Goal: Task Accomplishment & Management: Use online tool/utility

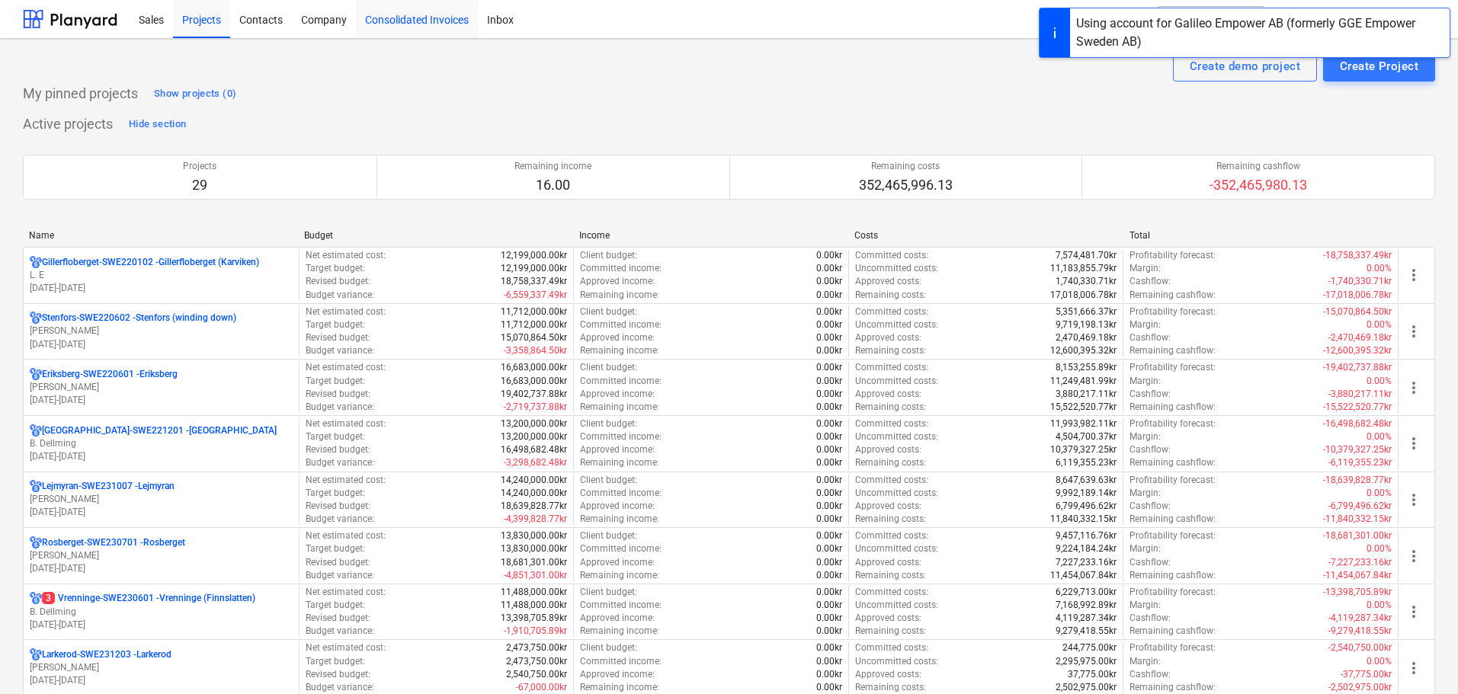
click at [430, 11] on div "Consolidated Invoices" at bounding box center [417, 18] width 122 height 39
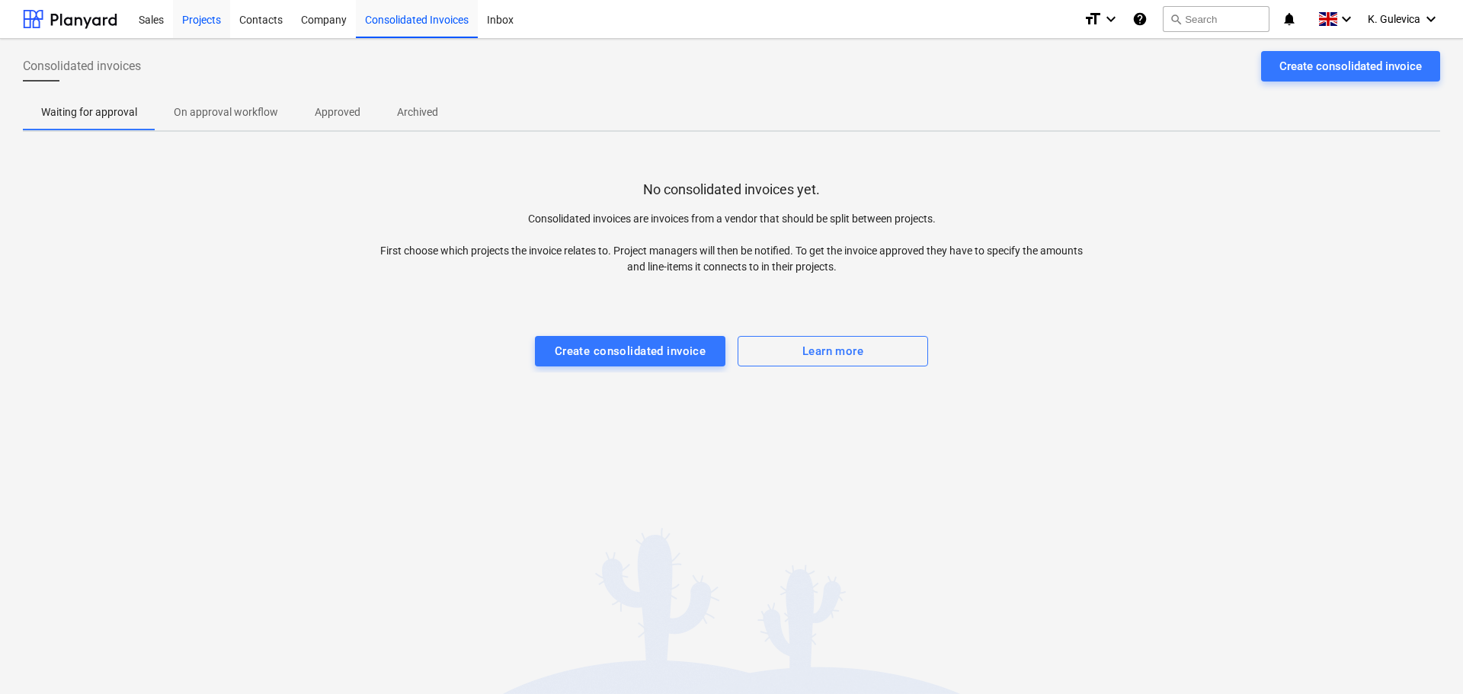
click at [204, 18] on div "Projects" at bounding box center [201, 18] width 57 height 39
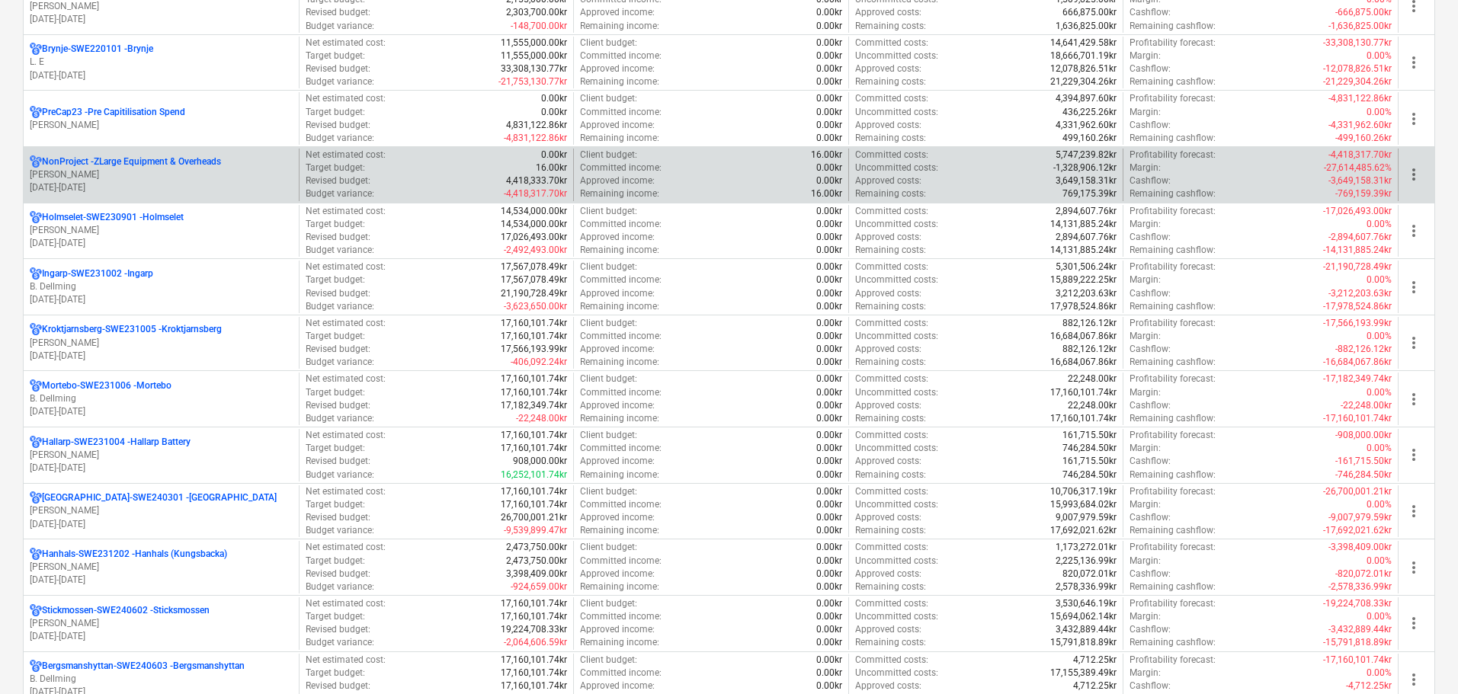
scroll to position [762, 0]
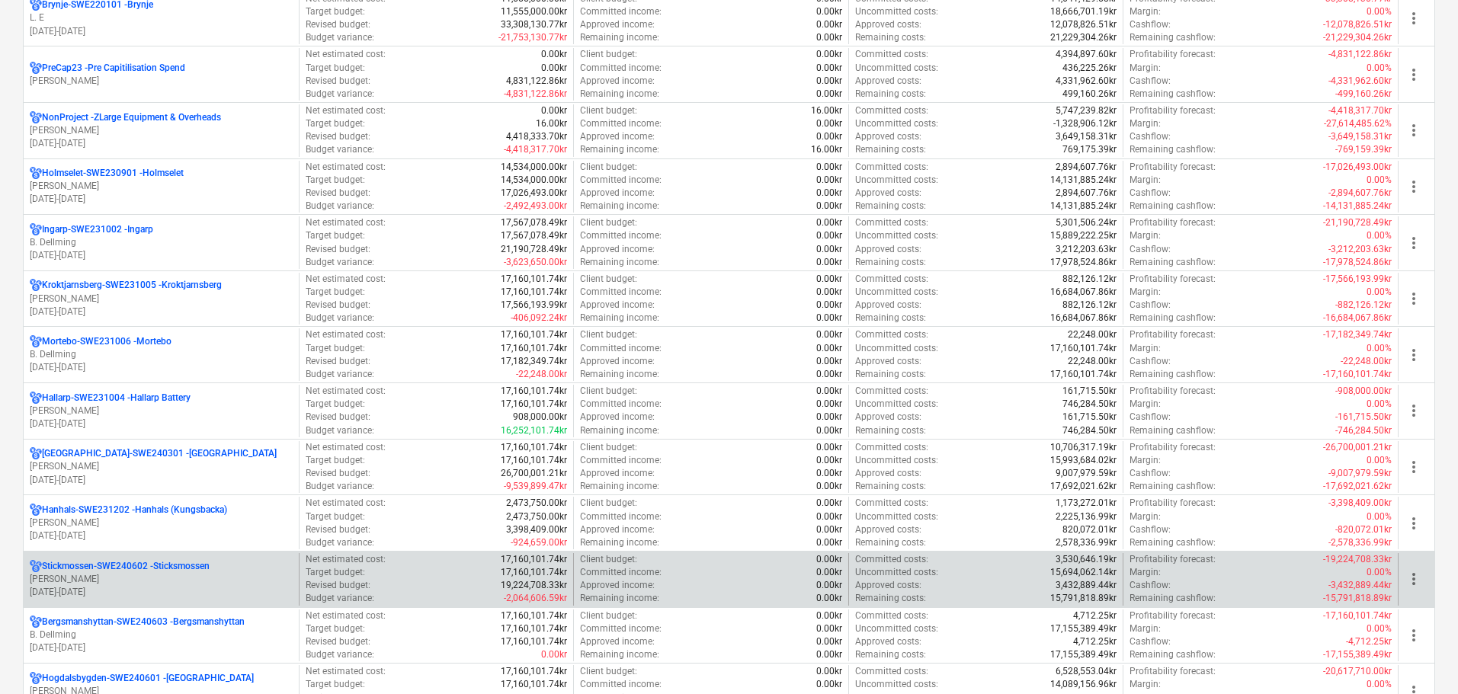
click at [73, 566] on p "Stickmossen-SWE240602 - Sticksmossen" at bounding box center [126, 566] width 168 height 13
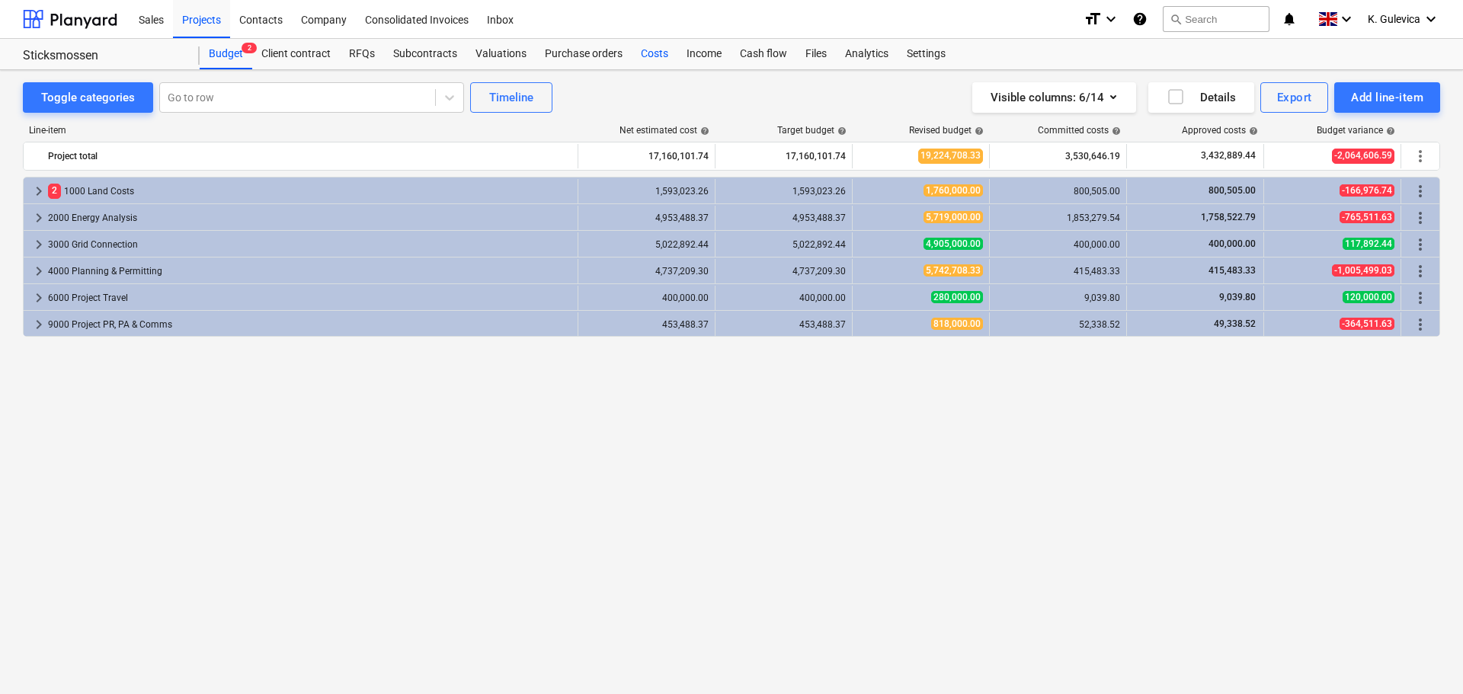
click at [634, 45] on div "Costs" at bounding box center [655, 54] width 46 height 30
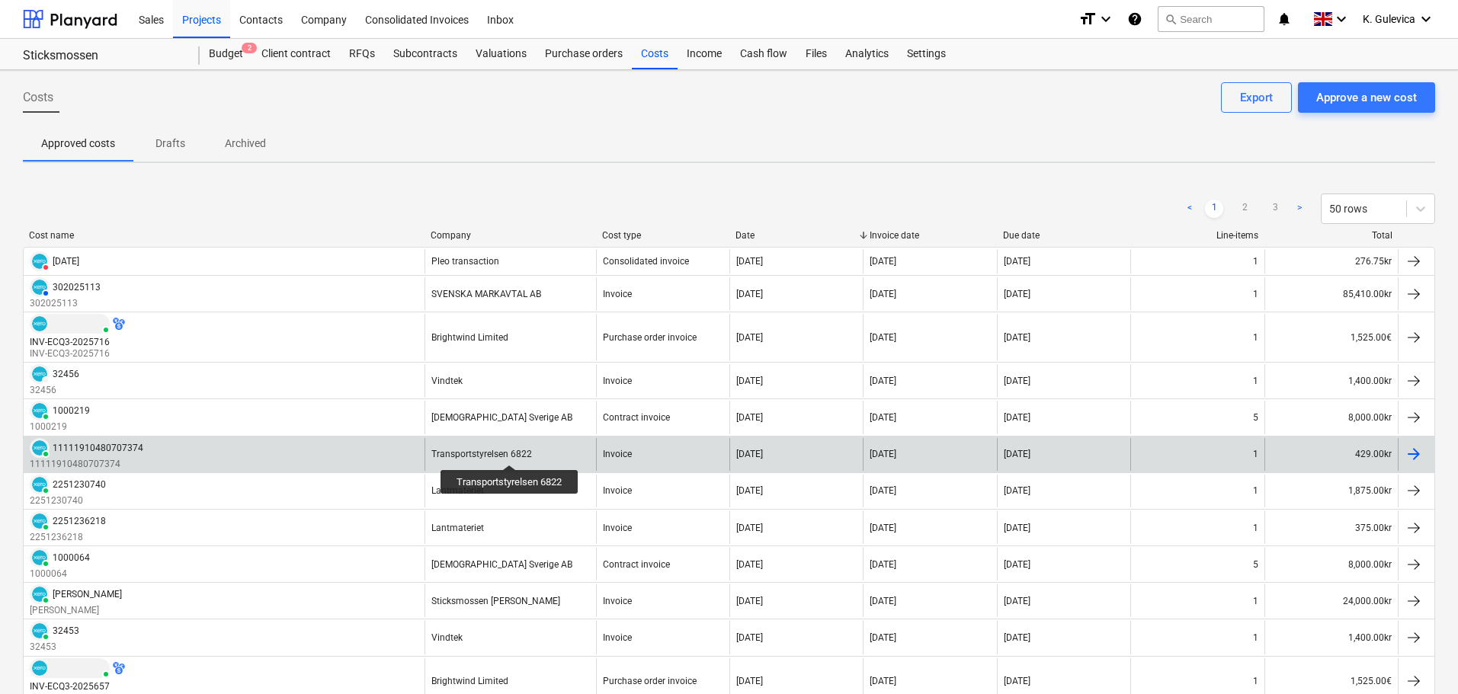
click at [510, 451] on div "Transportstyrelsen 6822" at bounding box center [481, 454] width 101 height 11
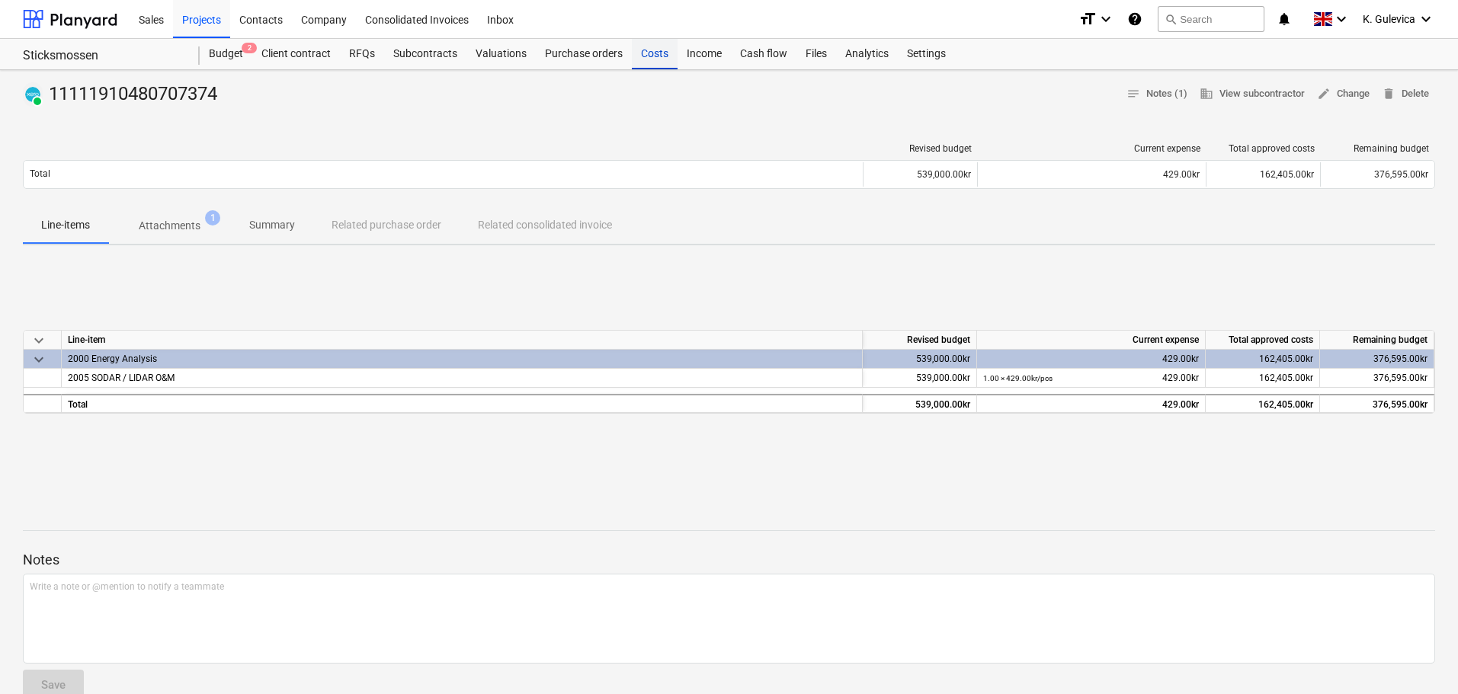
click at [640, 52] on div "Costs" at bounding box center [655, 54] width 46 height 30
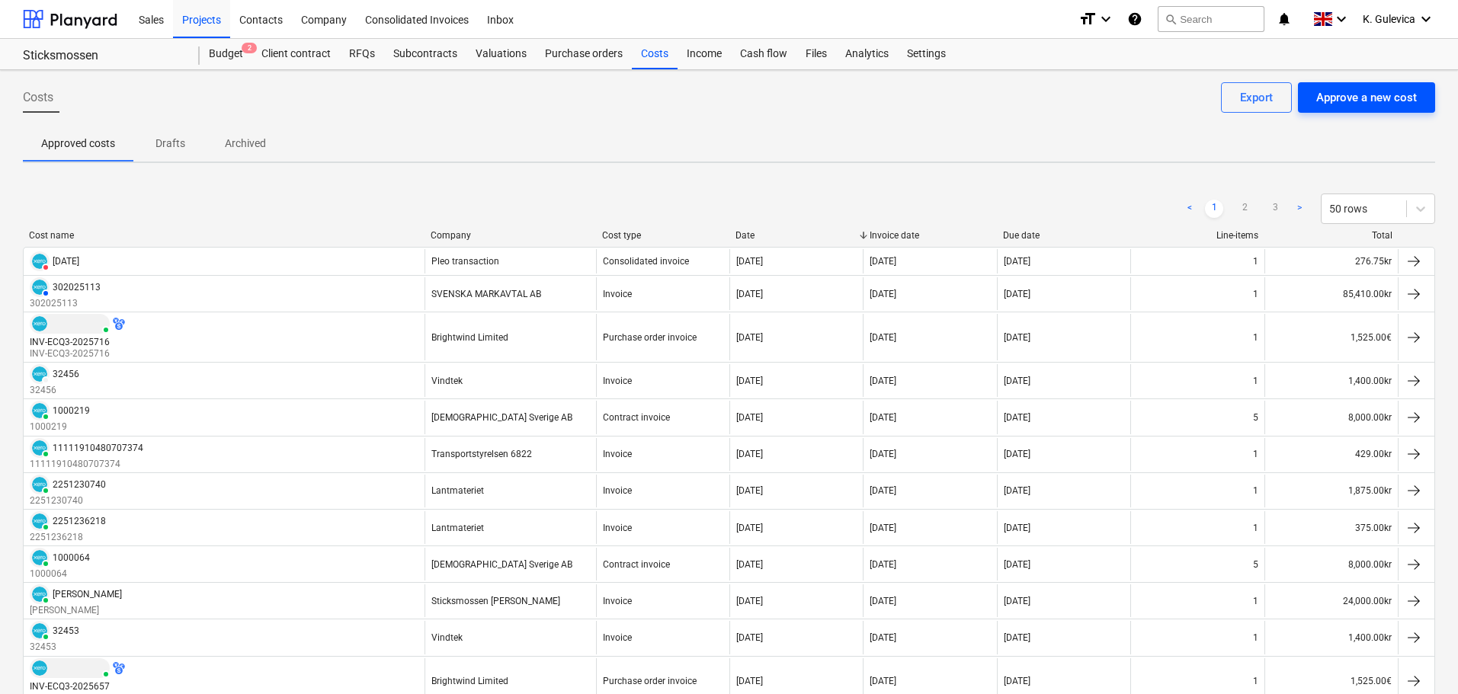
click at [1353, 98] on div "Approve a new cost" at bounding box center [1366, 98] width 101 height 20
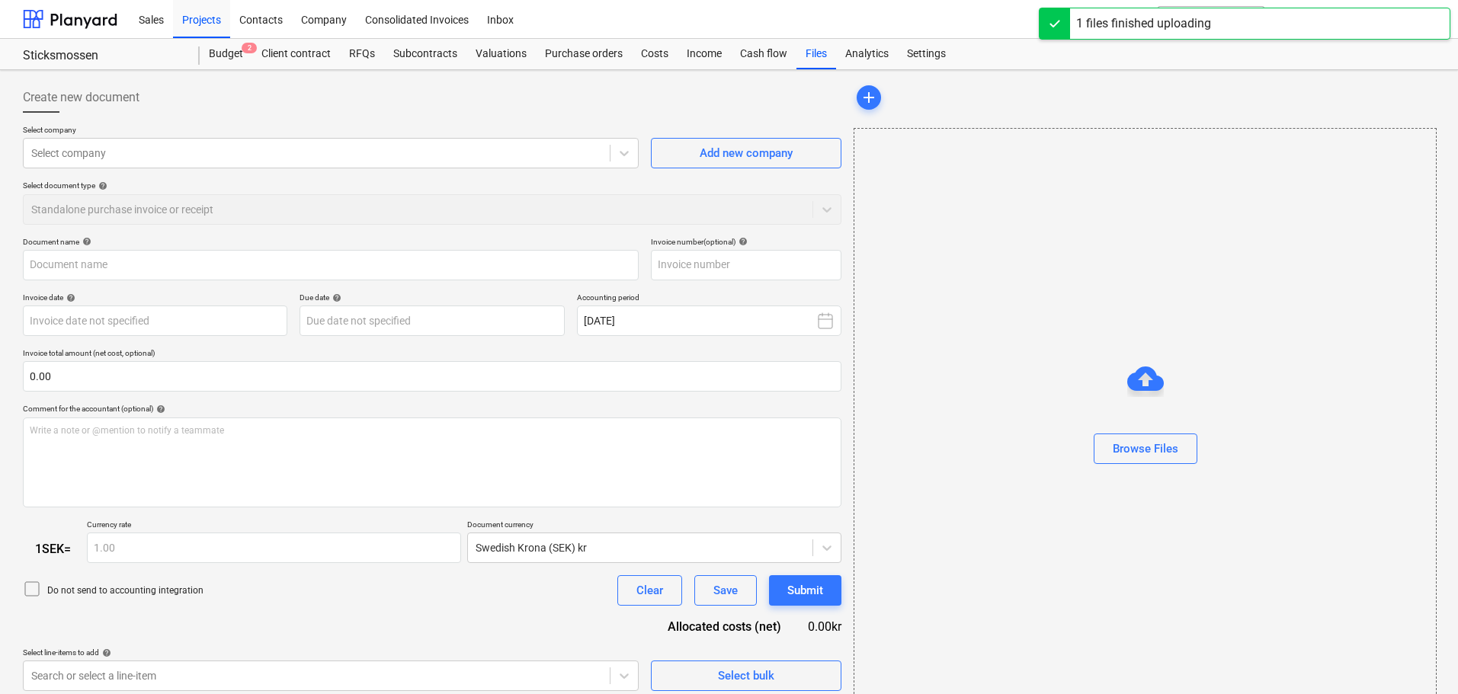
type input "Utbetalningsspecifikation samling.pdf"
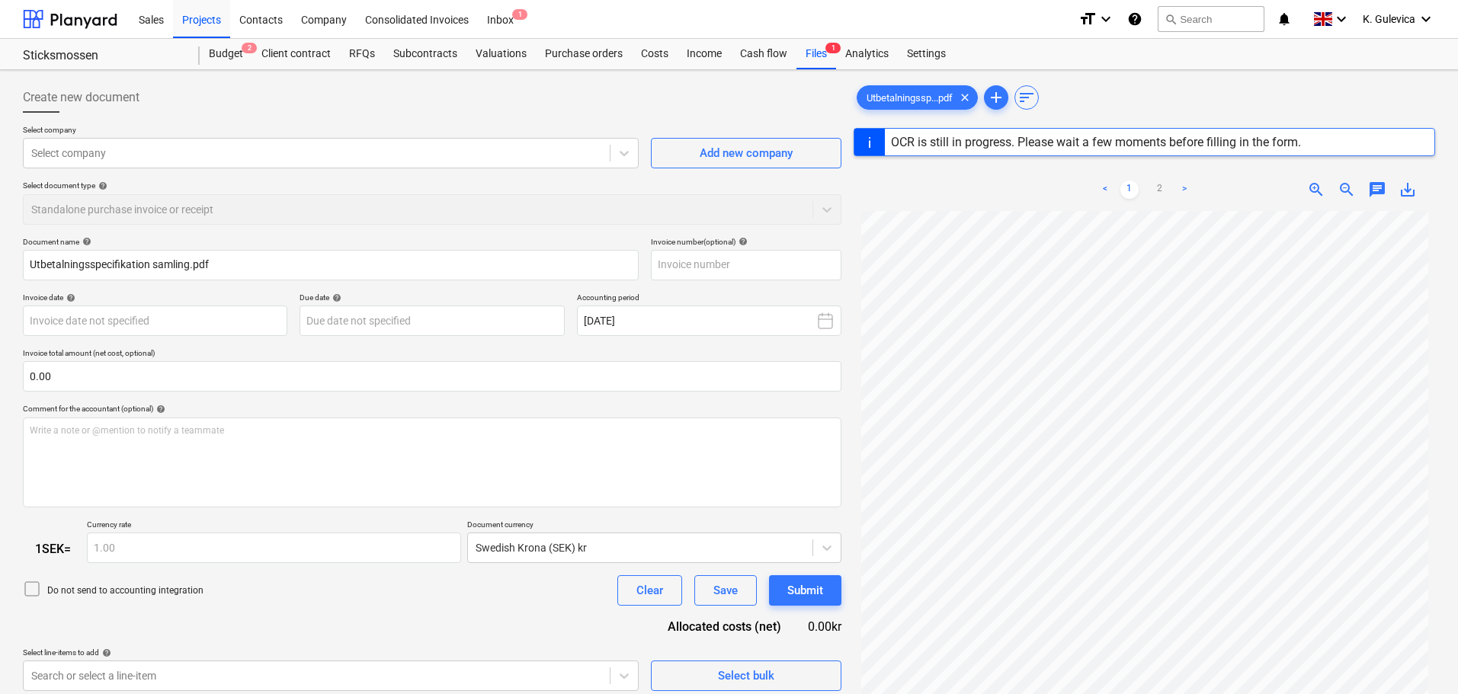
type input "[DATE]"
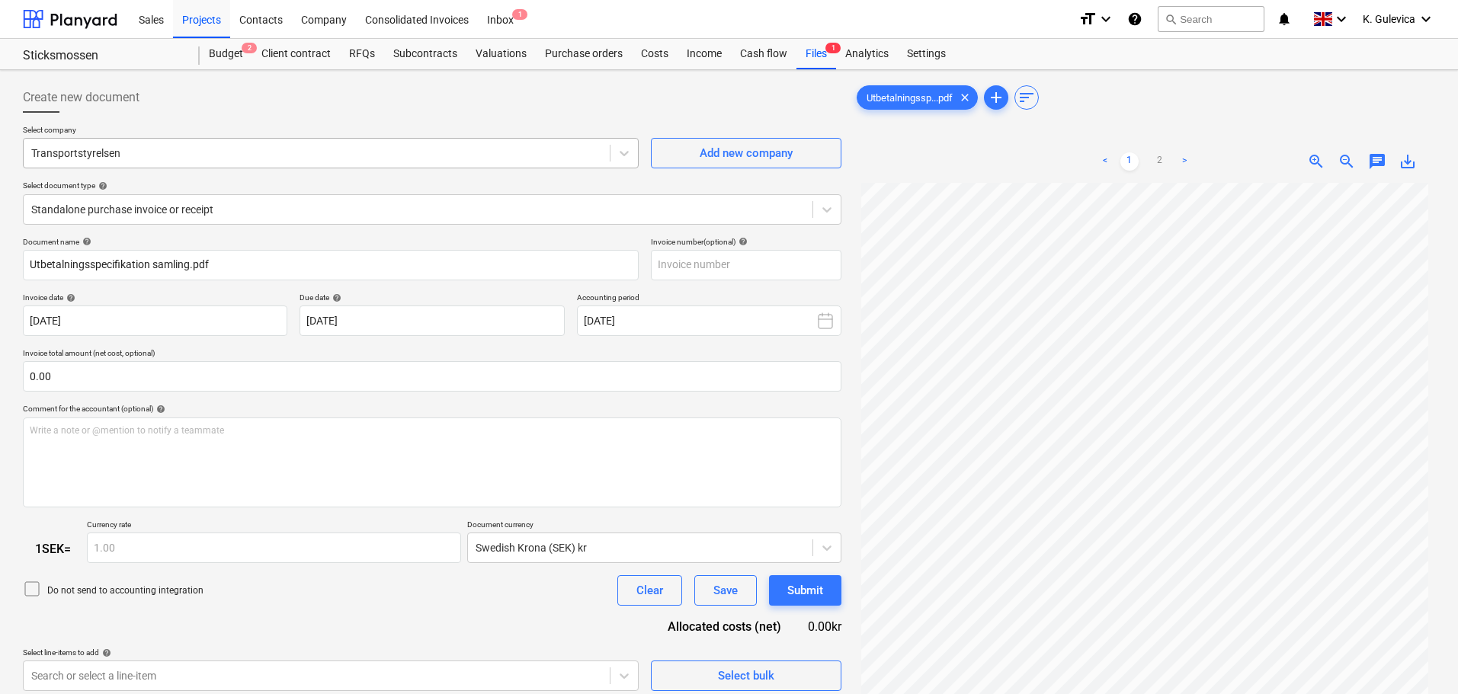
click at [213, 143] on div "Transportstyrelsen" at bounding box center [317, 153] width 586 height 21
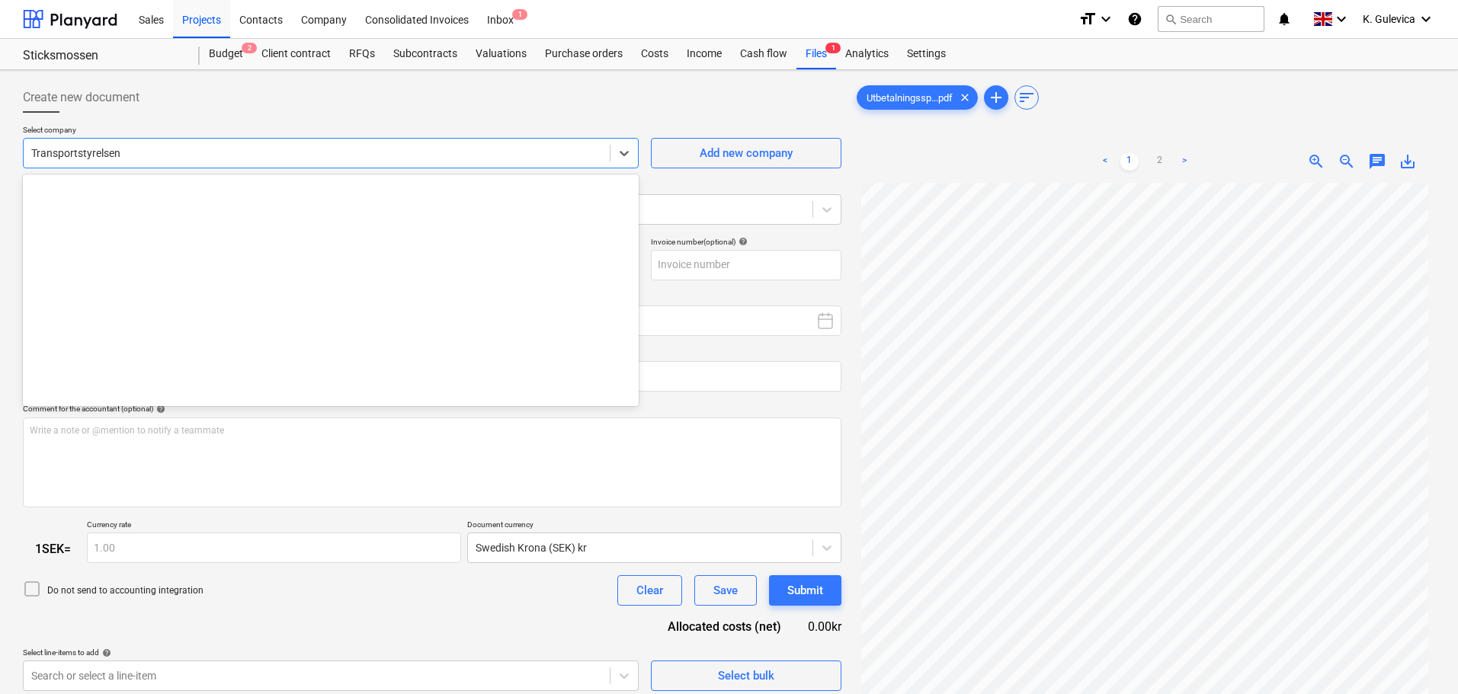
scroll to position [18140, 0]
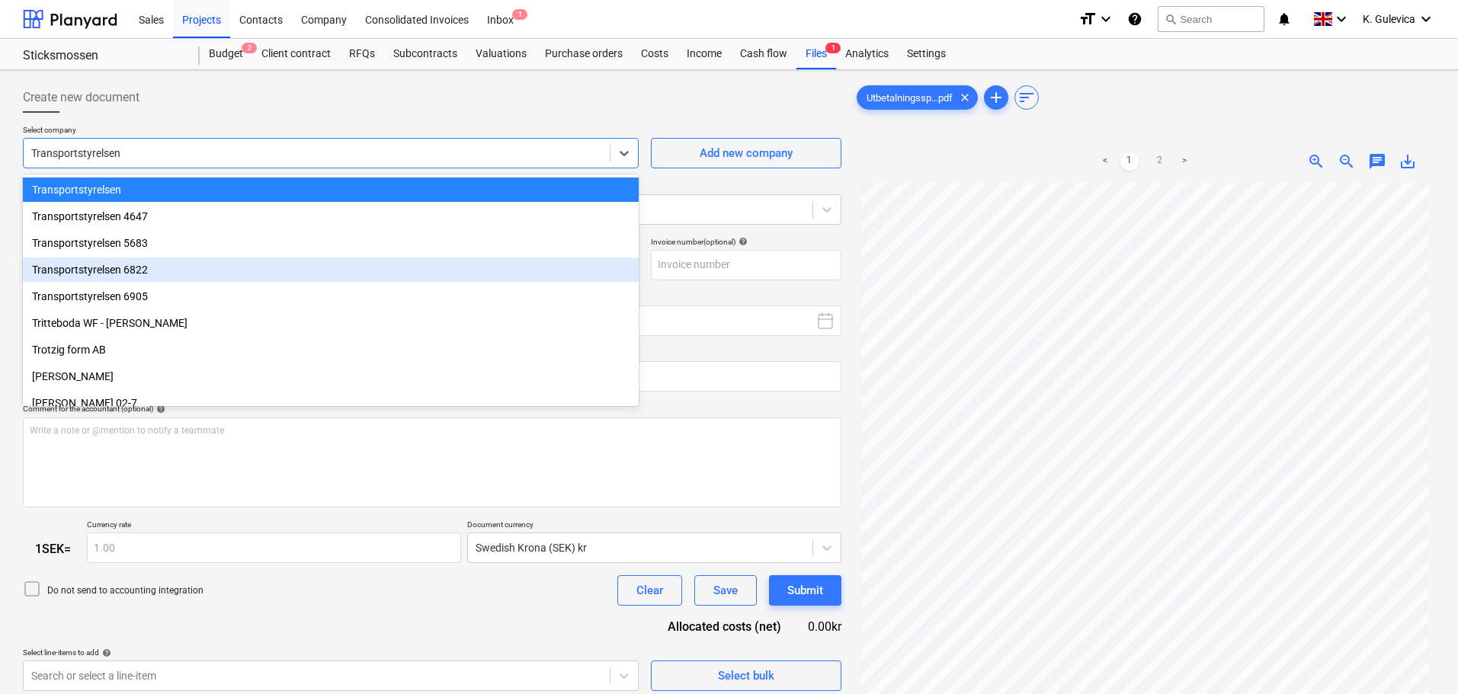
click at [139, 269] on div "Transportstyrelsen 6822" at bounding box center [331, 270] width 616 height 24
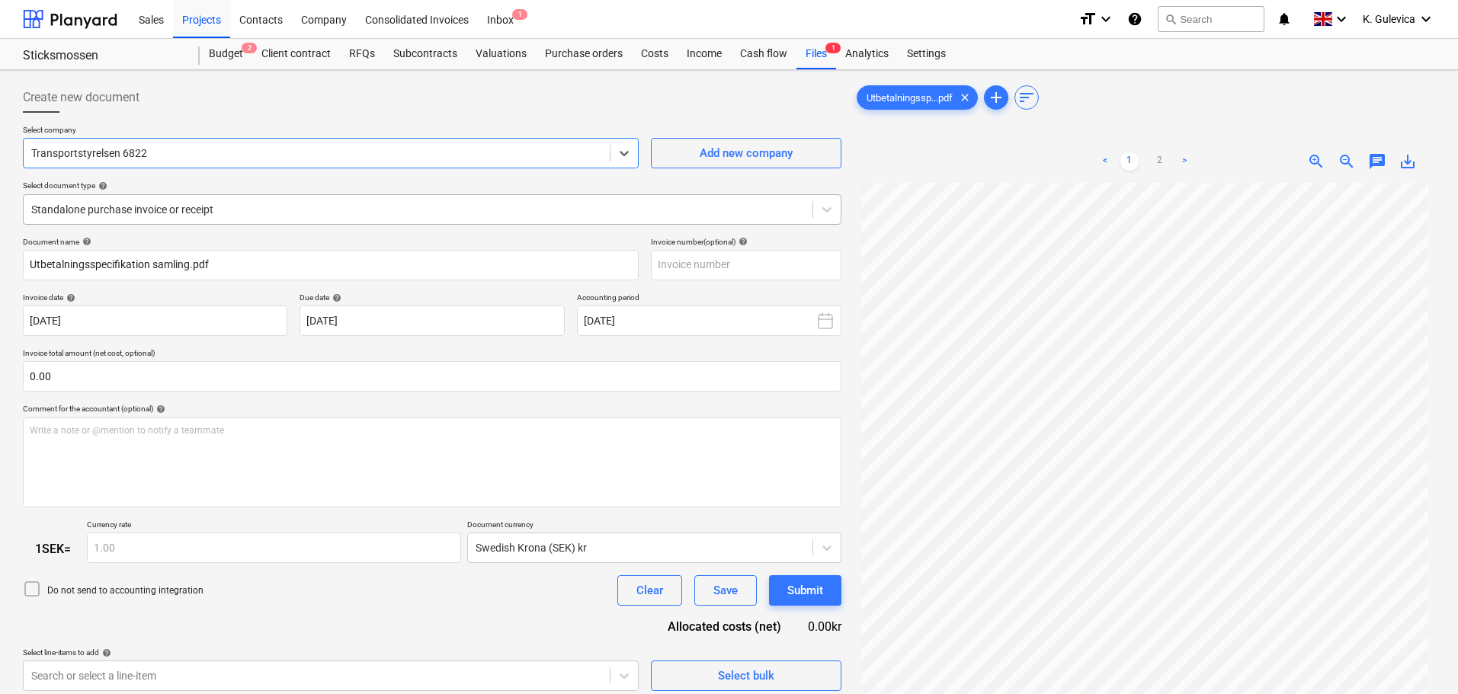
click at [329, 220] on div "Standalone purchase invoice or receipt" at bounding box center [418, 209] width 789 height 21
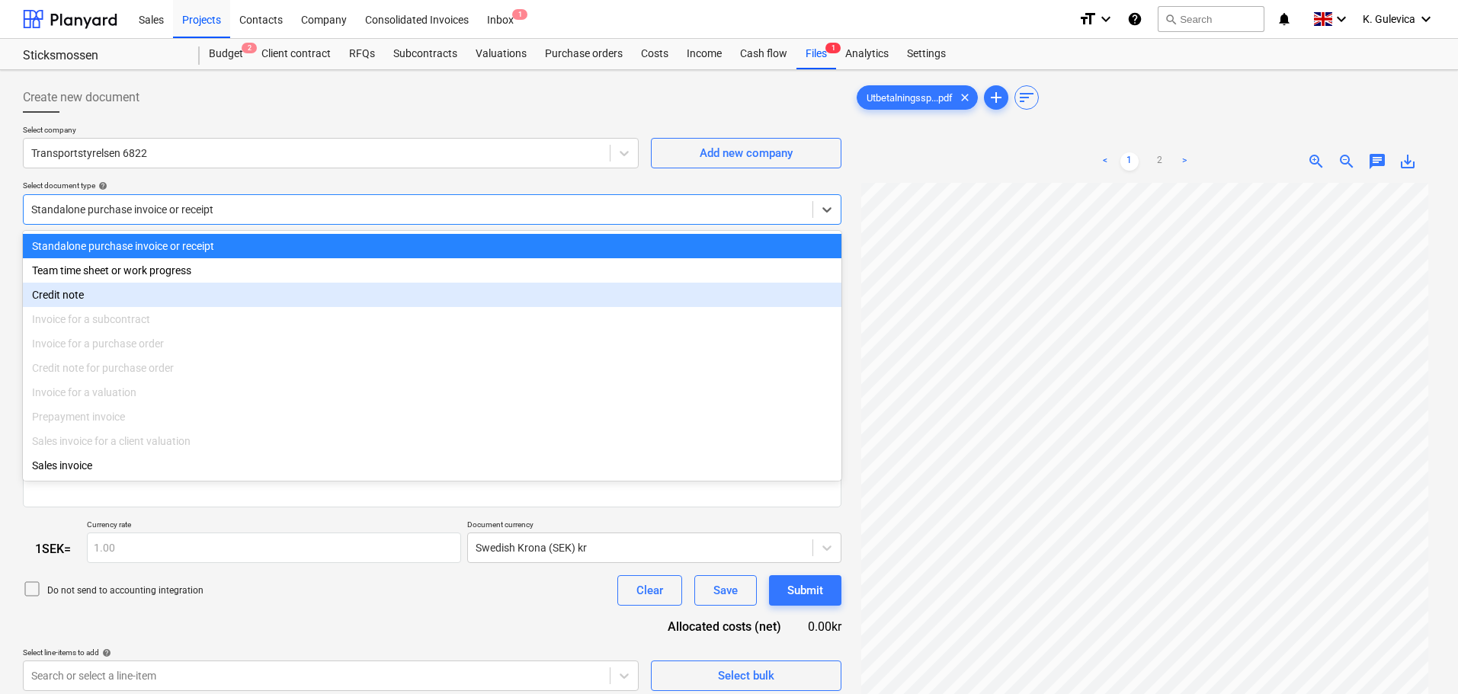
drag, startPoint x: 84, startPoint y: 297, endPoint x: 255, endPoint y: 224, distance: 186.4
click at [190, 260] on div "Standalone purchase invoice or receipt Team time sheet or work progress Credit …" at bounding box center [432, 356] width 819 height 250
click at [62, 298] on div "Credit note" at bounding box center [432, 295] width 819 height 24
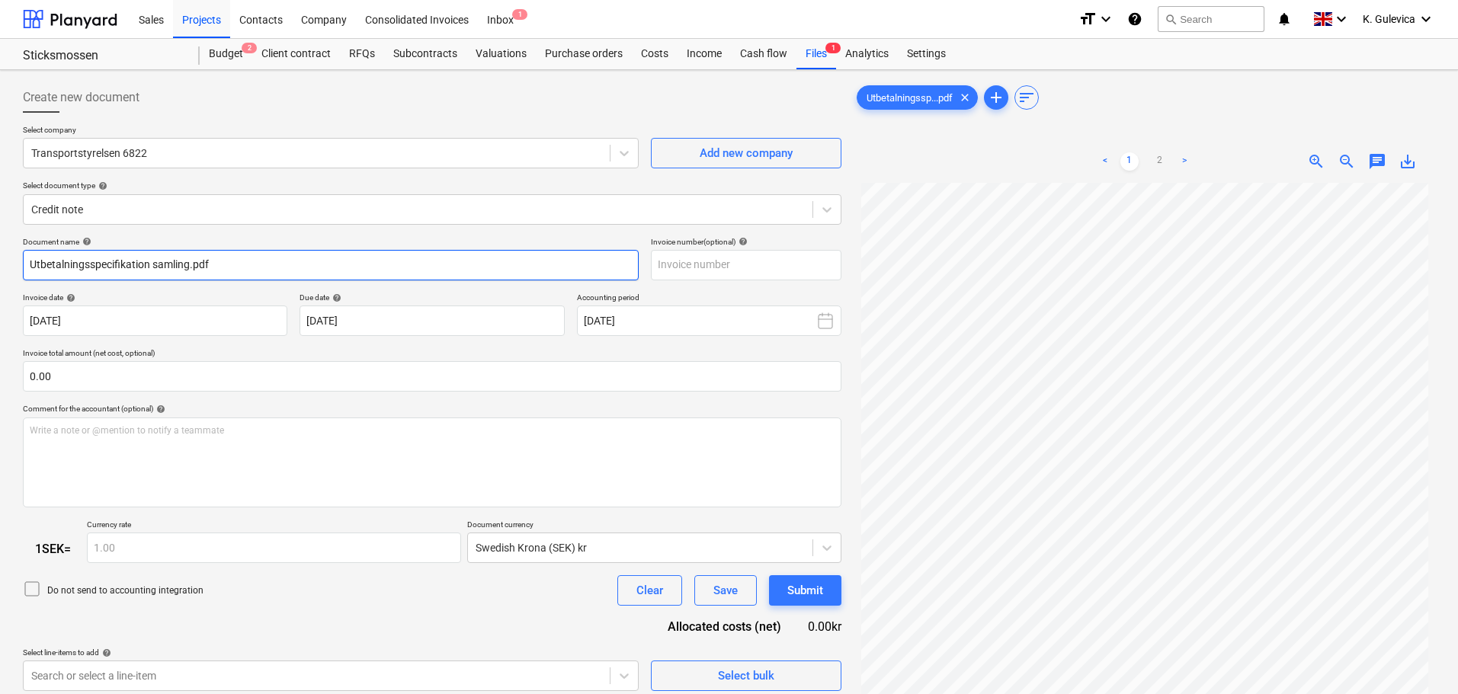
drag, startPoint x: 226, startPoint y: 268, endPoint x: 95, endPoint y: 271, distance: 130.4
click at [0, 257] on html "Sales Projects Contacts Company Consolidated Invoices Inbox 1 format_size keybo…" at bounding box center [729, 347] width 1458 height 694
click at [248, 258] on input "Utbetalningsspecifikation samling.pdf" at bounding box center [331, 265] width 616 height 30
drag, startPoint x: 221, startPoint y: 255, endPoint x: 226, endPoint y: 242, distance: 13.7
click at [0, 223] on html "Sales Projects Contacts Company Consolidated Invoices Inbox 1 format_size keybo…" at bounding box center [729, 347] width 1458 height 694
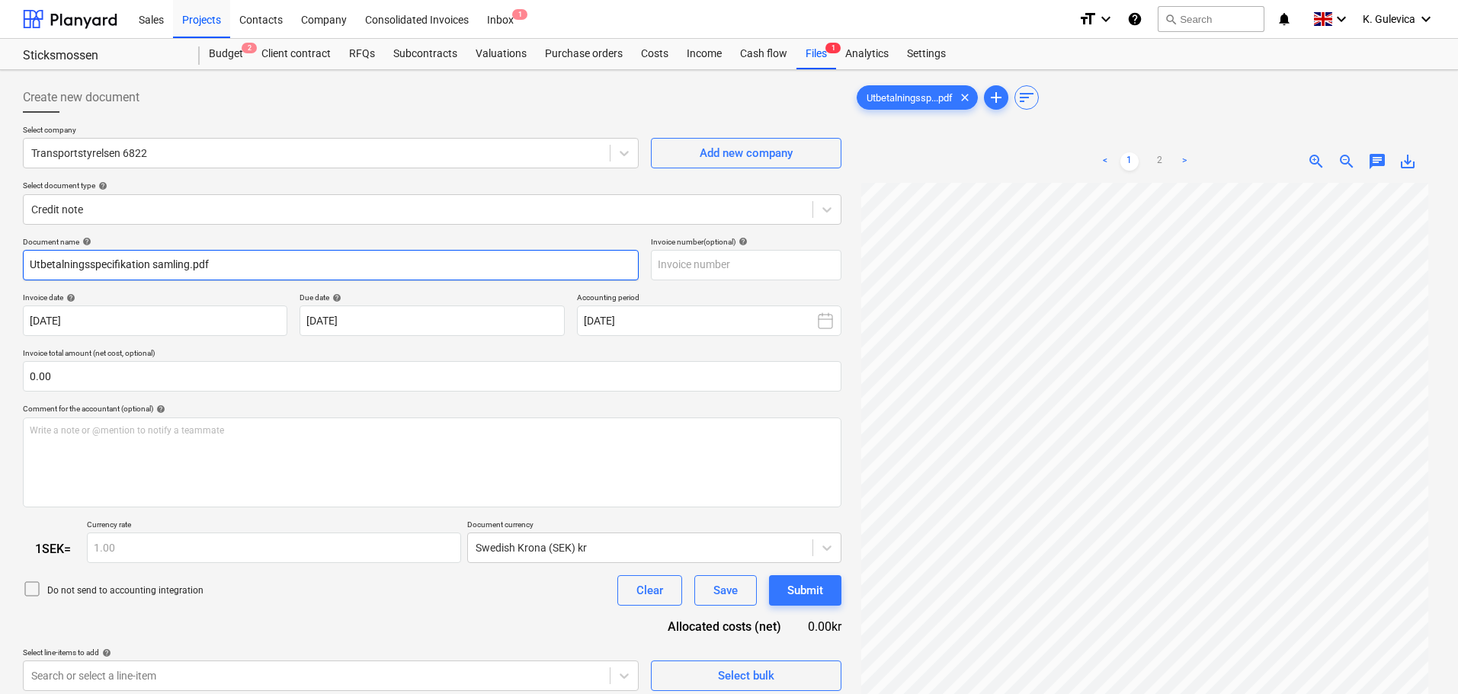
paste input "OBL24Z"
drag, startPoint x: 159, startPoint y: 264, endPoint x: 15, endPoint y: 259, distance: 143.4
click at [14, 259] on div "Create new document Select company Transportstyrelsen 6822 Add new company Sele…" at bounding box center [729, 458] width 1458 height 777
type input "OBL24Z trailer tax refund"
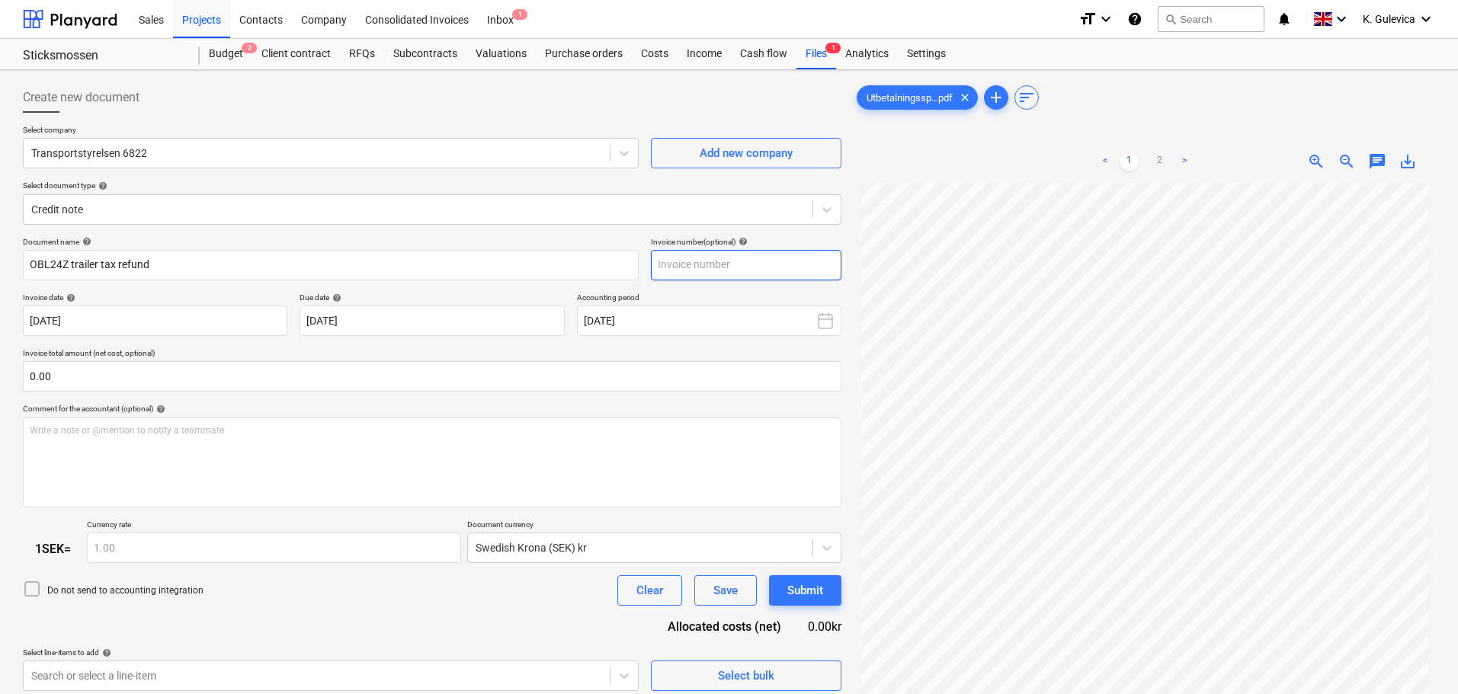
click at [751, 270] on input "text" at bounding box center [746, 265] width 191 height 30
paste input "OBL24Z trailer tax refund"
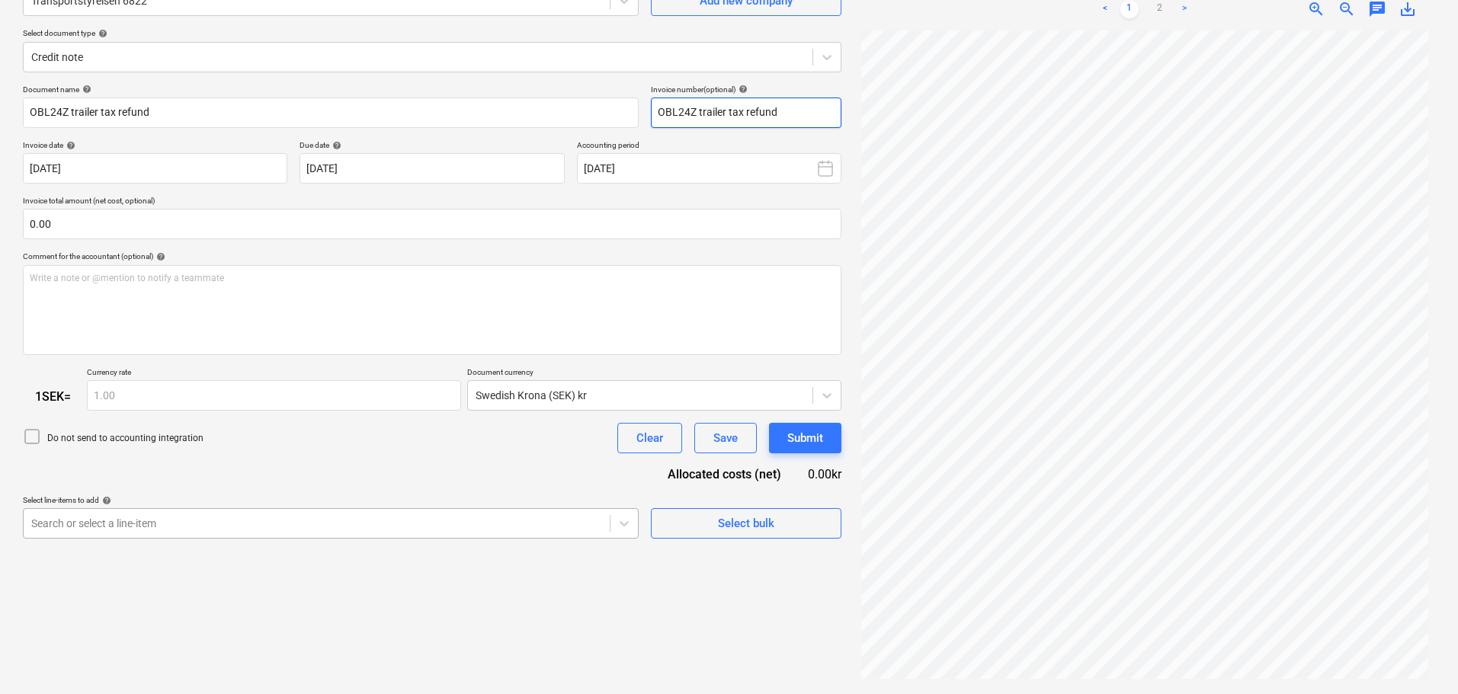
type input "OBL24Z trailer tax refund"
click at [284, 524] on body "Sales Projects Contacts Company Consolidated Invoices Inbox 1 format_size keybo…" at bounding box center [729, 195] width 1458 height 694
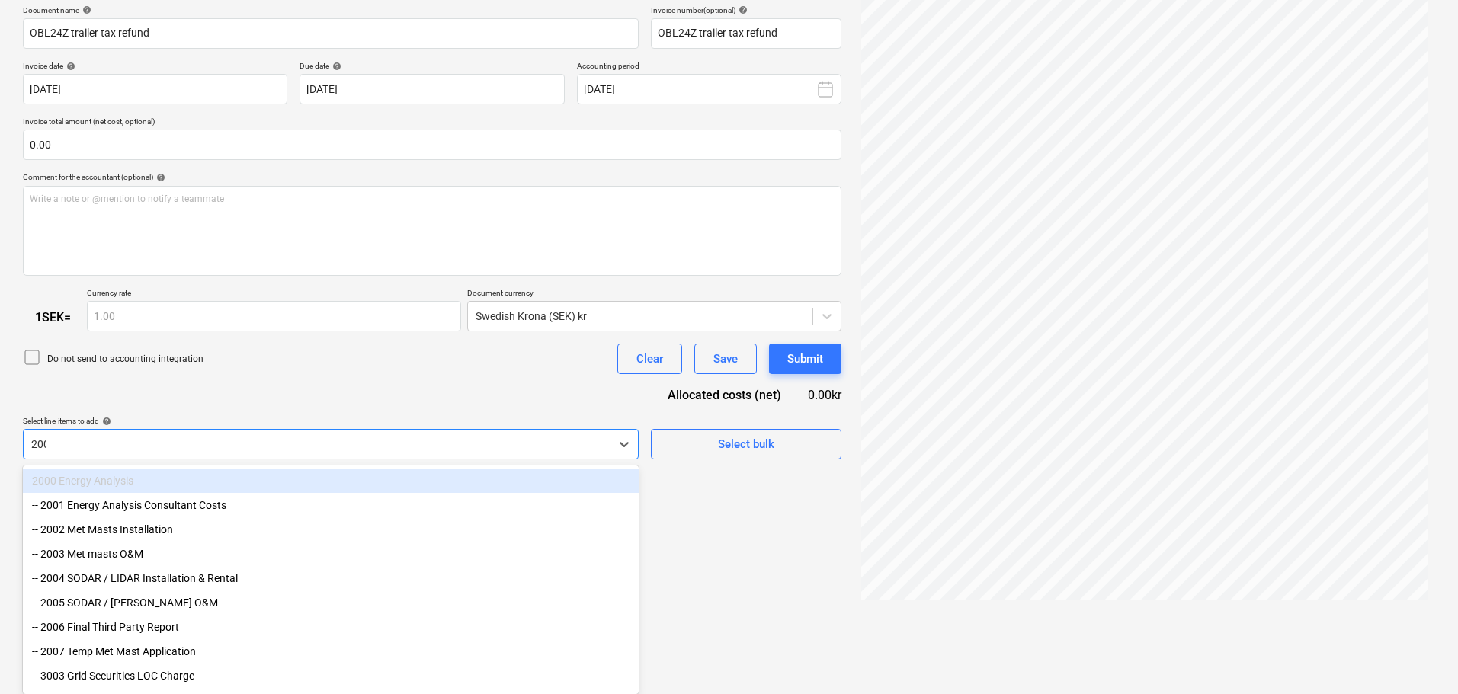
type input "2005"
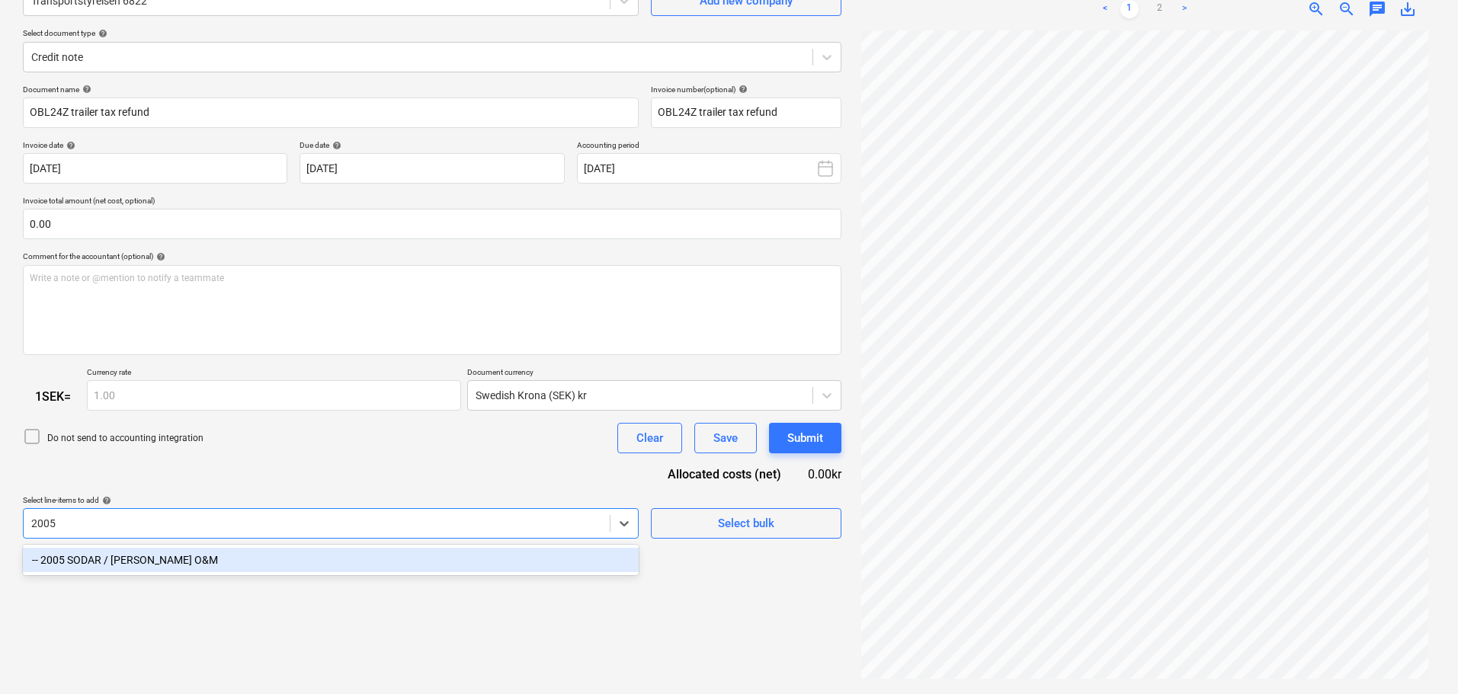
click at [287, 562] on div "-- 2005 SODAR / [PERSON_NAME] O&M" at bounding box center [331, 560] width 616 height 24
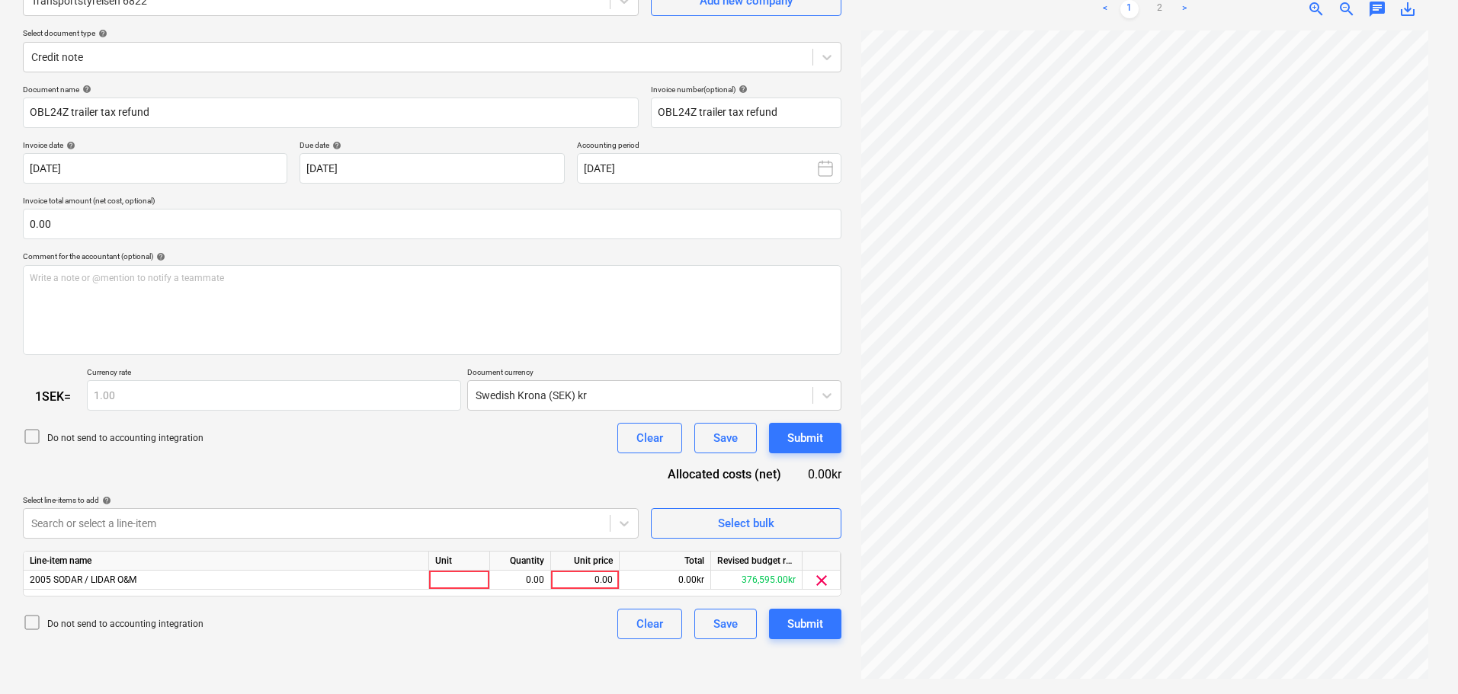
click at [464, 448] on div "Do not send to accounting integration Clear Save Submit" at bounding box center [432, 438] width 819 height 30
click at [466, 583] on div at bounding box center [459, 580] width 61 height 19
click at [600, 579] on div "0.00" at bounding box center [585, 580] width 56 height 19
type input "429"
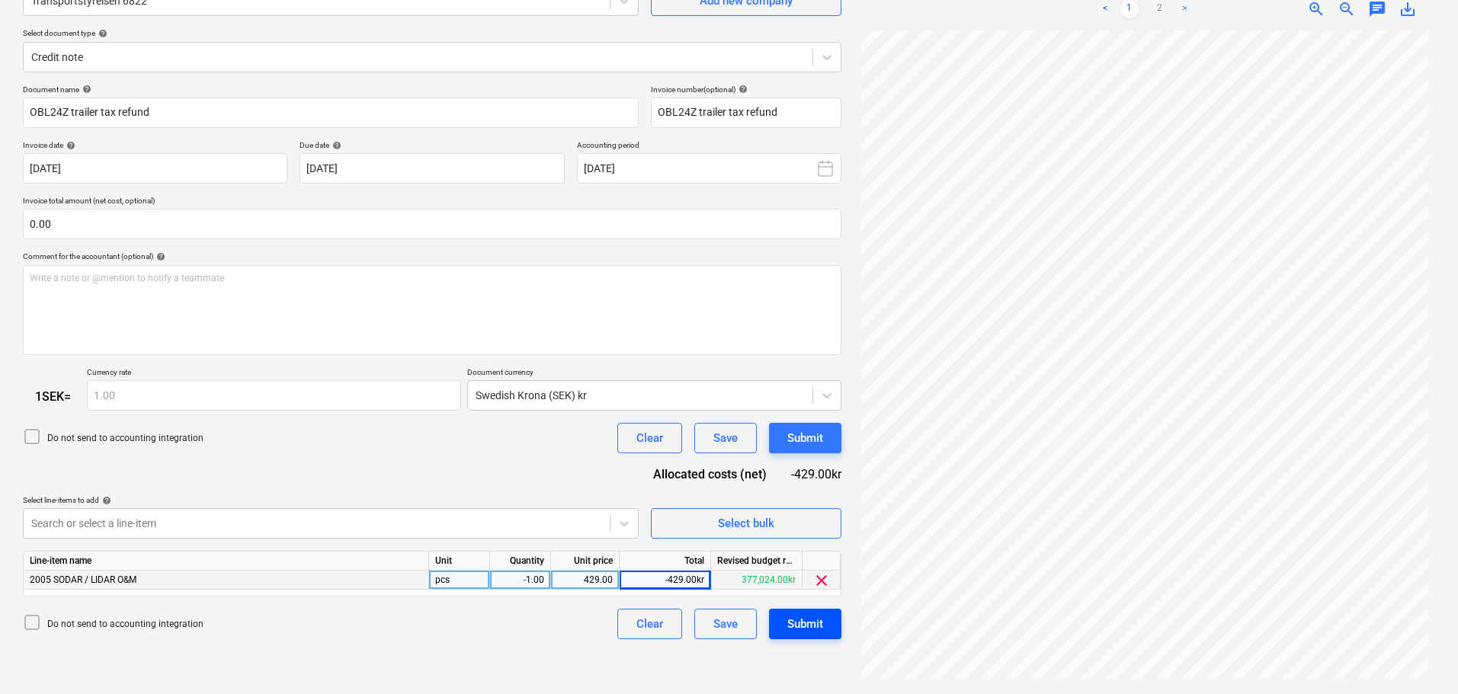
click at [811, 628] on div "Submit" at bounding box center [805, 624] width 36 height 20
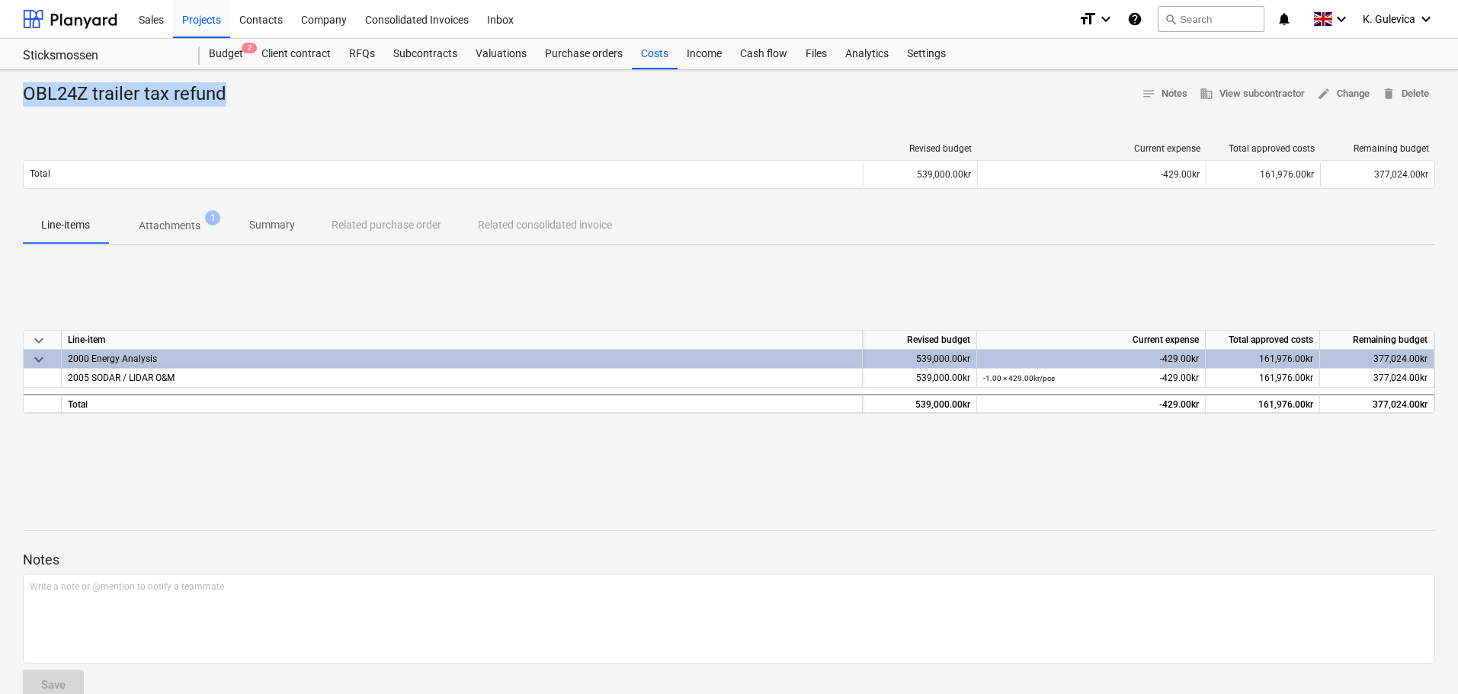
drag, startPoint x: 228, startPoint y: 95, endPoint x: 17, endPoint y: 92, distance: 211.1
click at [17, 92] on div "OBL24Z trailer tax refund notes Notes business View subcontractor edit Change d…" at bounding box center [729, 397] width 1458 height 655
copy div "OBL24Z trailer tax refund"
click at [184, 19] on div "Projects" at bounding box center [201, 18] width 57 height 39
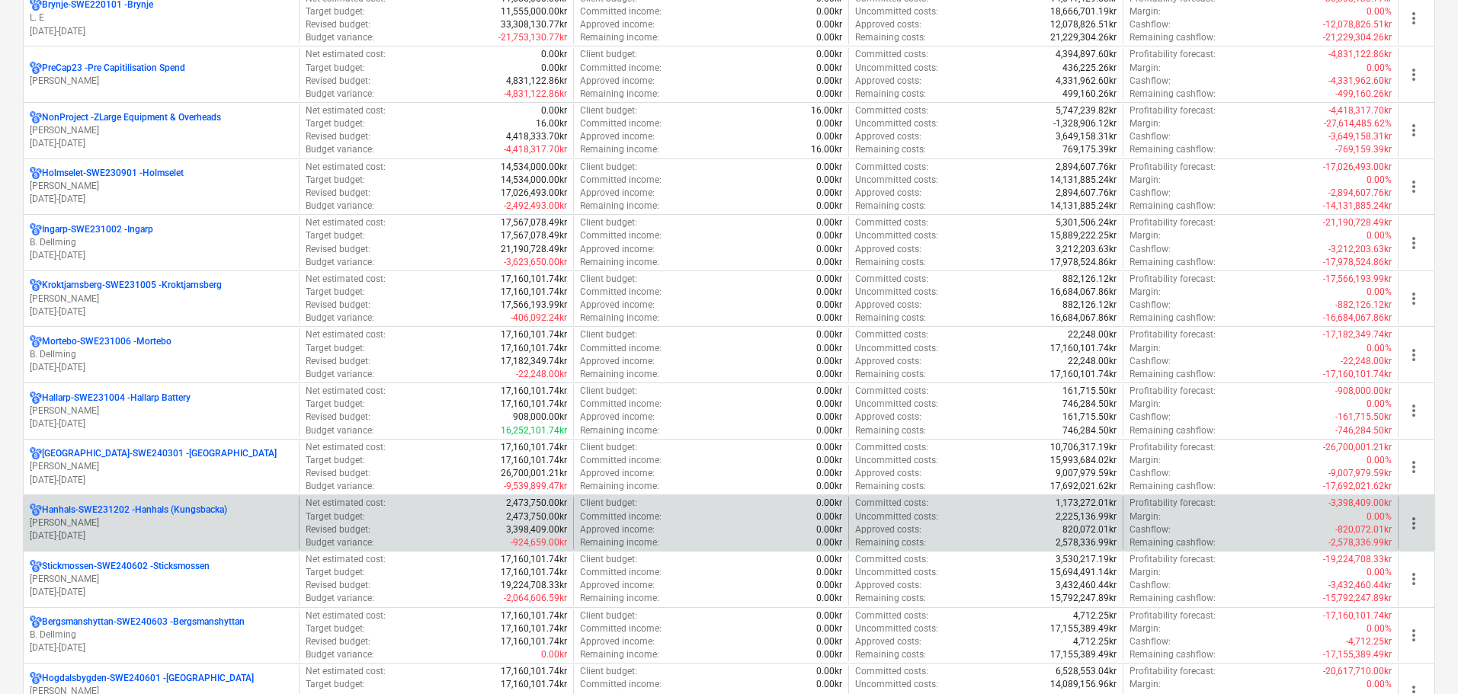
scroll to position [991, 0]
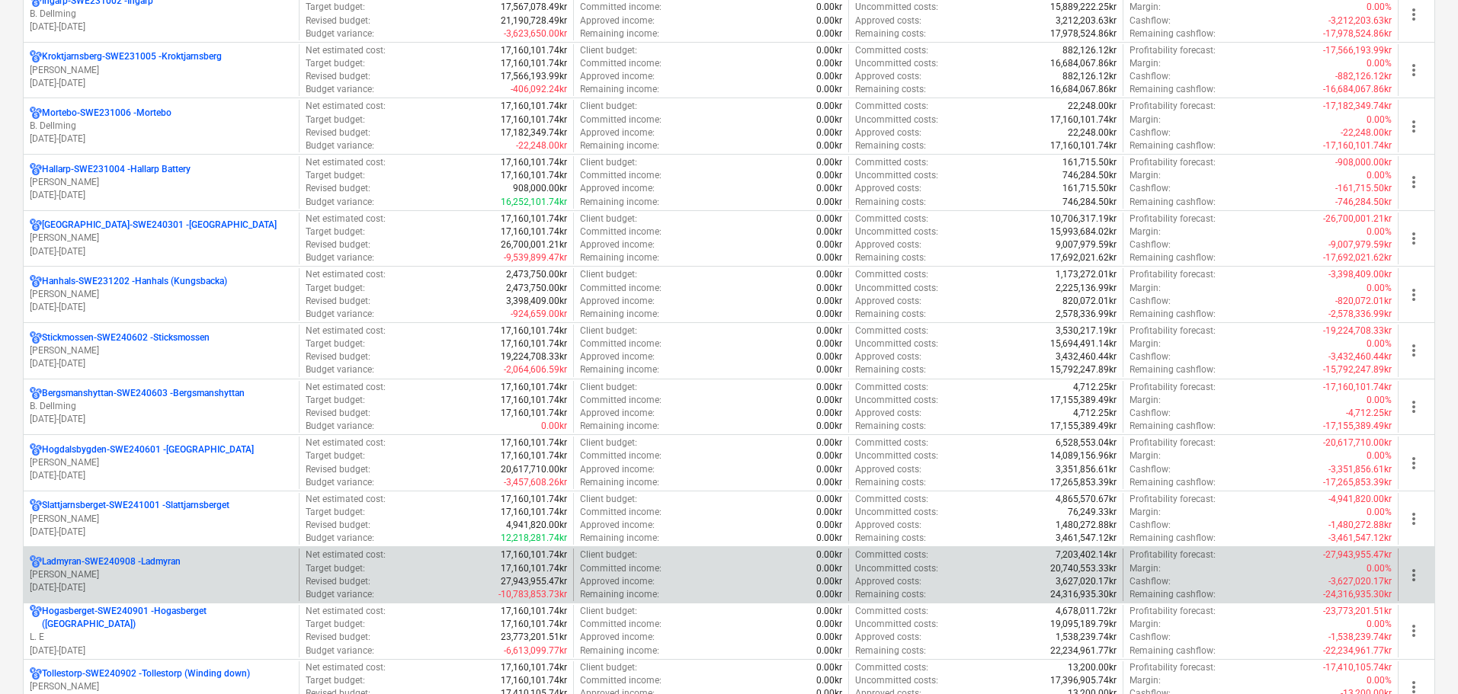
click at [109, 573] on p "[PERSON_NAME]" at bounding box center [161, 575] width 263 height 13
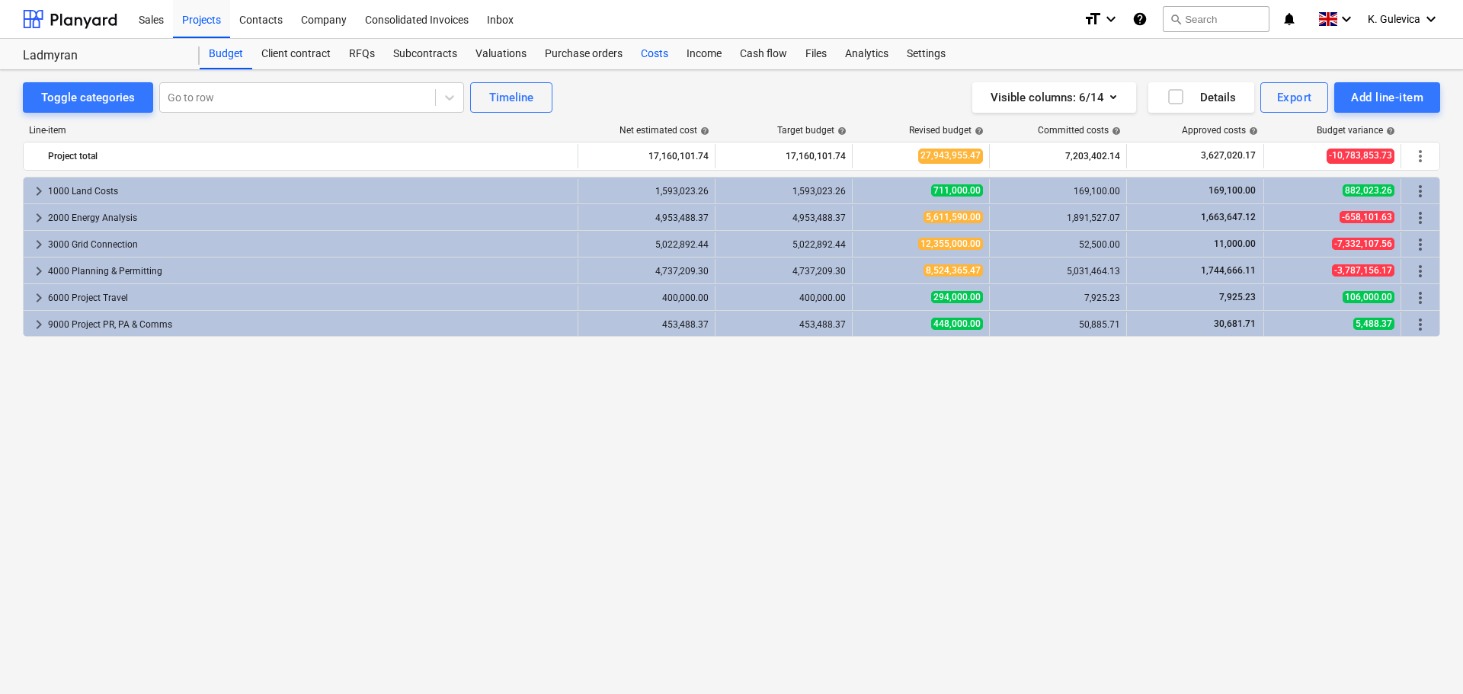
click at [654, 50] on div "Costs" at bounding box center [655, 54] width 46 height 30
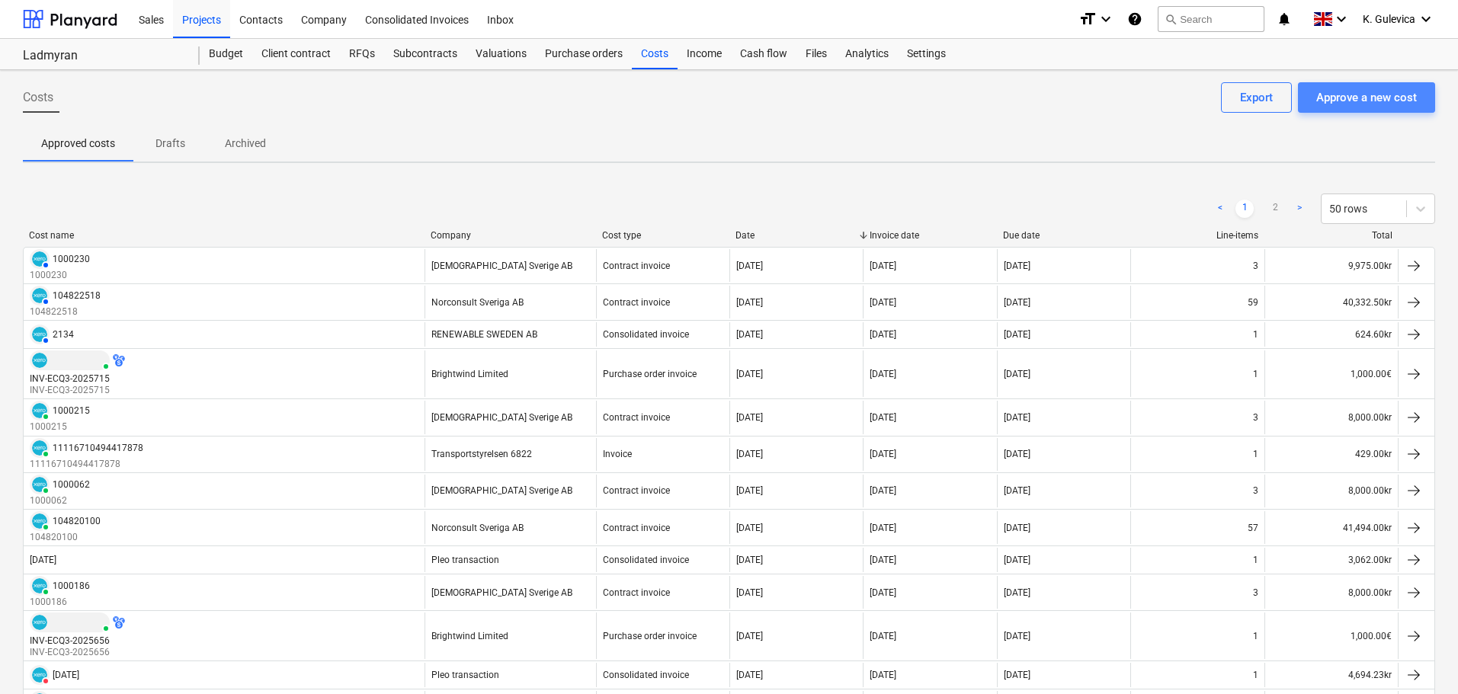
click at [1348, 100] on div "Approve a new cost" at bounding box center [1366, 98] width 101 height 20
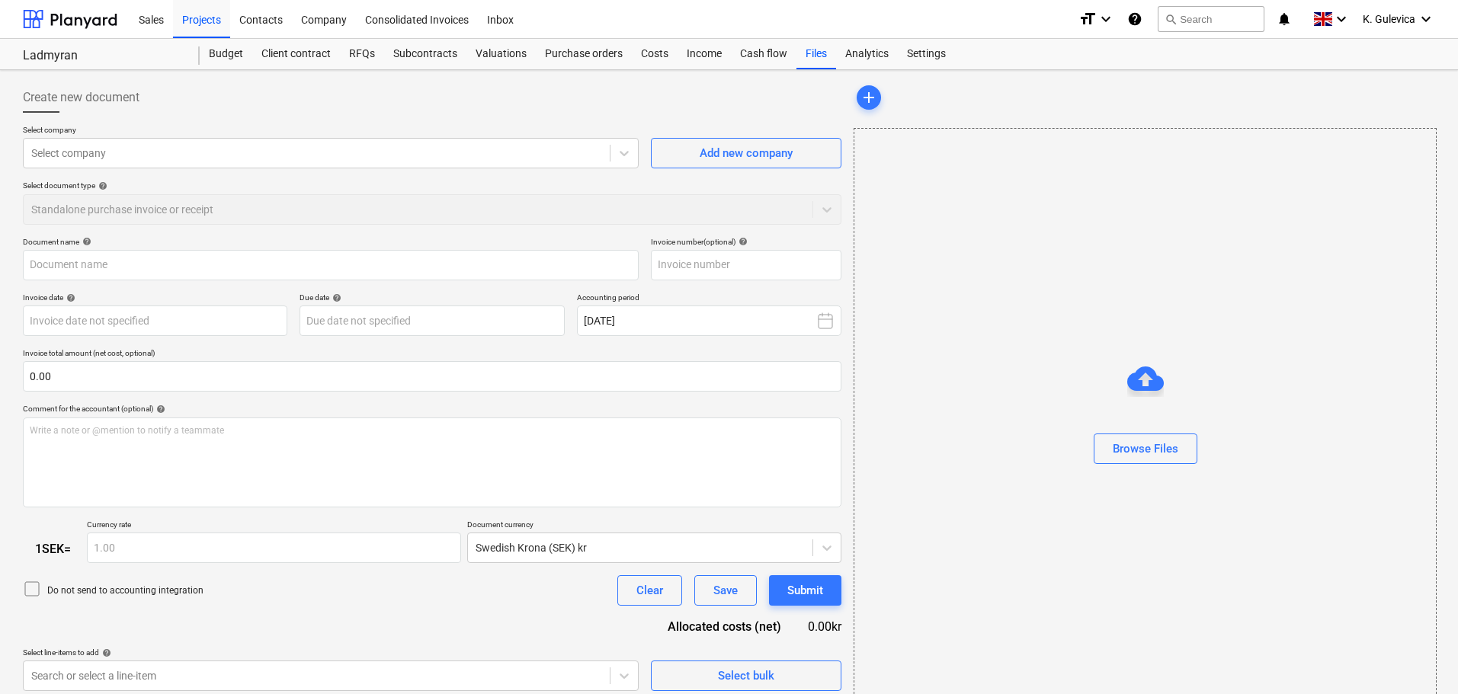
type input "Utbetalningsspecifikation samling.pdf"
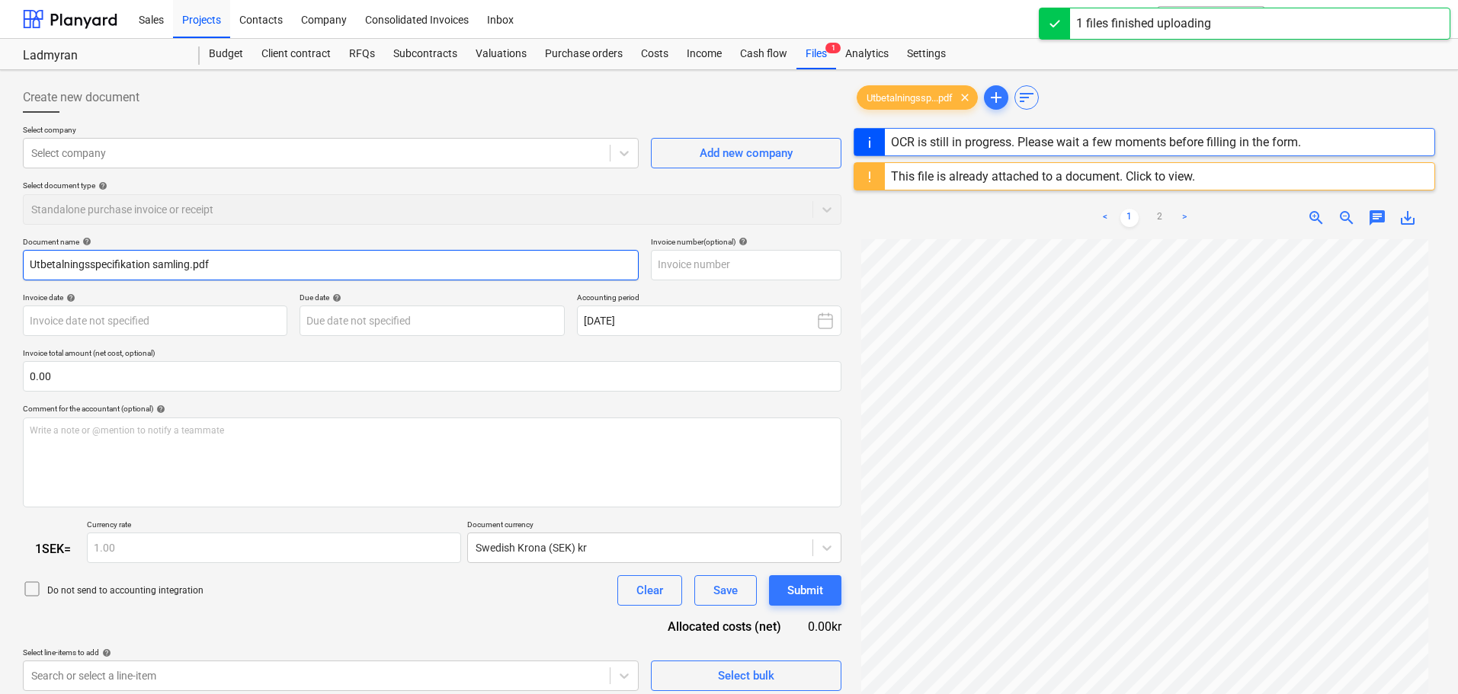
type input "[DATE]"
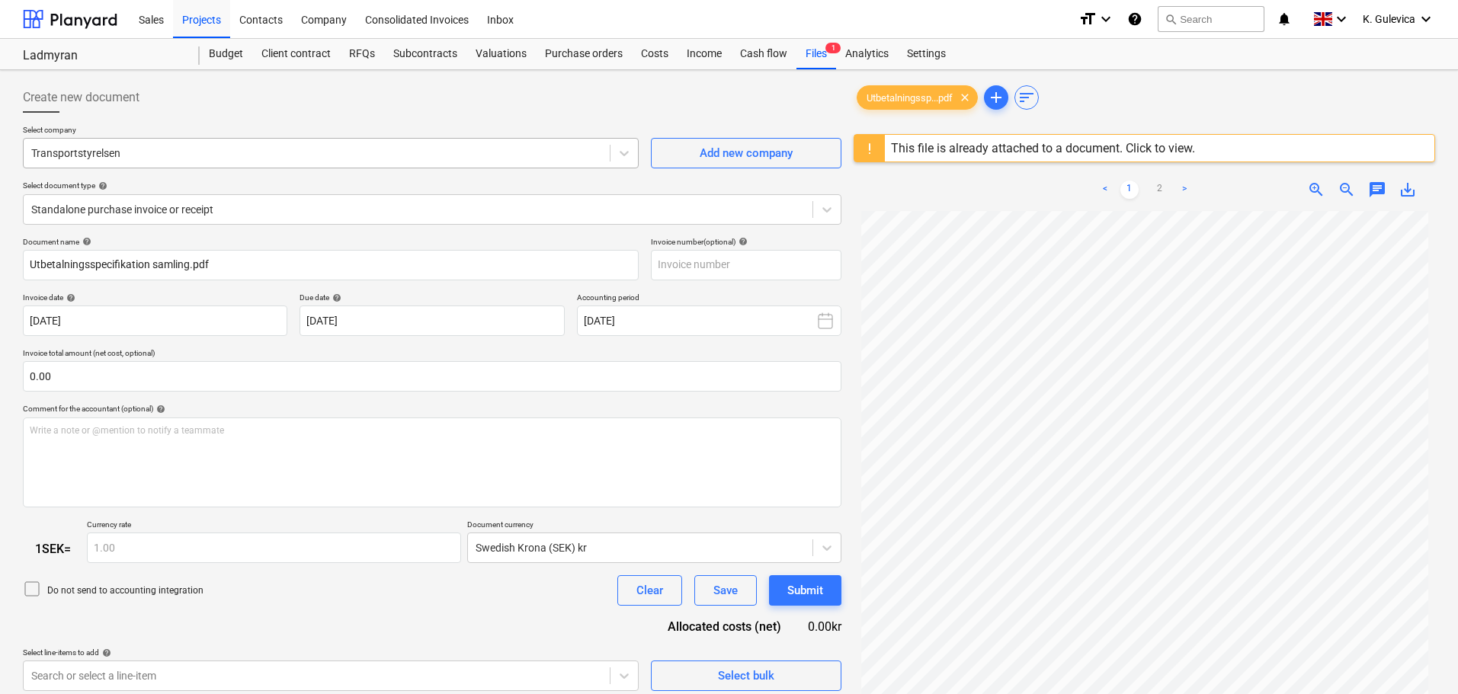
click at [203, 157] on div at bounding box center [316, 153] width 571 height 15
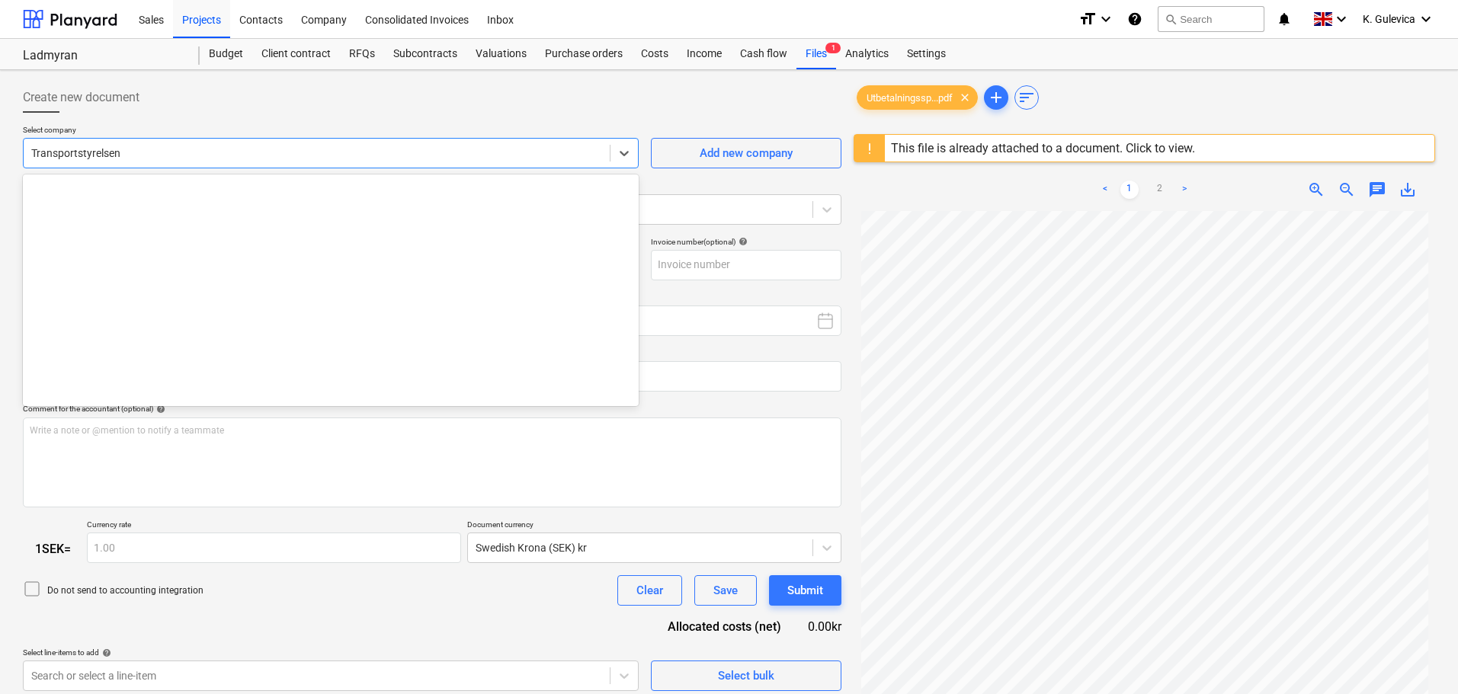
scroll to position [18140, 0]
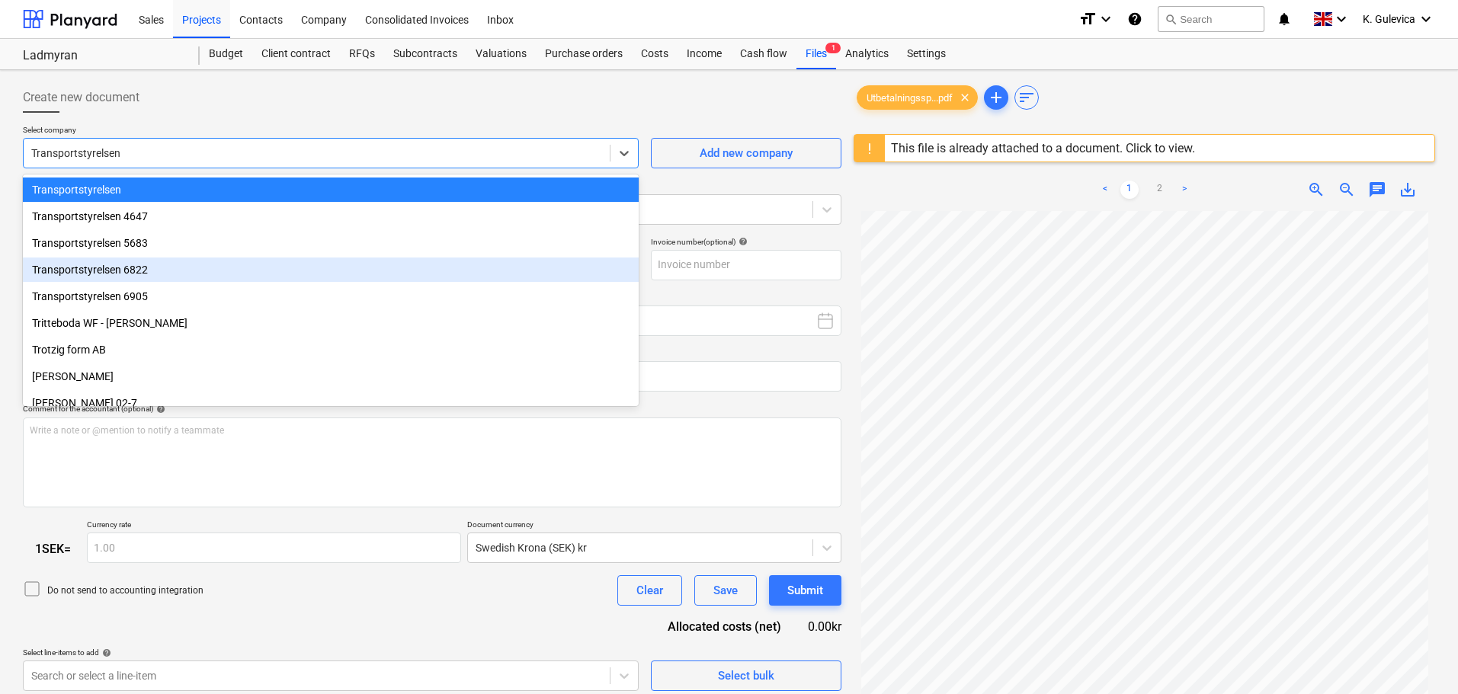
click at [136, 274] on div "Transportstyrelsen 6822" at bounding box center [331, 270] width 616 height 24
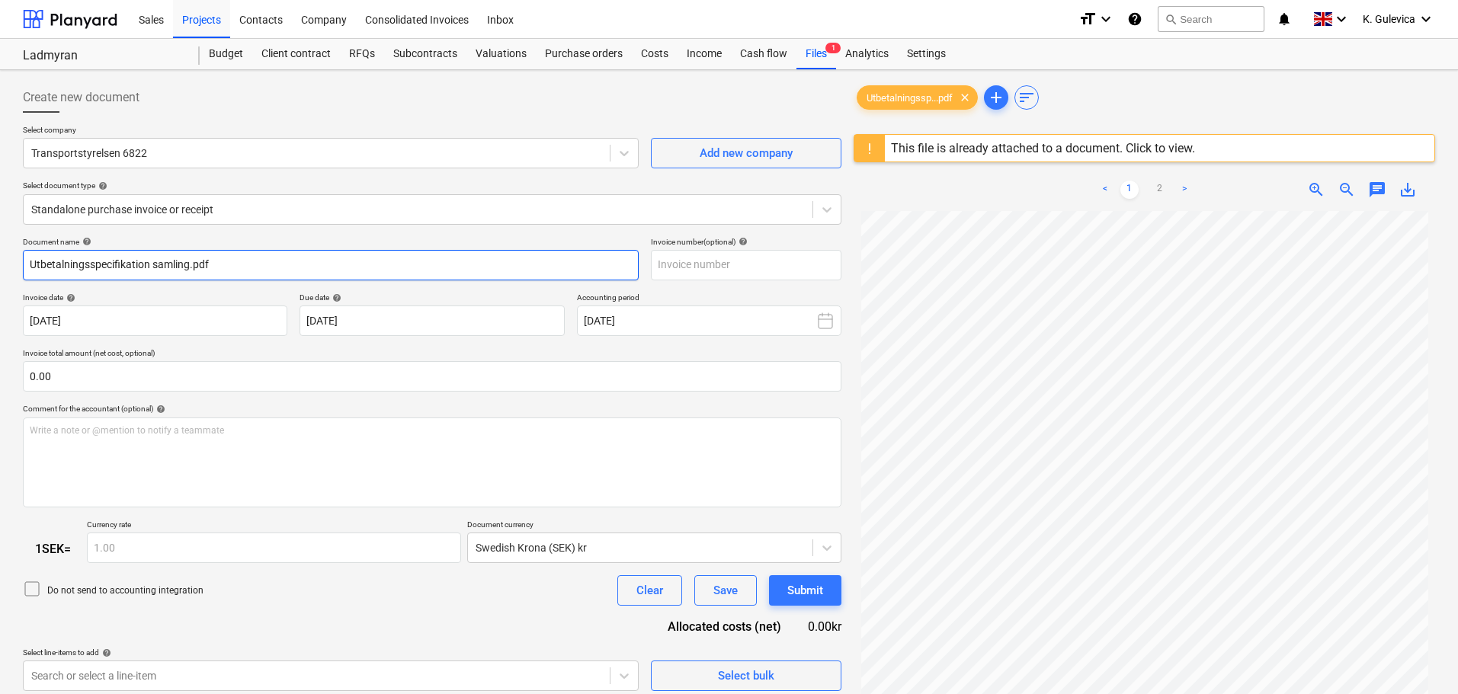
drag, startPoint x: 219, startPoint y: 268, endPoint x: -41, endPoint y: 260, distance: 260.0
click at [0, 260] on html "Sales Projects Contacts Company Consolidated Invoices Inbox format_size keyboar…" at bounding box center [729, 347] width 1458 height 694
paste input "OBL24Z trailer tax refund"
drag, startPoint x: 66, startPoint y: 264, endPoint x: 8, endPoint y: 266, distance: 57.2
click at [4, 266] on div "Create new document Select company Transportstyrelsen 6822 Add new company Sele…" at bounding box center [729, 472] width 1458 height 805
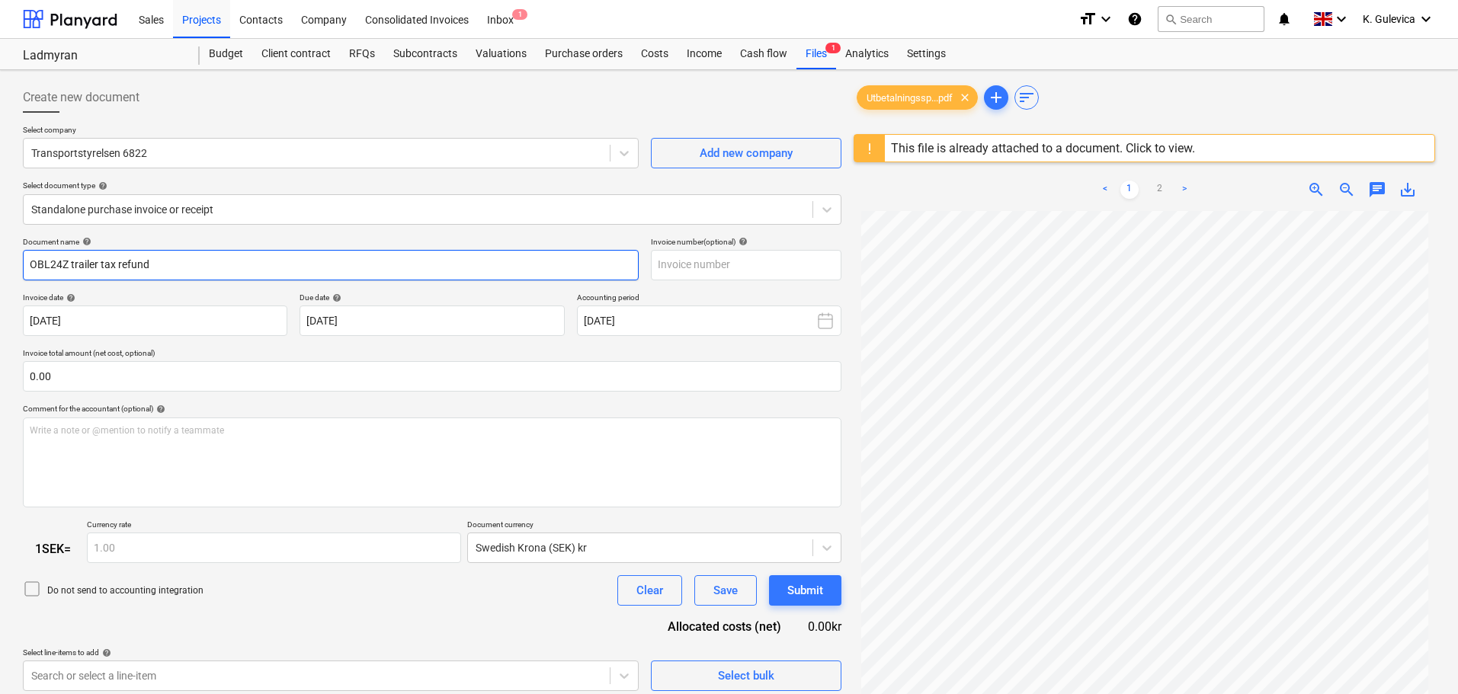
paste input "PML 34K"
drag, startPoint x: 169, startPoint y: 266, endPoint x: -42, endPoint y: 273, distance: 211.2
click at [0, 273] on html "Sales Projects Contacts Company Consolidated Invoices Inbox 1 format_size keybo…" at bounding box center [729, 347] width 1458 height 694
type input "PML 34K trailer tax refund"
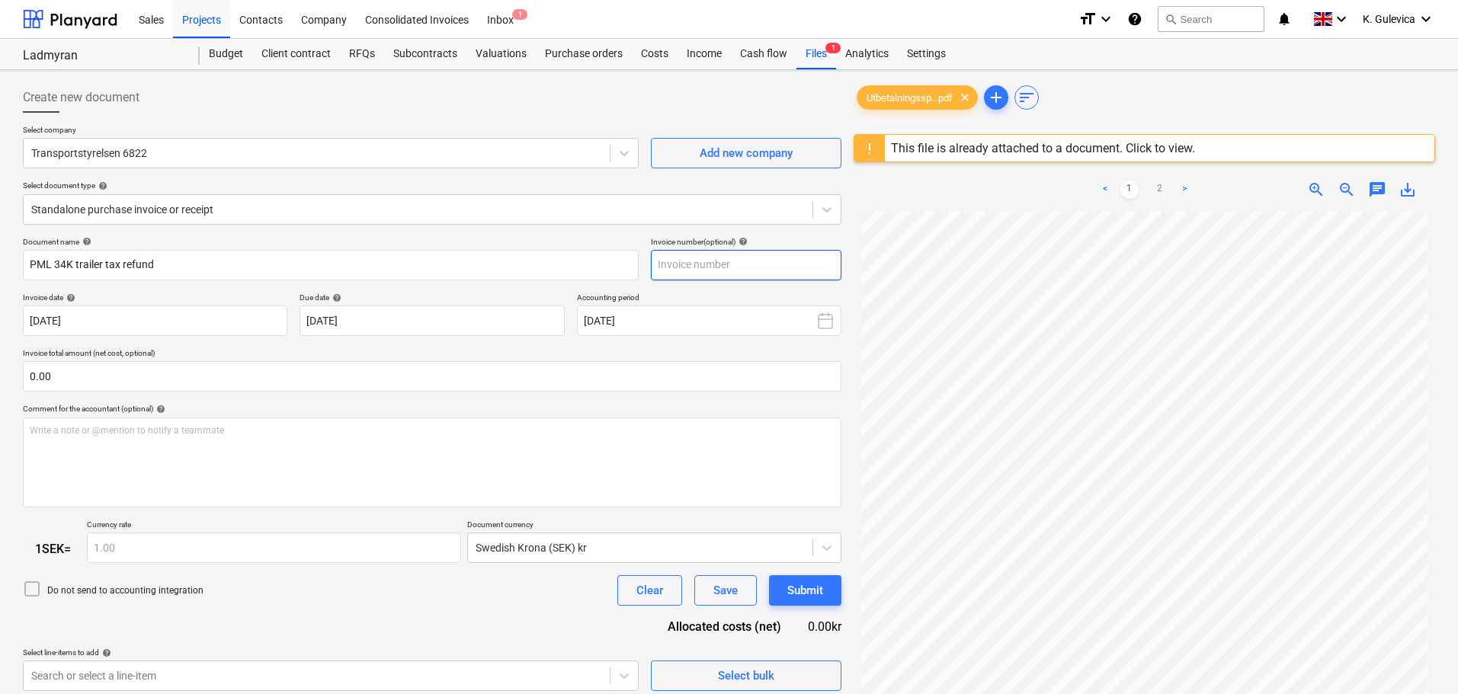
click at [682, 266] on input "text" at bounding box center [746, 265] width 191 height 30
paste input "PML 34K trailer tax refund"
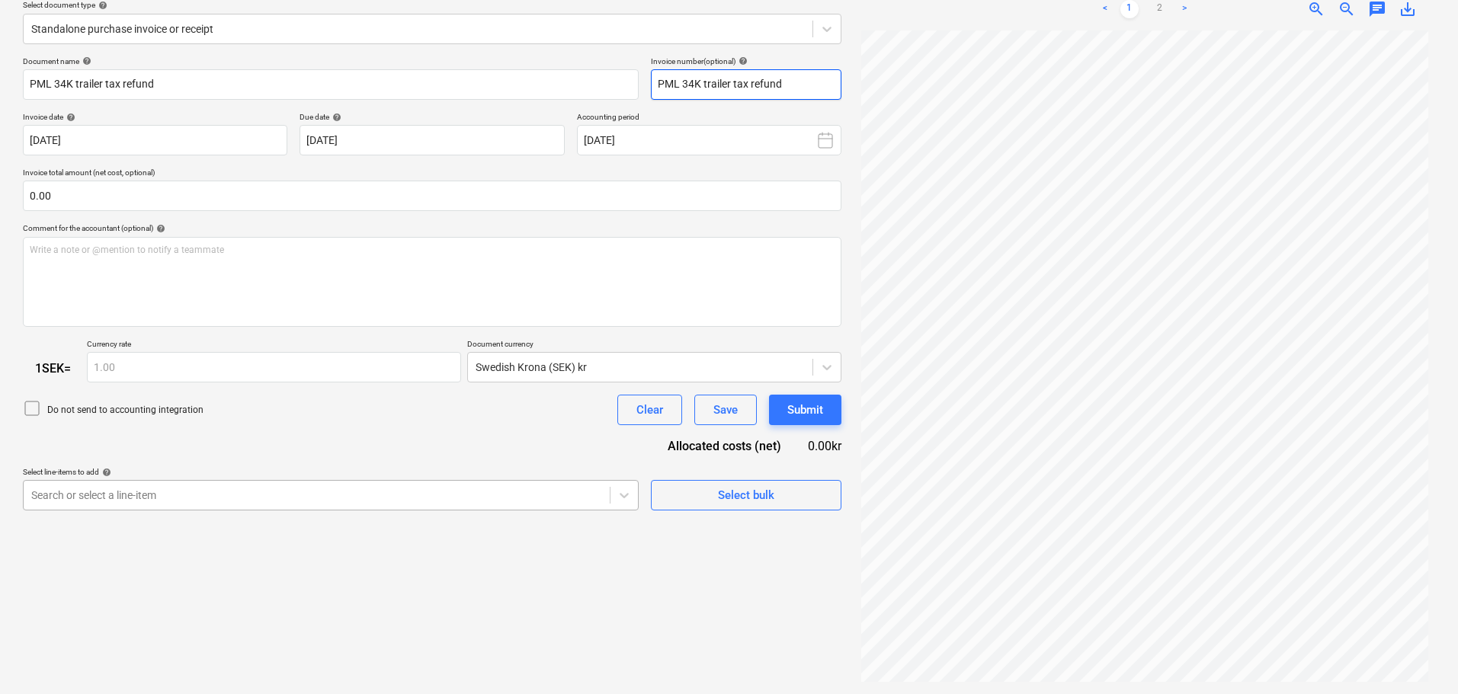
type input "PML 34K trailer tax refund"
click at [393, 484] on body "Sales Projects Contacts Company Consolidated Invoices Inbox 1 format_size keybo…" at bounding box center [729, 166] width 1458 height 694
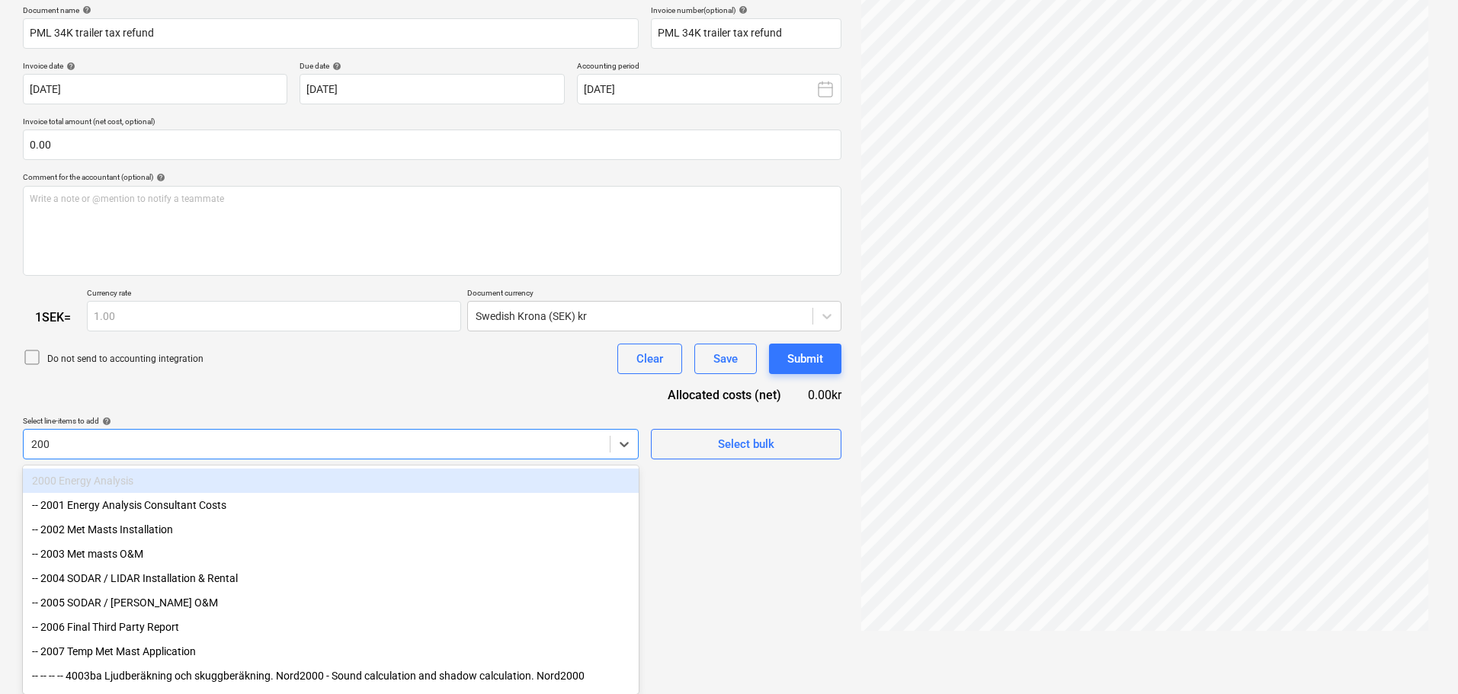
type input "2005"
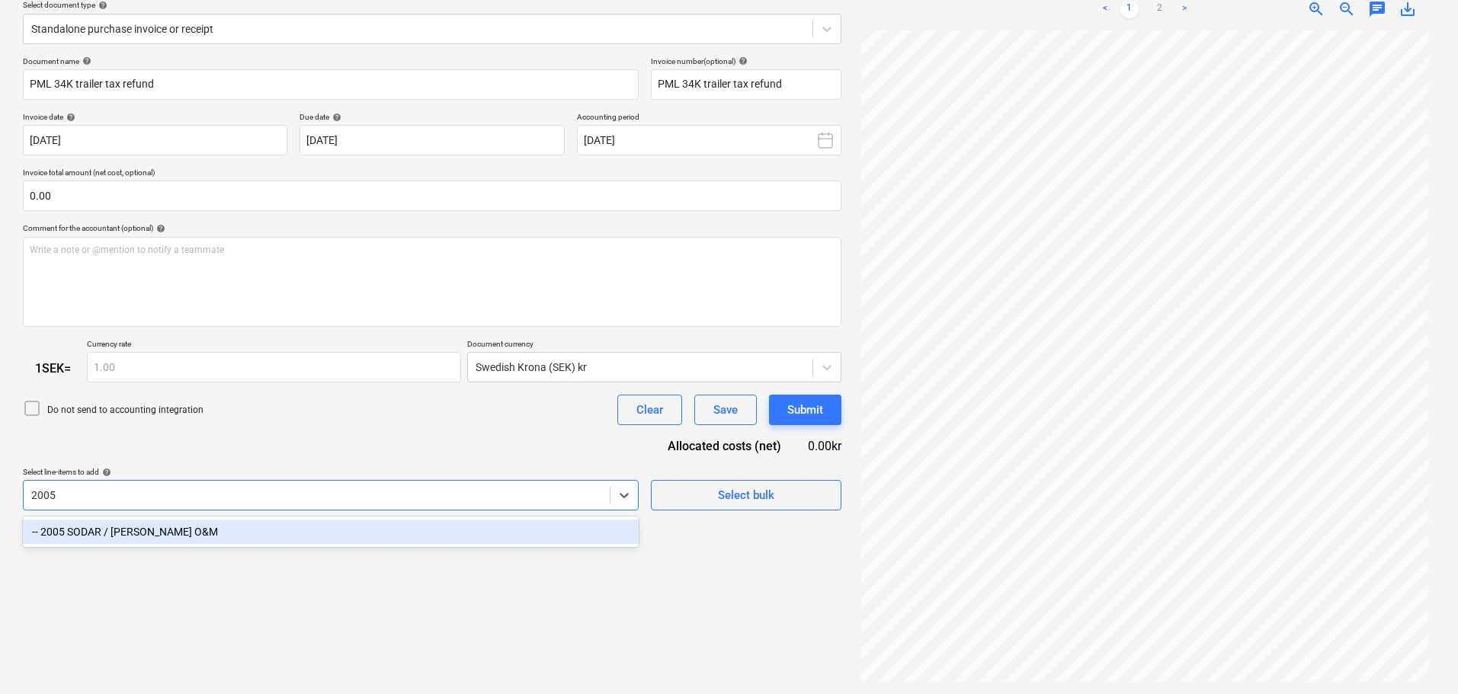
scroll to position [181, 0]
click at [149, 529] on div "-- 2005 SODAR / [PERSON_NAME] O&M" at bounding box center [331, 532] width 616 height 24
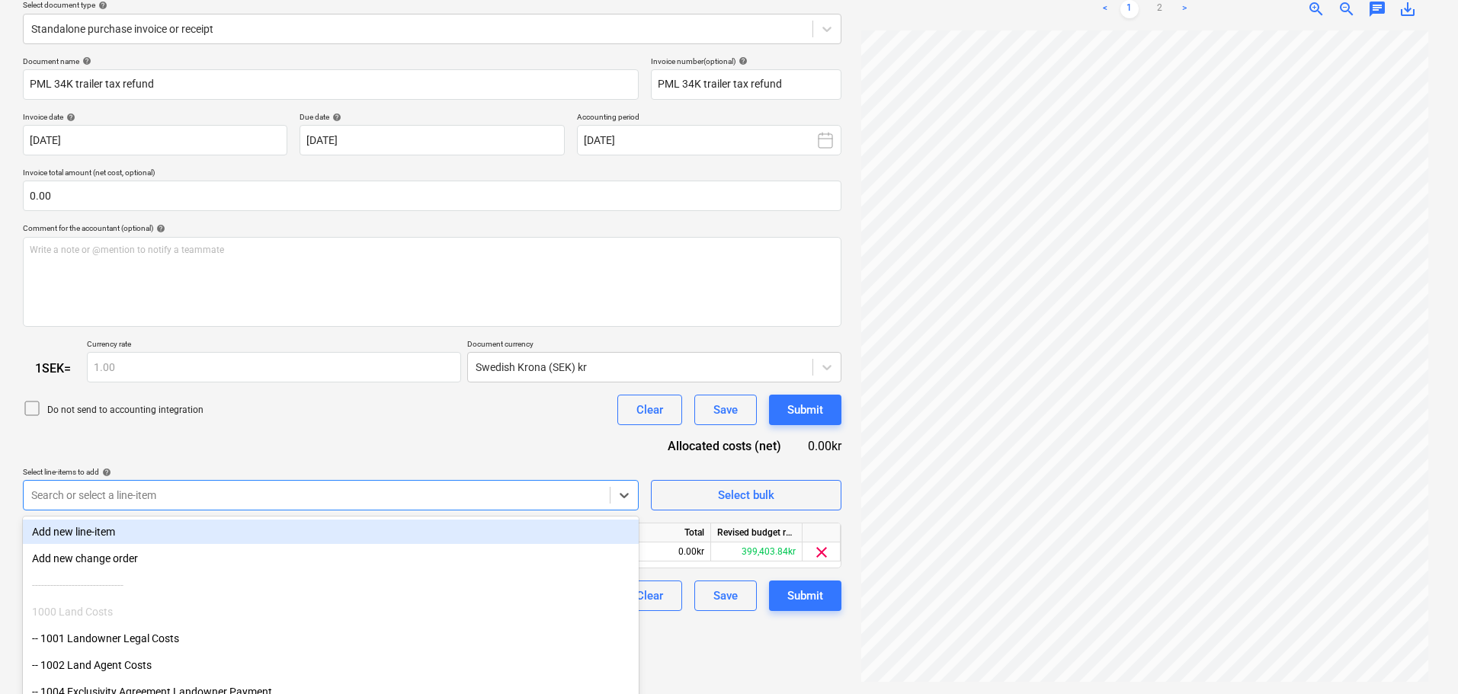
click at [240, 442] on div "Document name help PML 34K trailer tax refund Invoice number (optional) help PM…" at bounding box center [432, 334] width 819 height 556
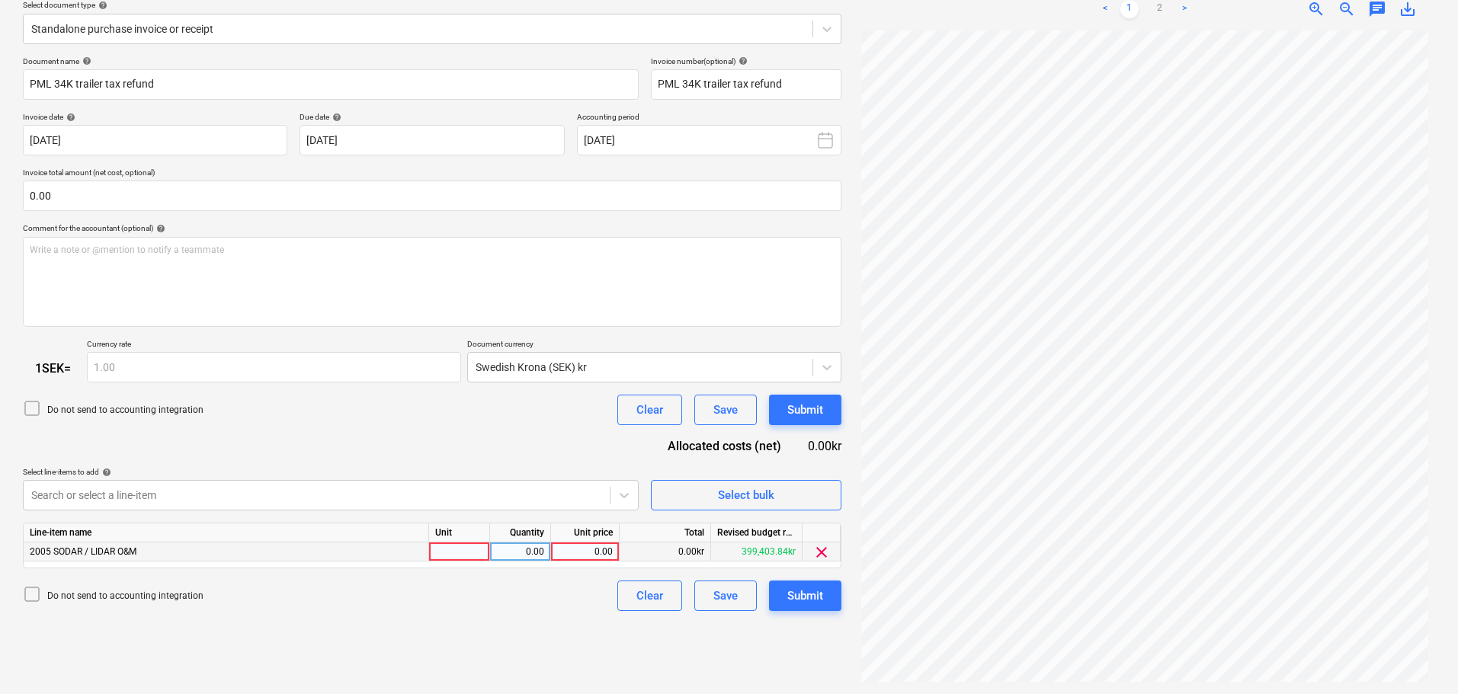
click at [602, 550] on div "0.00" at bounding box center [585, 552] width 56 height 19
type input "429"
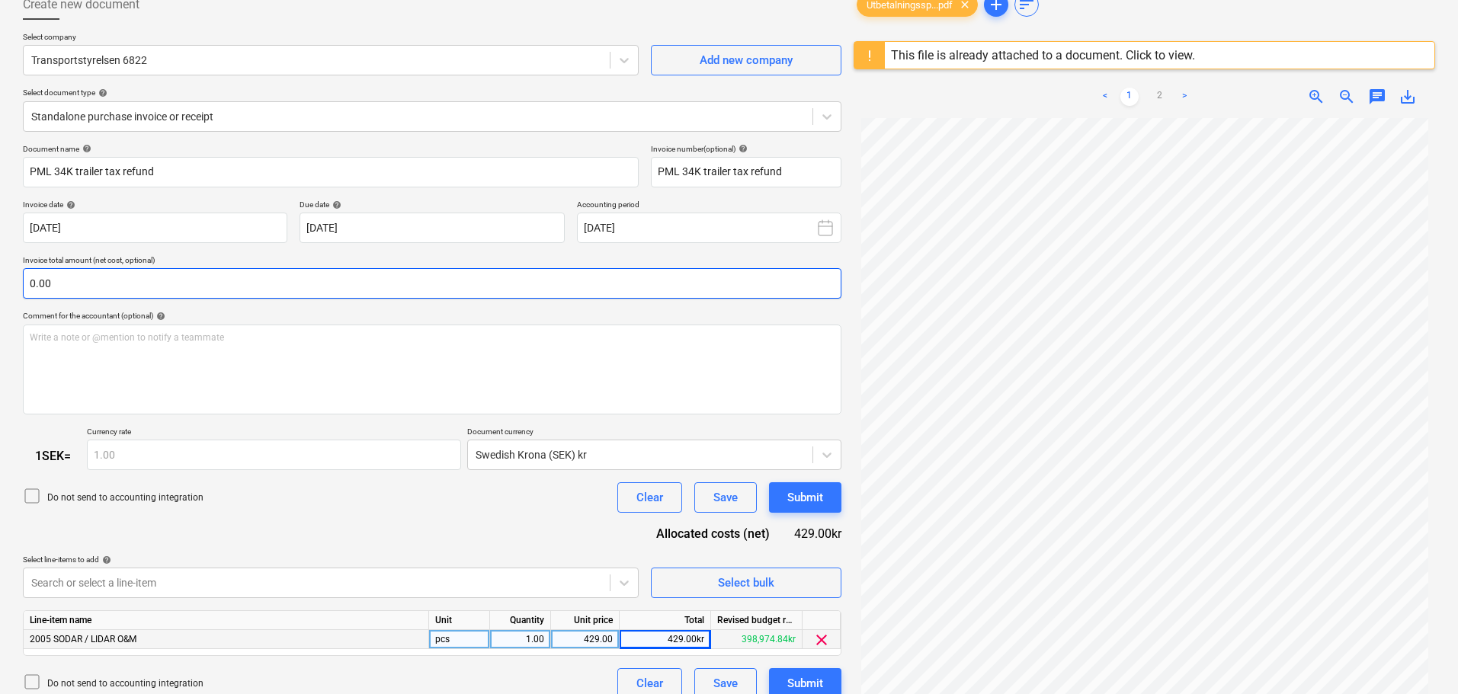
scroll to position [0, 0]
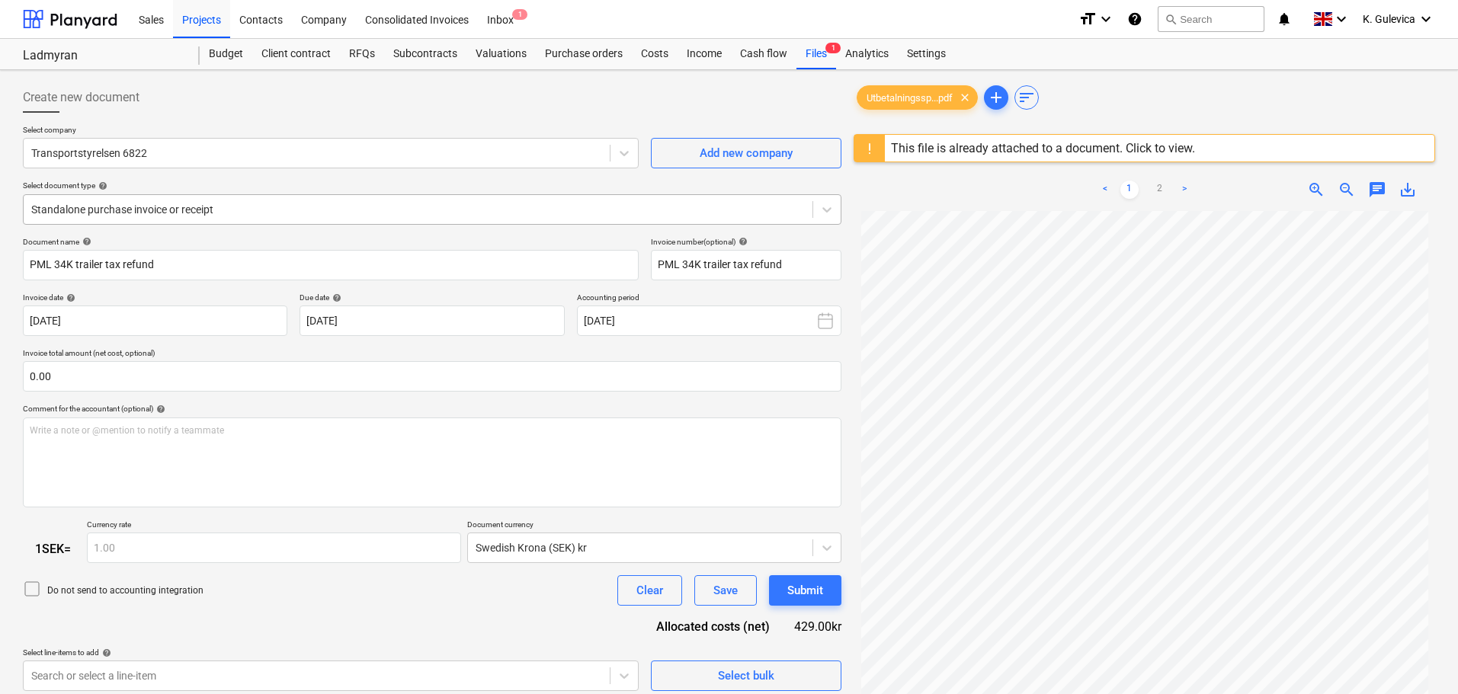
click at [469, 210] on div at bounding box center [418, 209] width 774 height 15
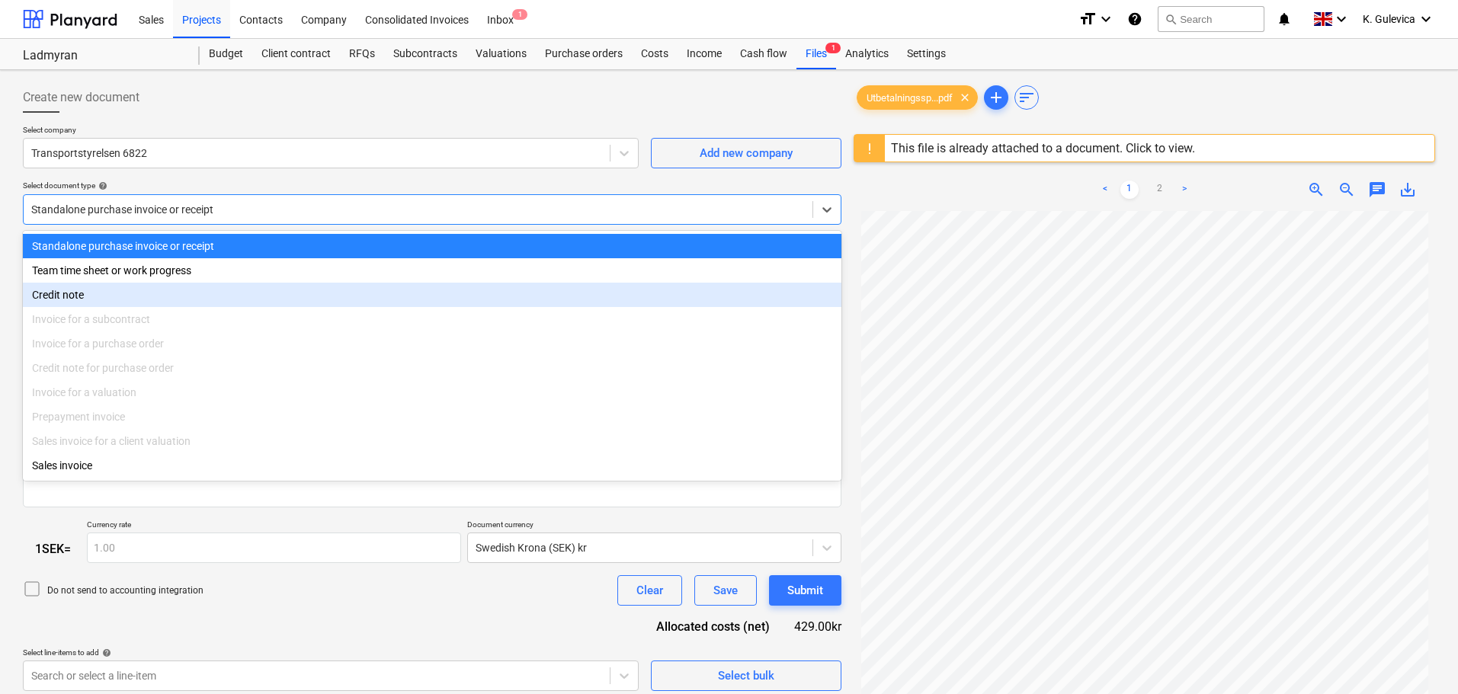
click at [53, 296] on div "Credit note" at bounding box center [432, 295] width 819 height 24
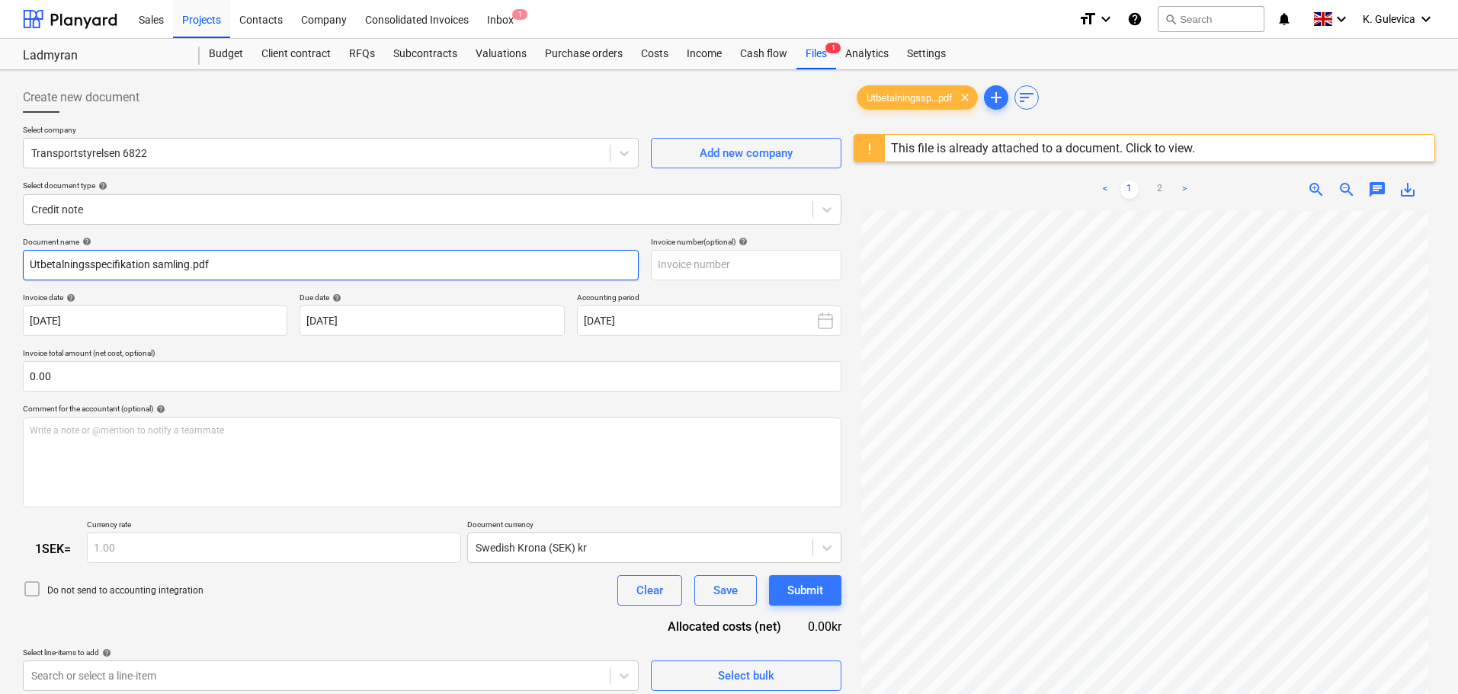
drag, startPoint x: 207, startPoint y: 258, endPoint x: -299, endPoint y: 268, distance: 505.4
click at [0, 268] on html "Sales Projects Contacts Company Consolidated Invoices Inbox 1 format_size keybo…" at bounding box center [729, 347] width 1458 height 694
paste input "PML 34K trailer tax refund"
type input "PML 34K trailer tax refund"
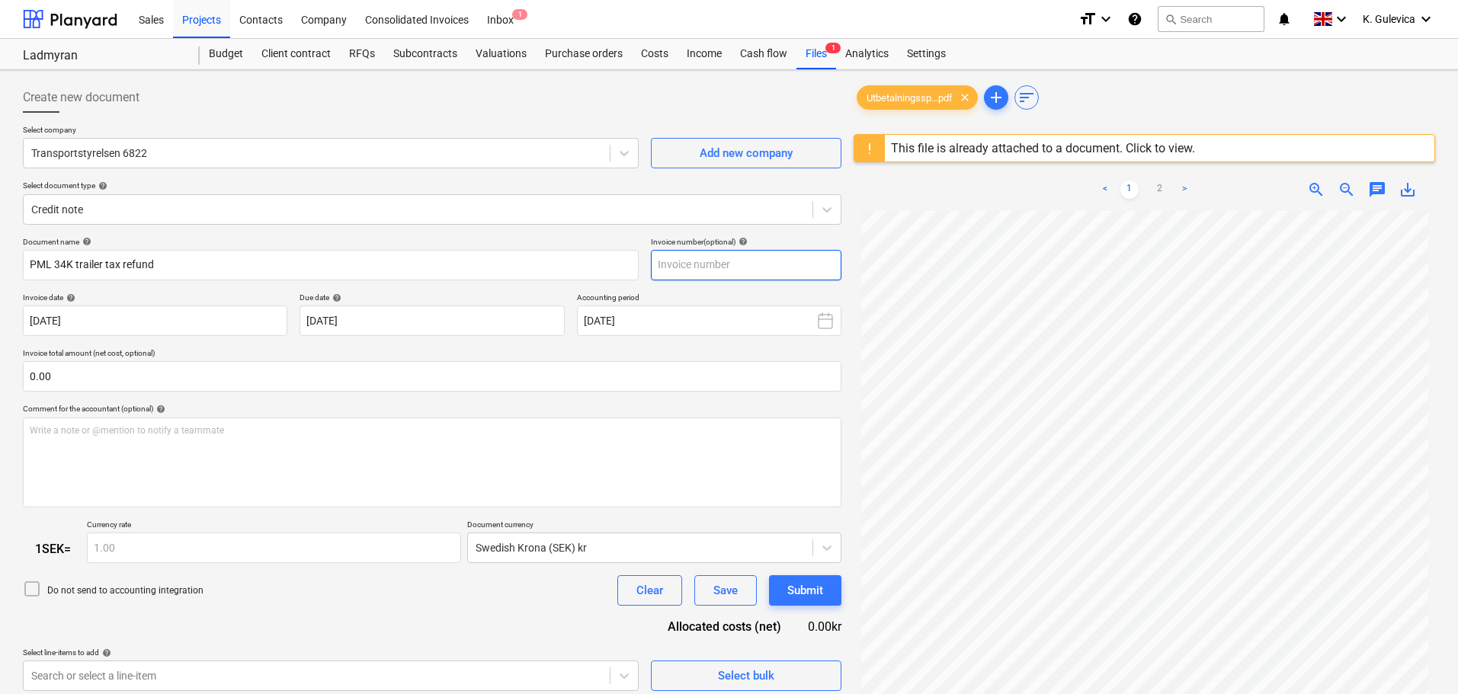
click at [698, 263] on input "text" at bounding box center [746, 265] width 191 height 30
paste input "PML 34K trailer tax refund"
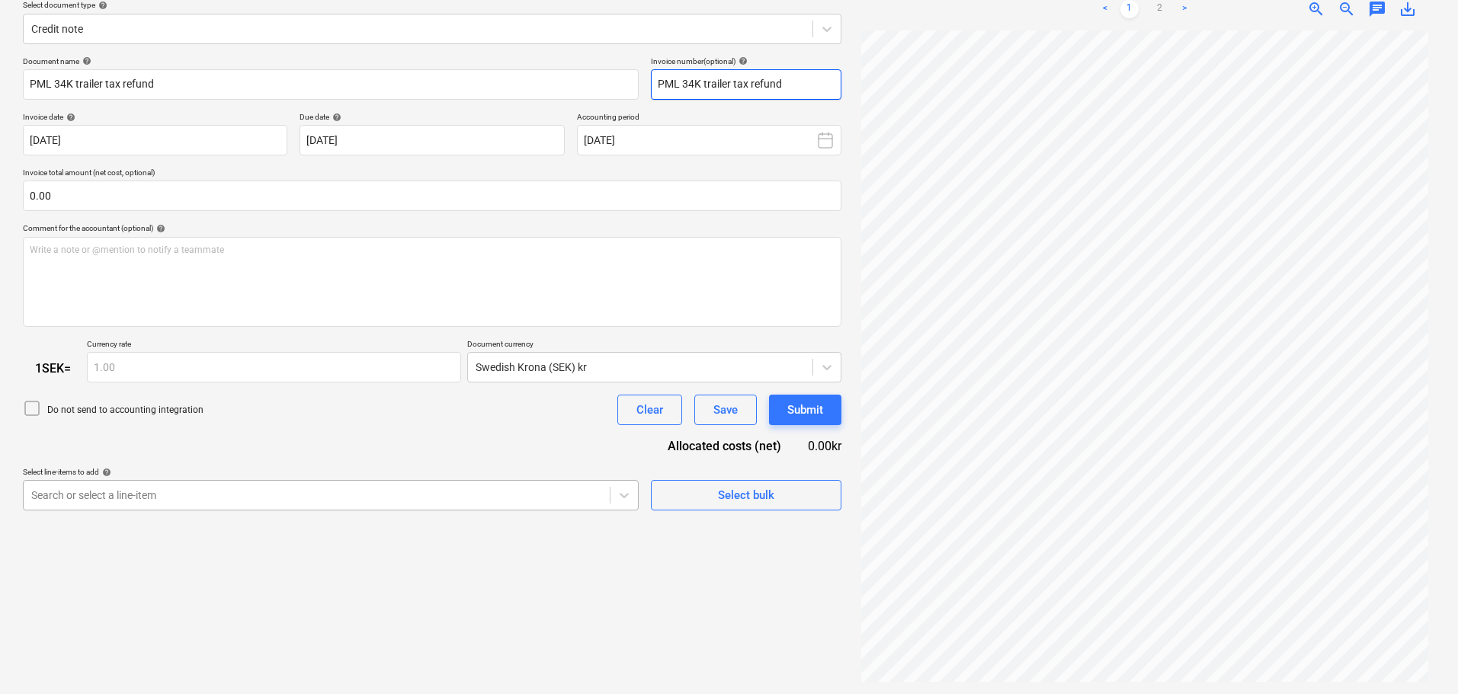
type input "PML 34K trailer tax refund"
click at [467, 495] on body "Sales Projects Contacts Company Consolidated Invoices Inbox 1 format_size keybo…" at bounding box center [729, 166] width 1458 height 694
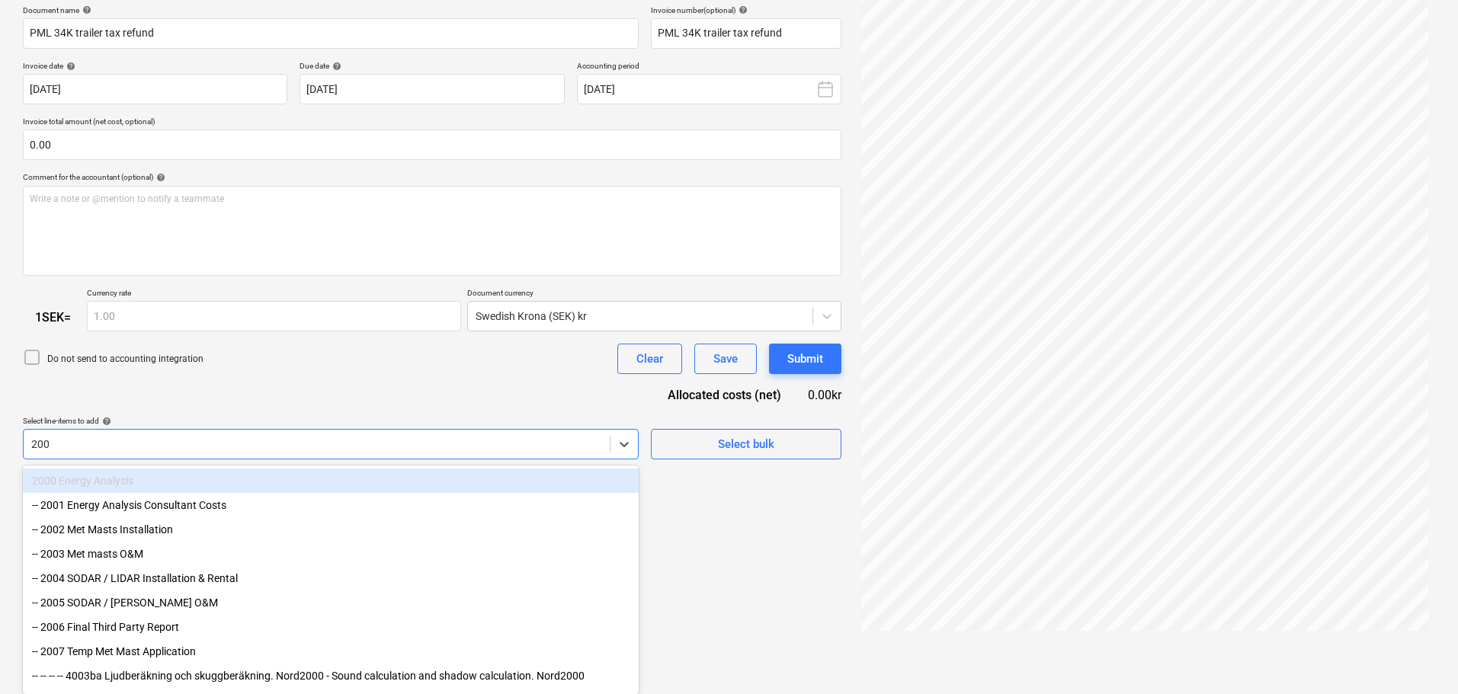
type input "2005"
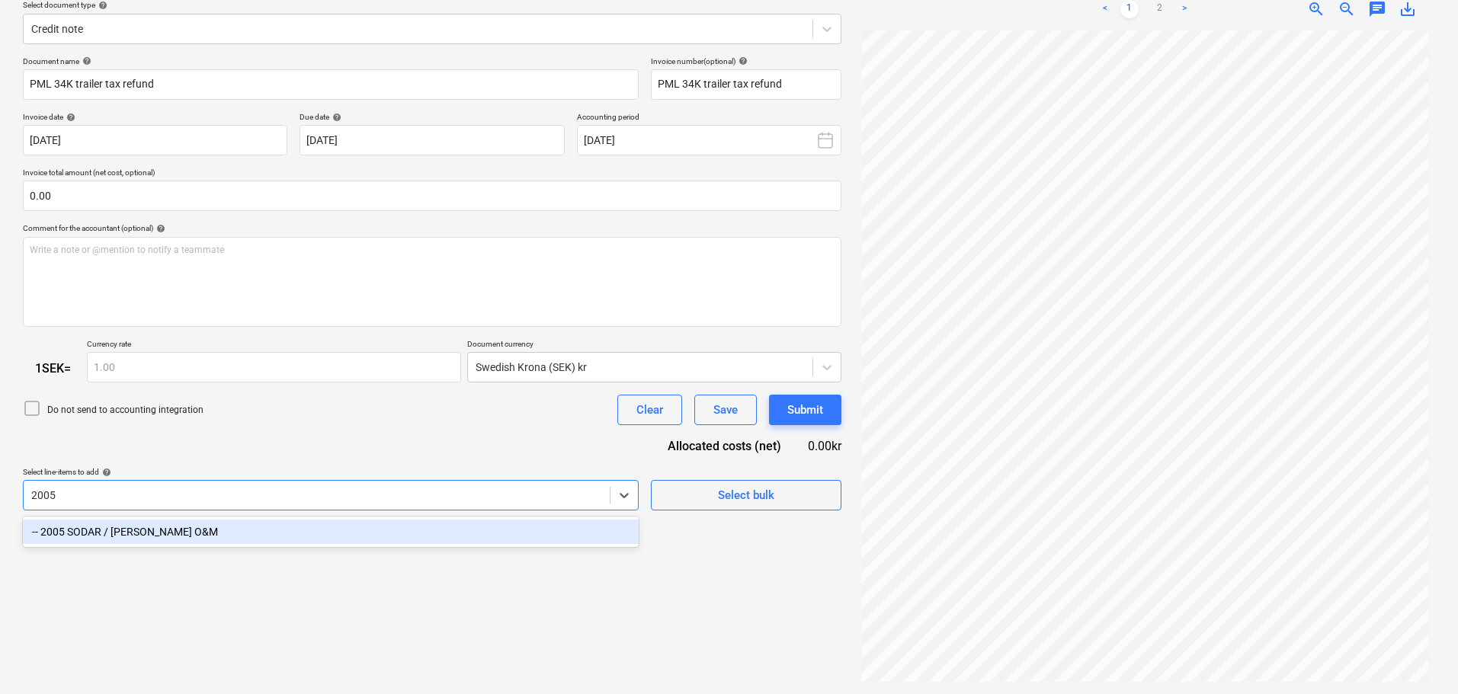
click at [226, 525] on div "-- 2005 SODAR / [PERSON_NAME] O&M" at bounding box center [331, 532] width 616 height 24
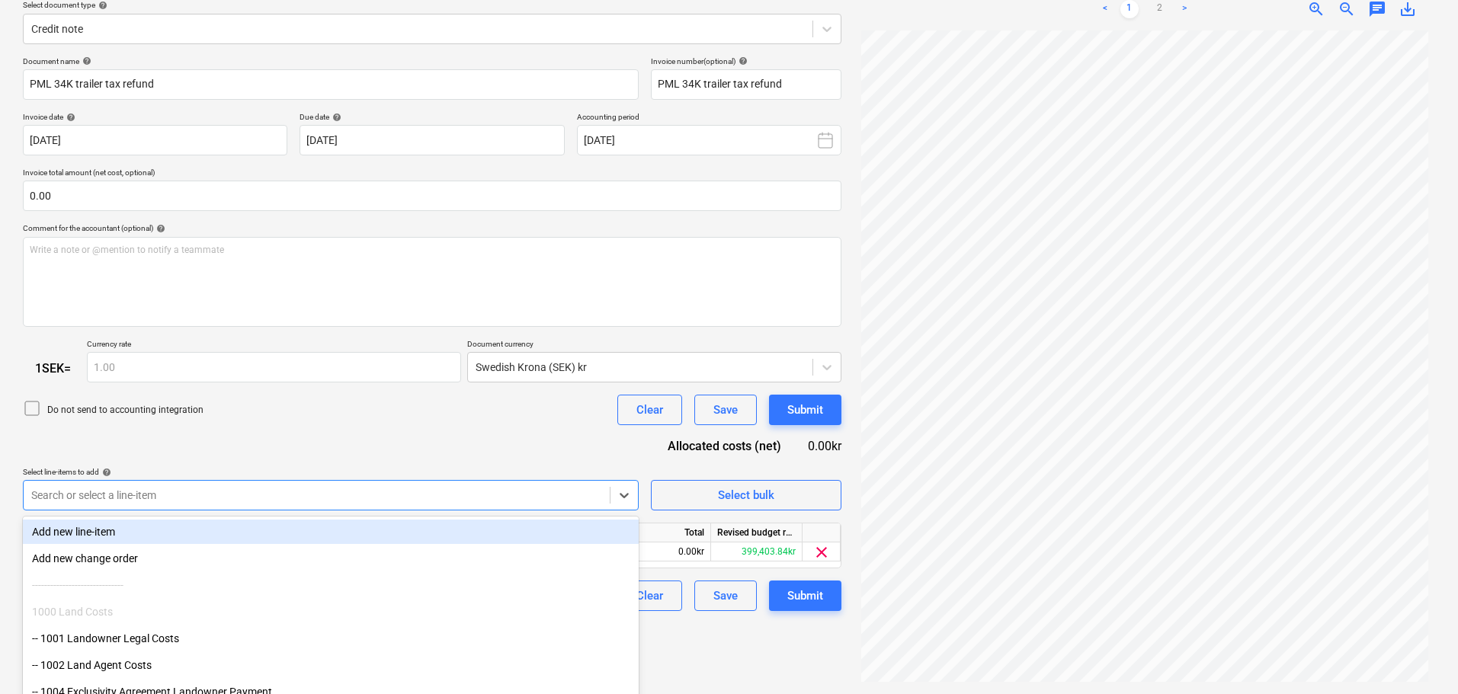
click at [474, 425] on div "Do not send to accounting integration Clear Save Submit" at bounding box center [432, 410] width 819 height 30
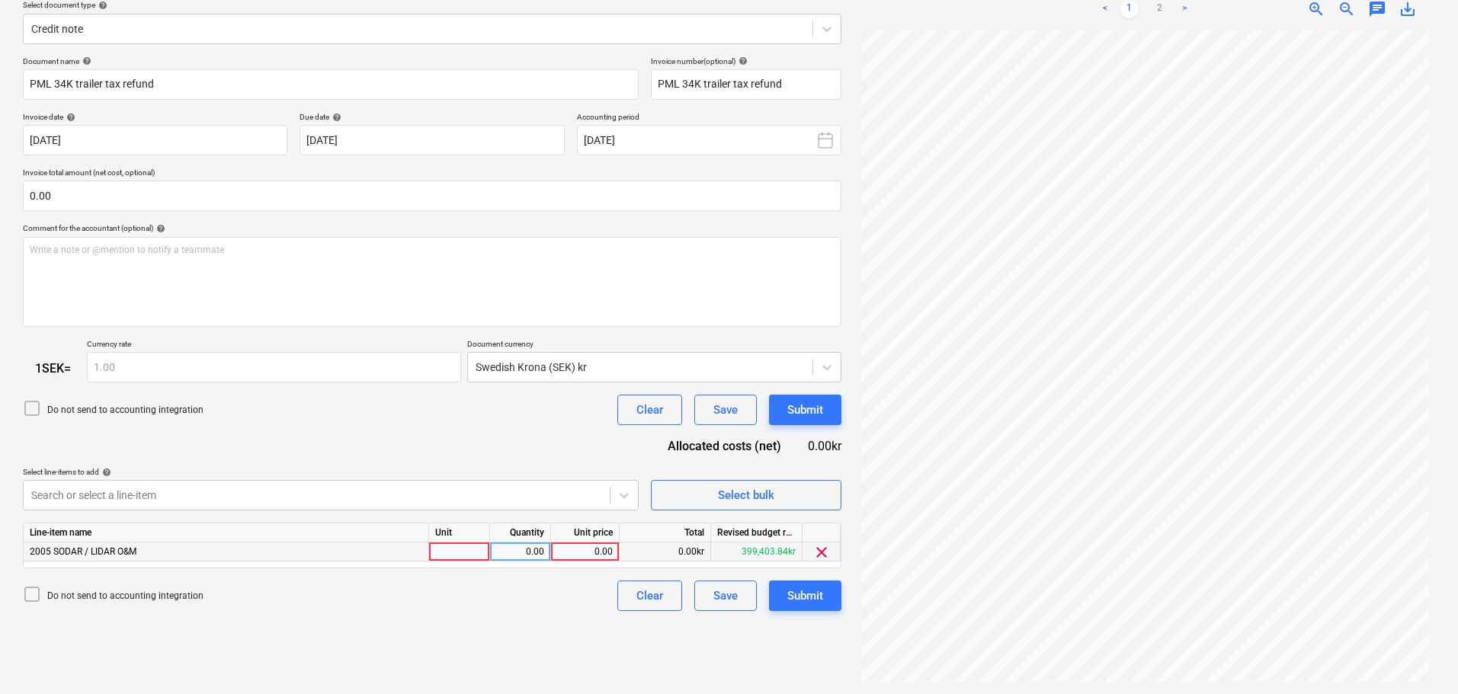
click at [599, 548] on div "0.00" at bounding box center [585, 552] width 56 height 19
type input "429"
click at [825, 596] on button "Submit" at bounding box center [805, 596] width 72 height 30
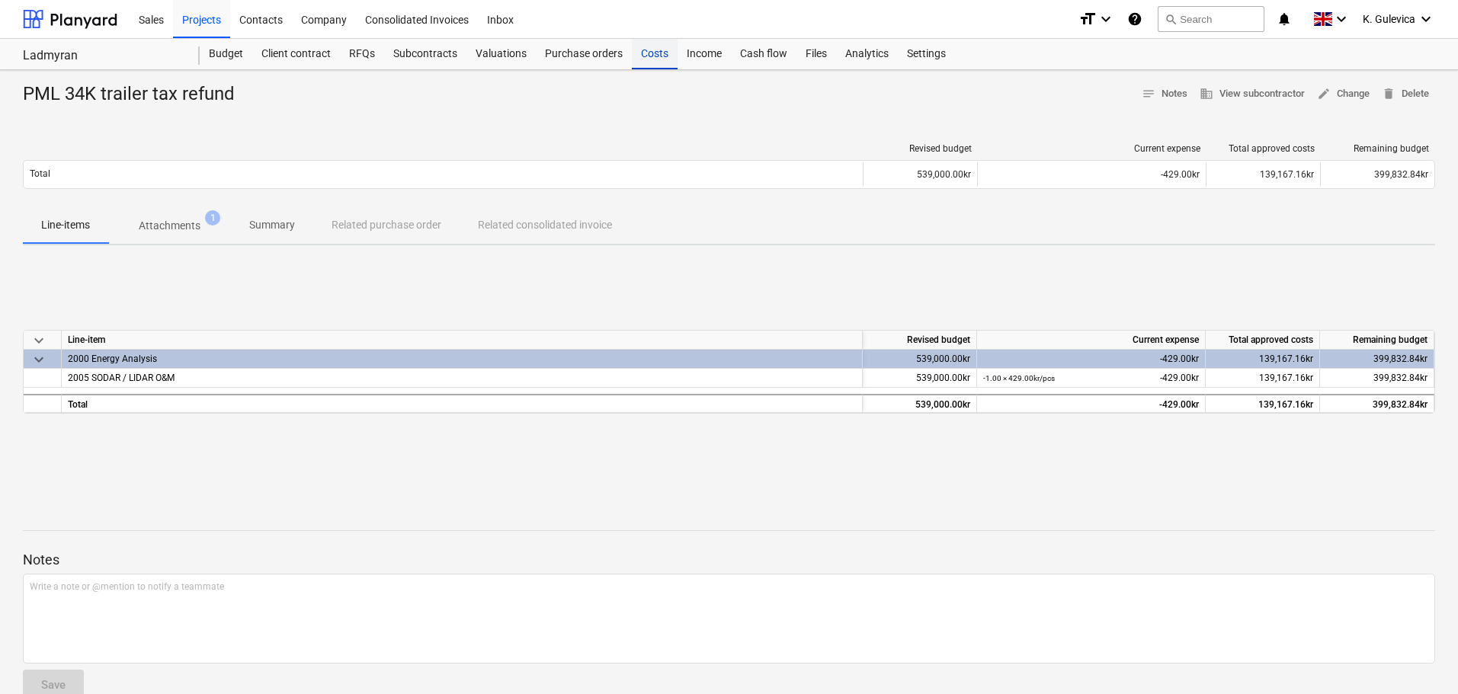
drag, startPoint x: 659, startPoint y: 56, endPoint x: 648, endPoint y: 59, distance: 11.7
click at [658, 56] on div "Costs" at bounding box center [655, 54] width 46 height 30
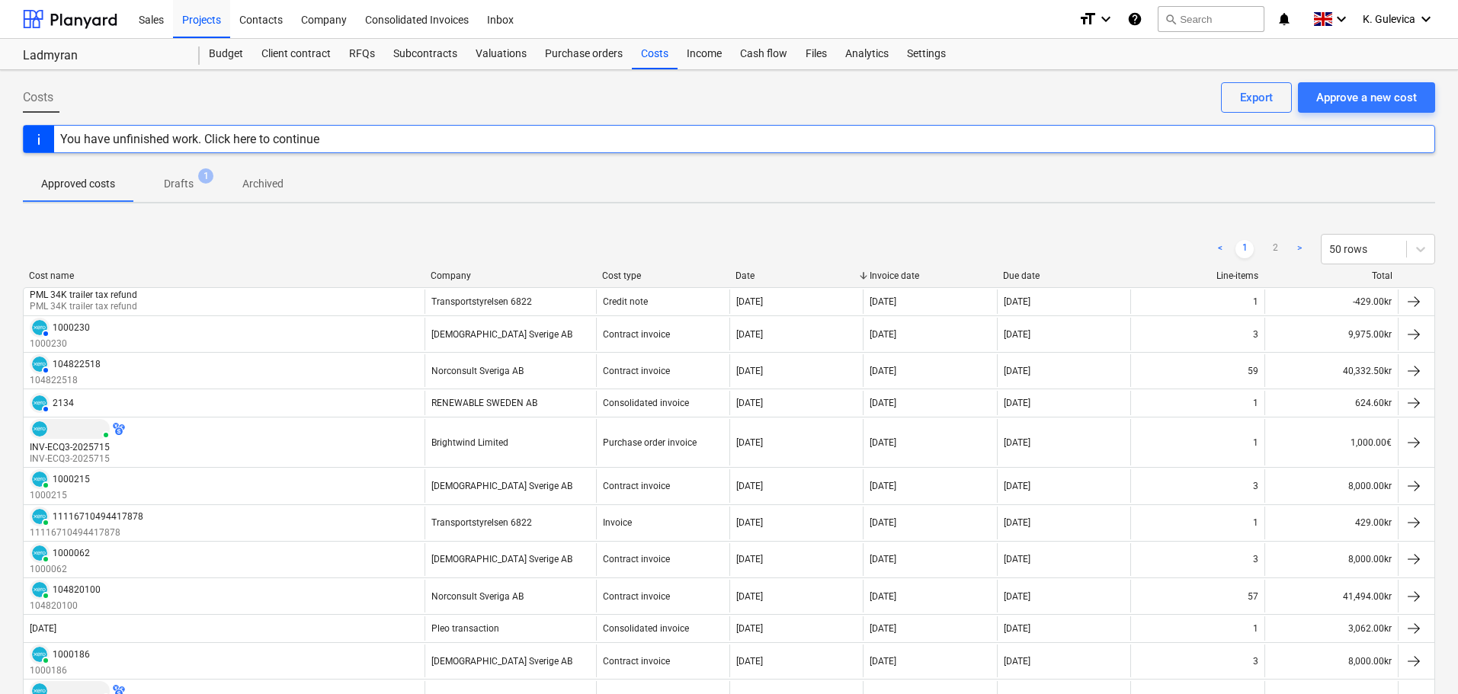
click at [174, 183] on p "Drafts" at bounding box center [179, 184] width 30 height 16
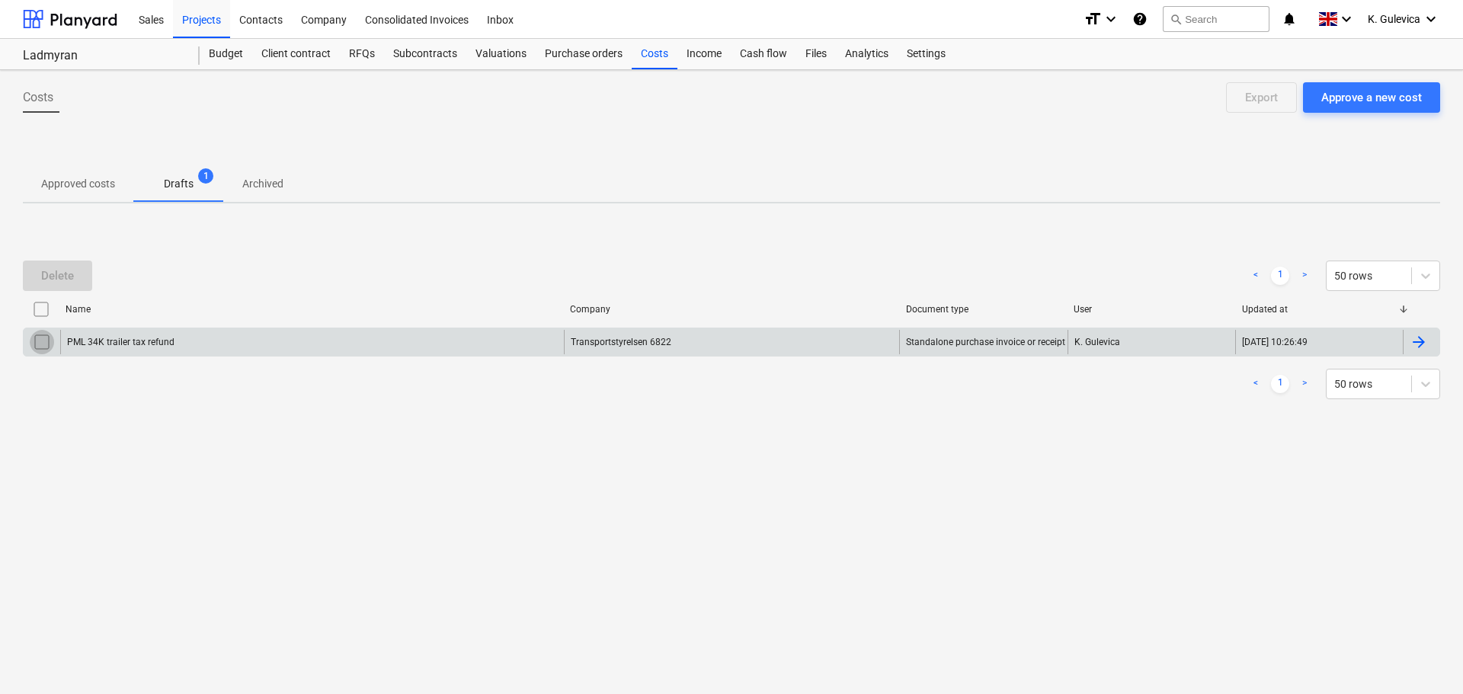
click at [45, 345] on input "checkbox" at bounding box center [42, 342] width 24 height 24
click at [67, 274] on div "Delete" at bounding box center [57, 276] width 33 height 20
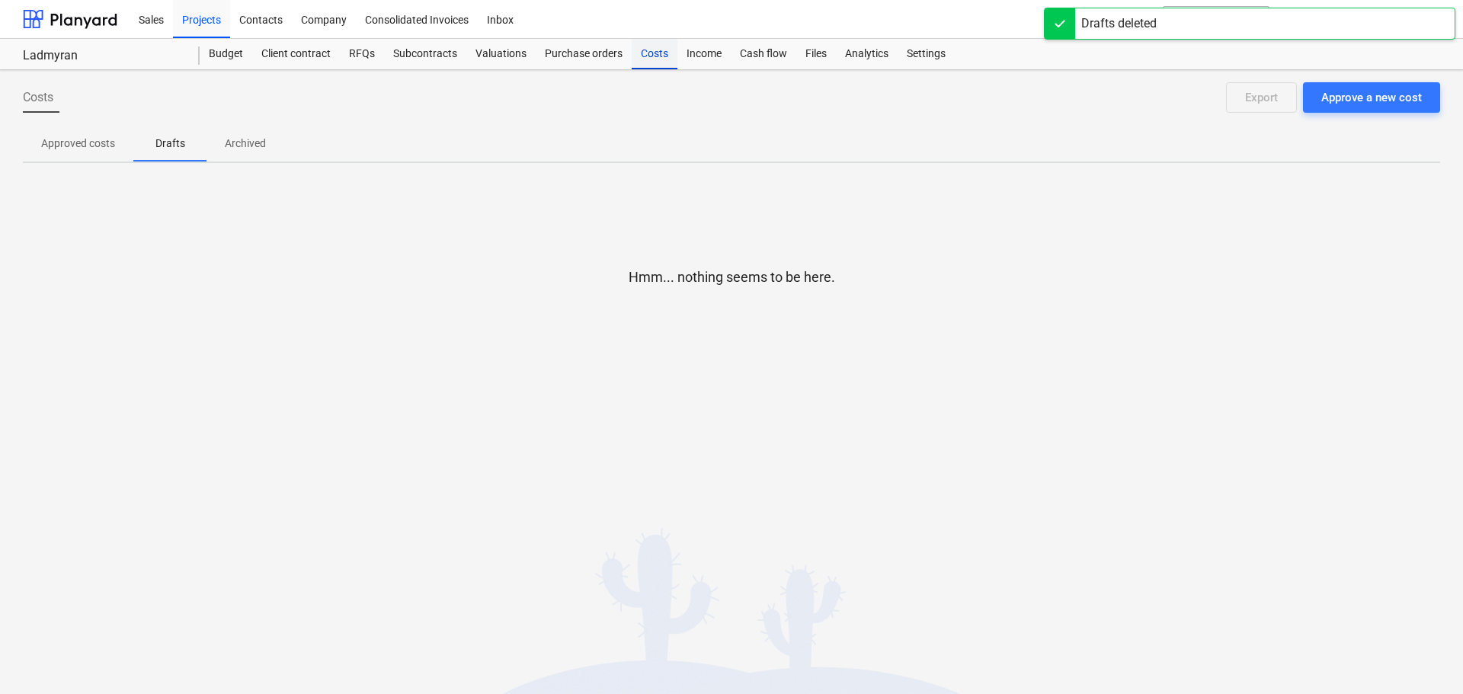
click at [656, 57] on div "Costs" at bounding box center [655, 54] width 46 height 30
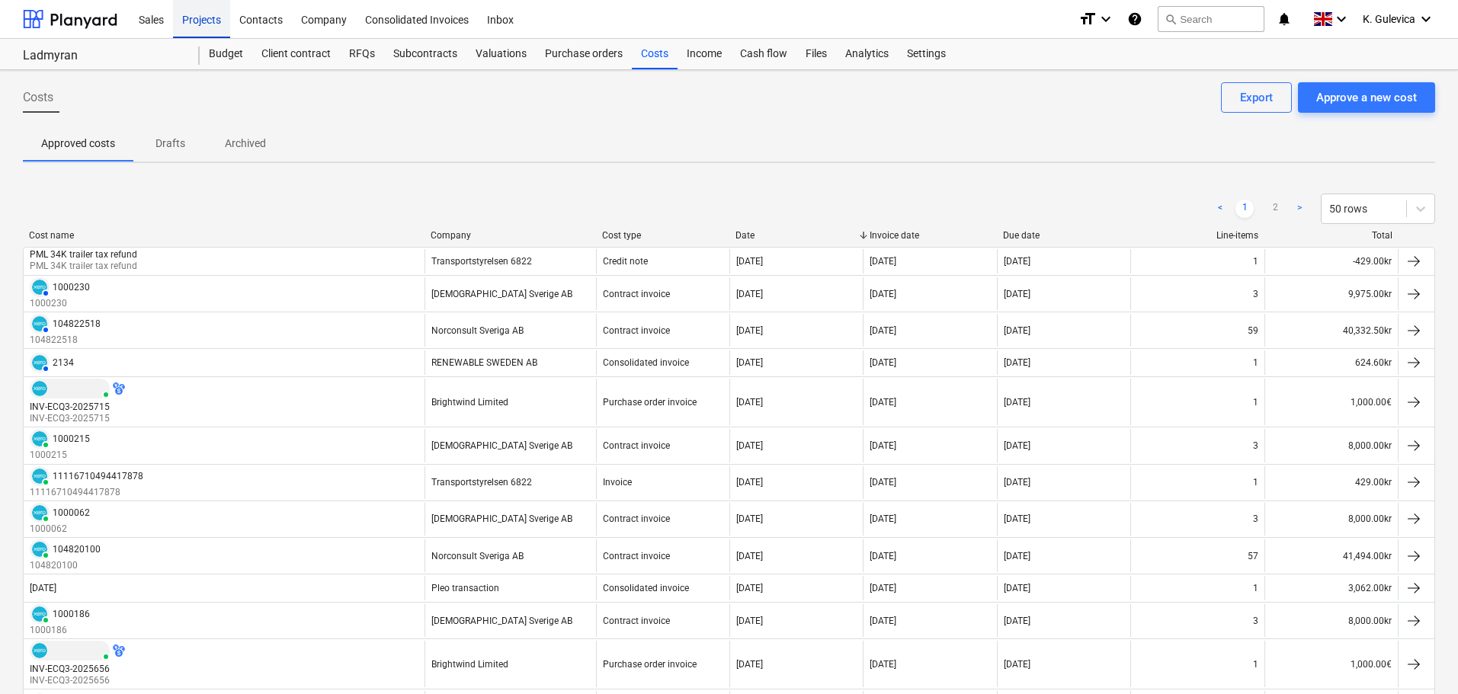
click at [213, 18] on div "Projects" at bounding box center [201, 18] width 57 height 39
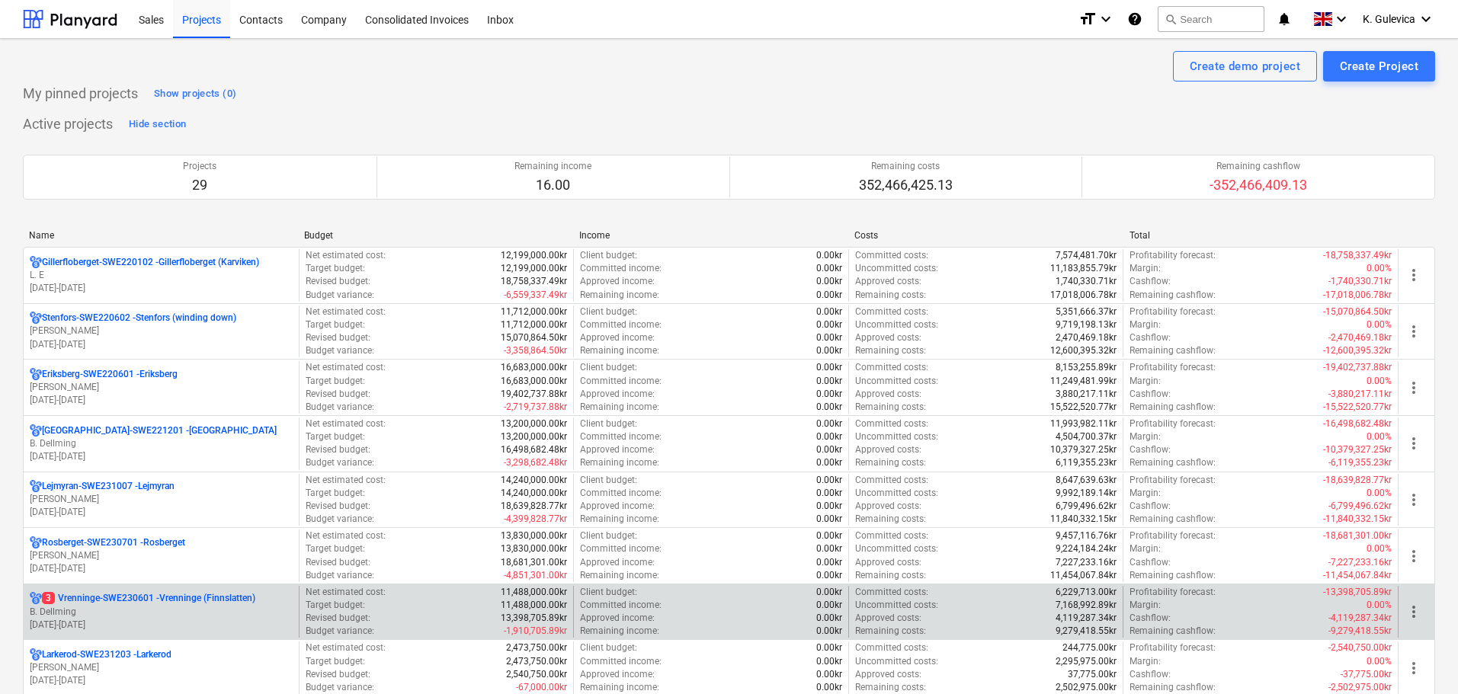
click at [94, 614] on p "B. Dellming" at bounding box center [161, 612] width 263 height 13
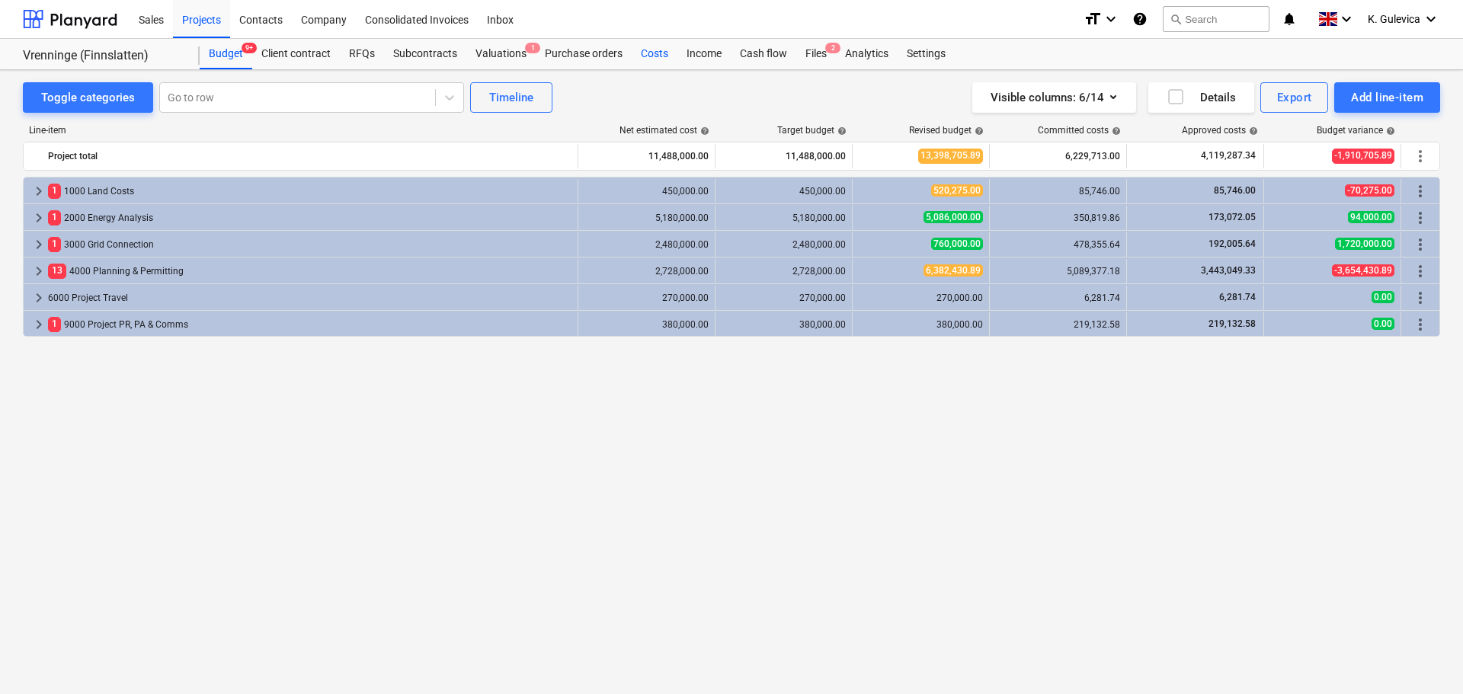
click at [650, 50] on div "Costs" at bounding box center [655, 54] width 46 height 30
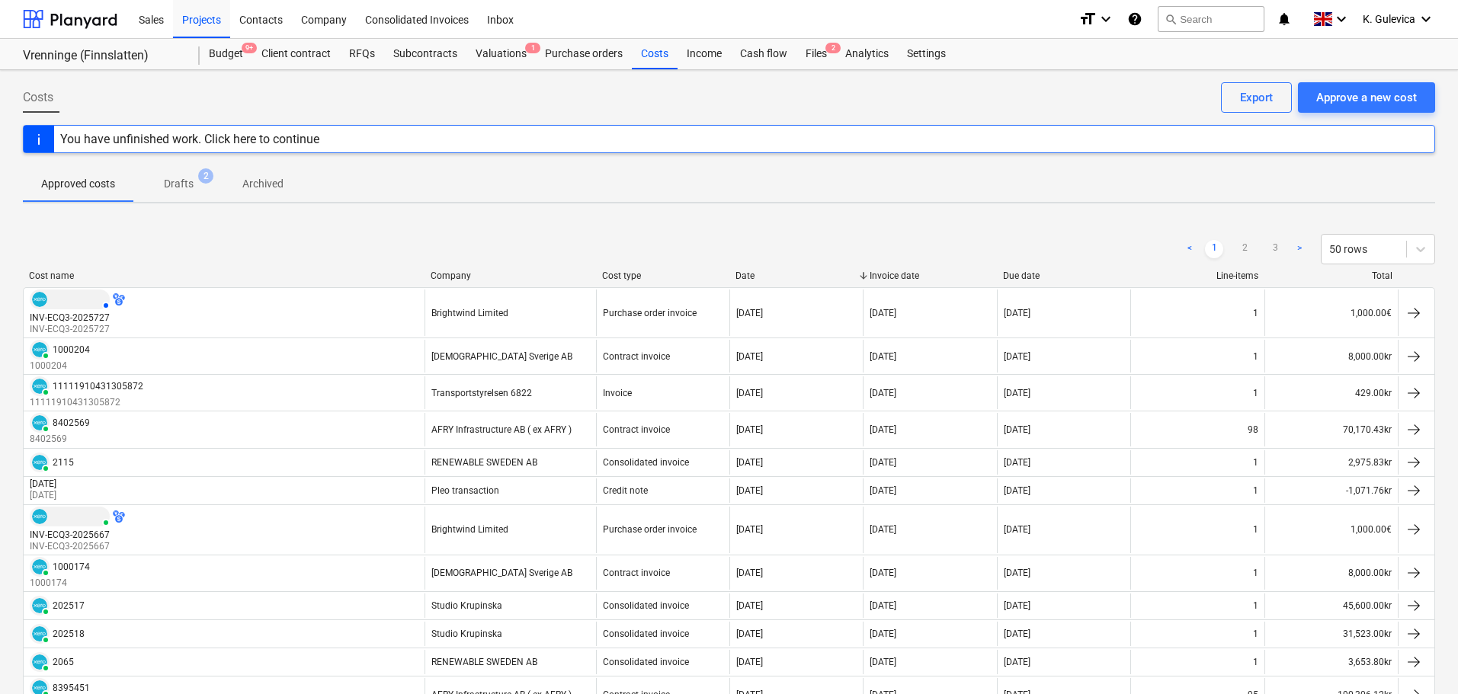
click at [178, 184] on p "Drafts" at bounding box center [179, 184] width 30 height 16
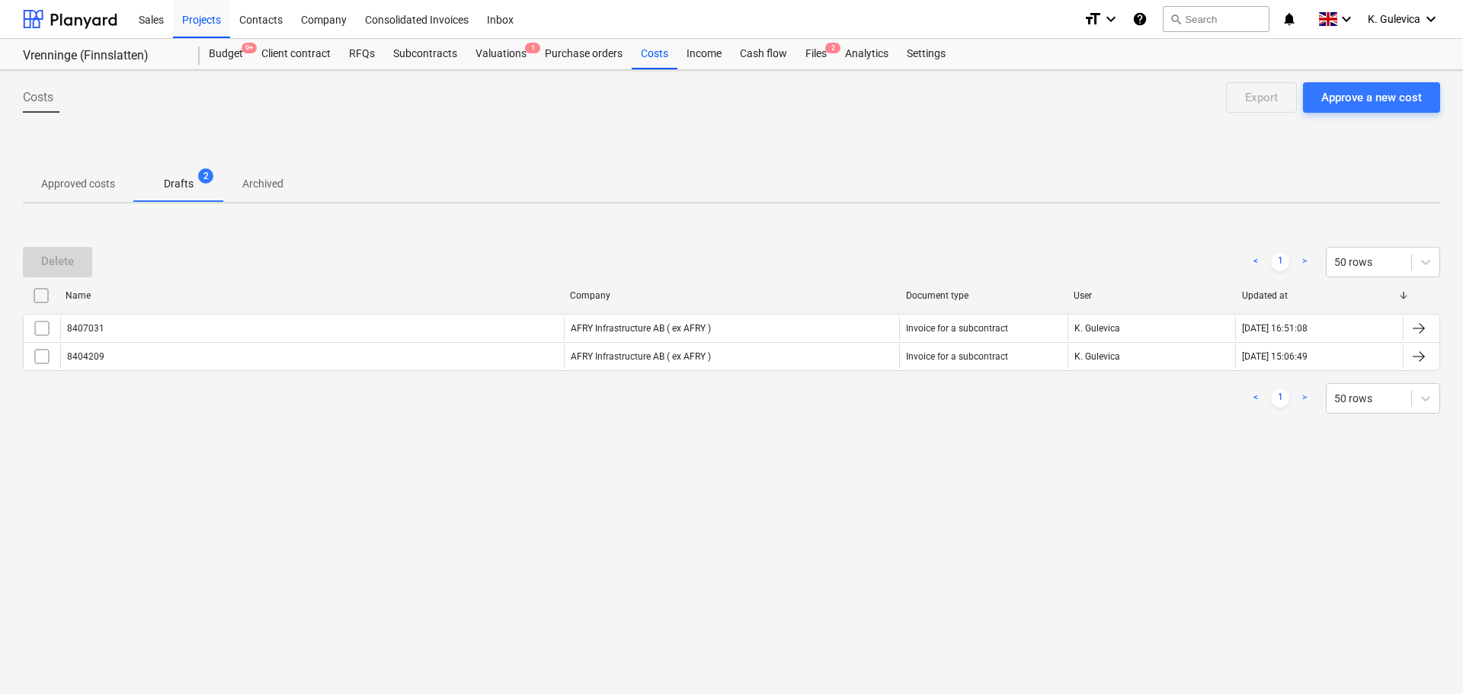
click at [81, 180] on p "Approved costs" at bounding box center [78, 184] width 74 height 16
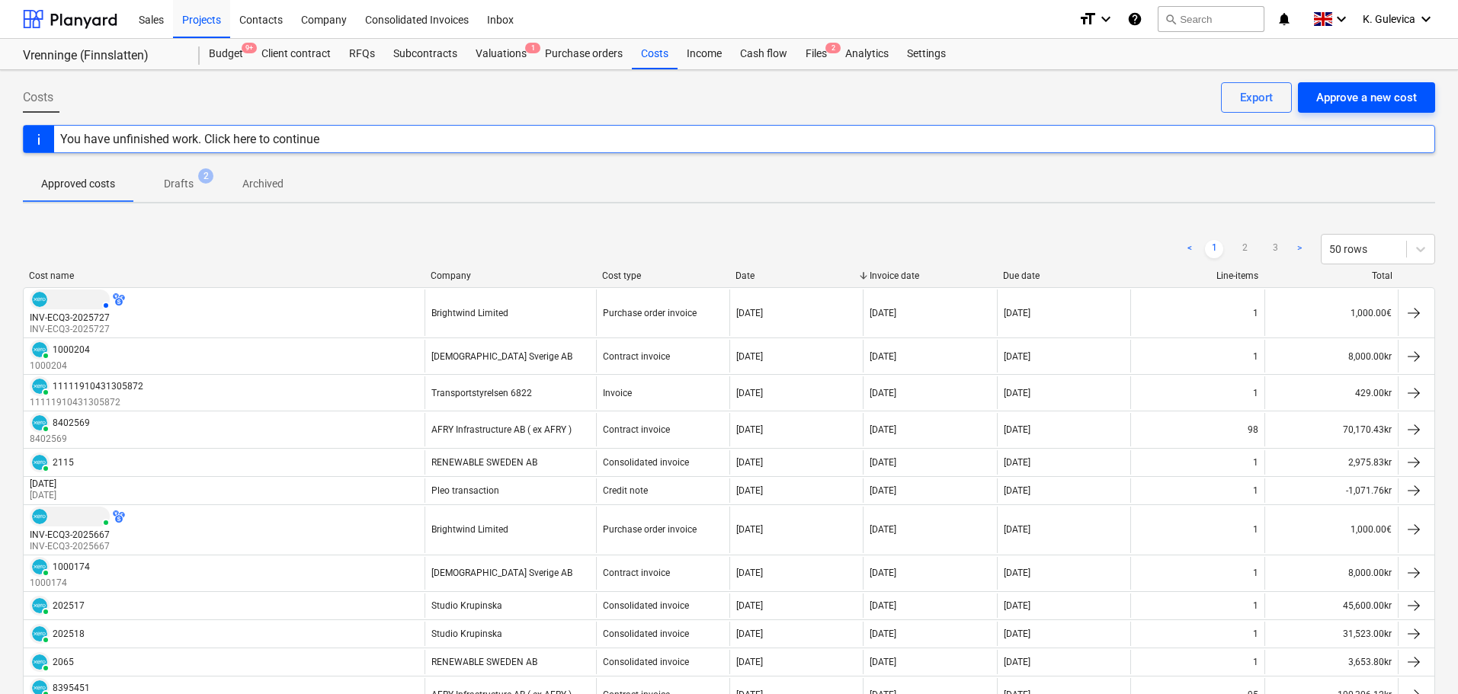
click at [1349, 90] on div "Approve a new cost" at bounding box center [1366, 98] width 101 height 20
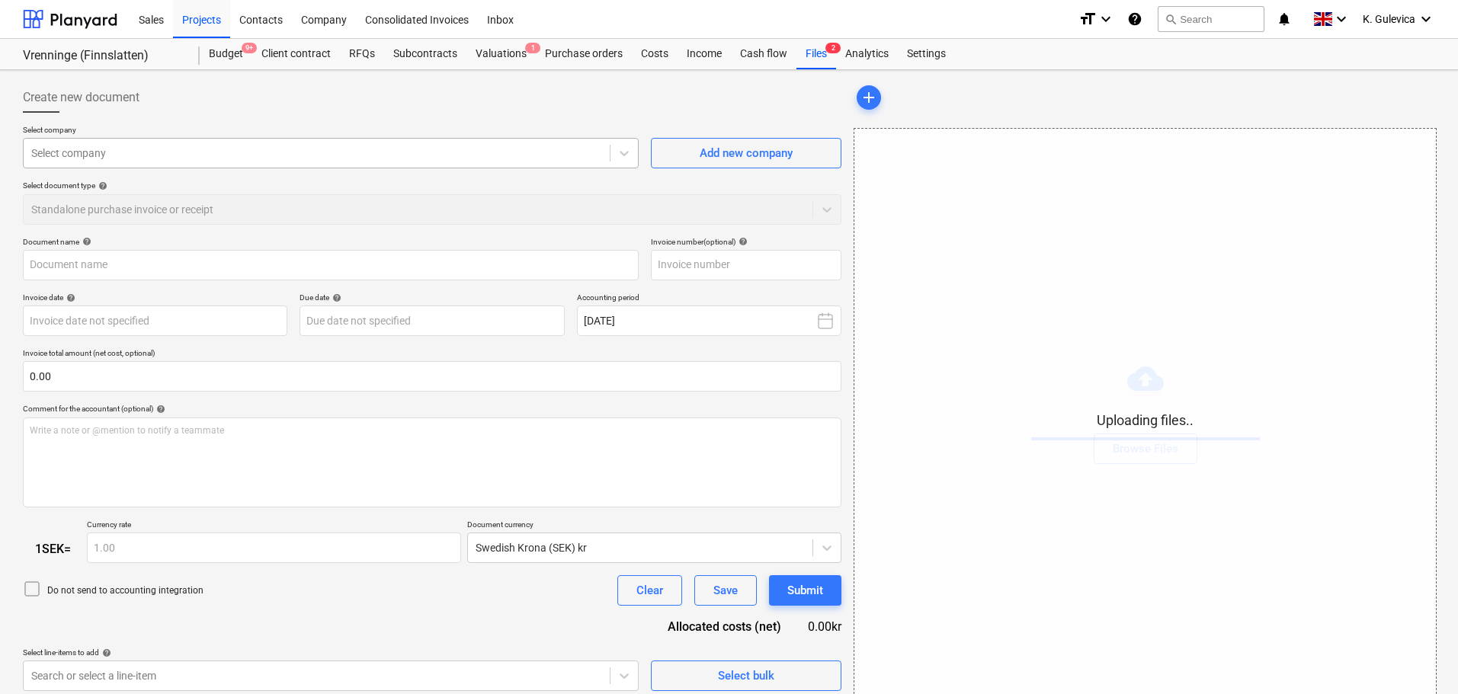
click at [372, 162] on div "Select company" at bounding box center [317, 153] width 586 height 21
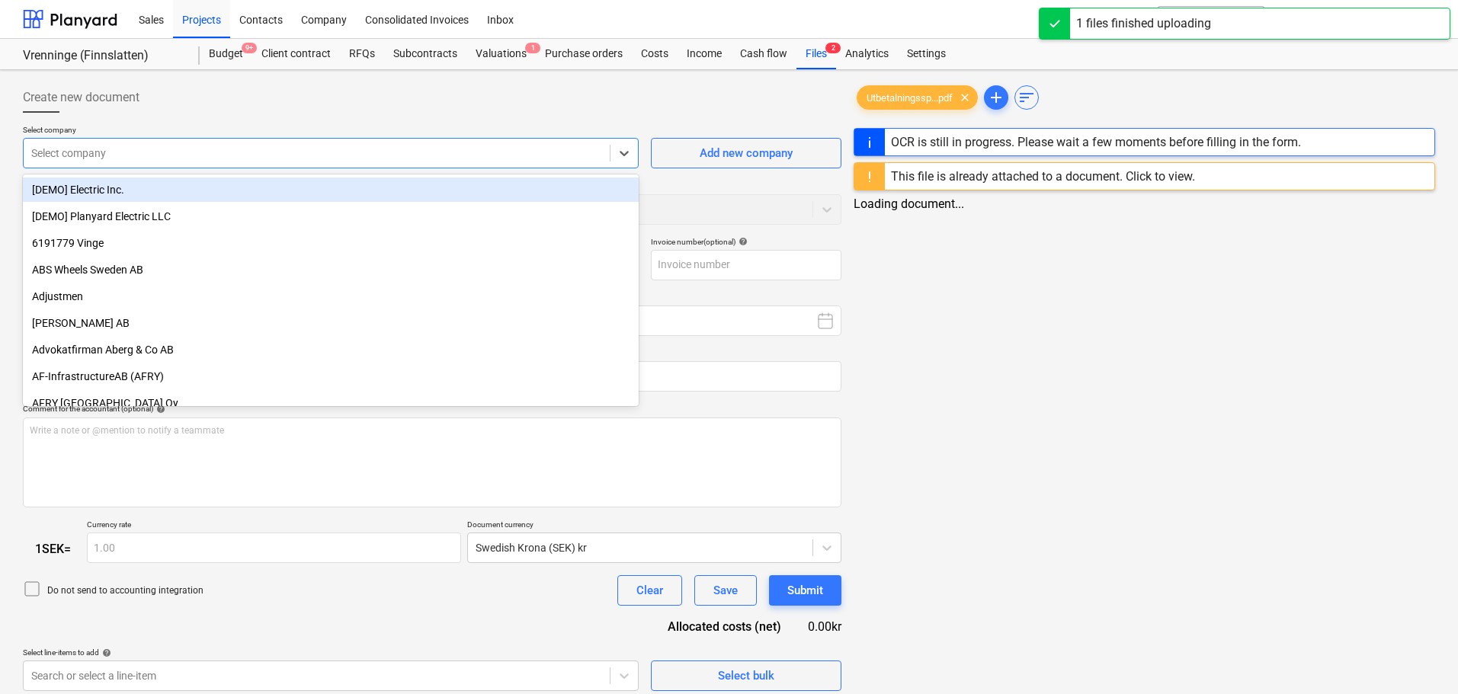
type input "Utbetalningsspecifikation samling.pdf"
type input "tran"
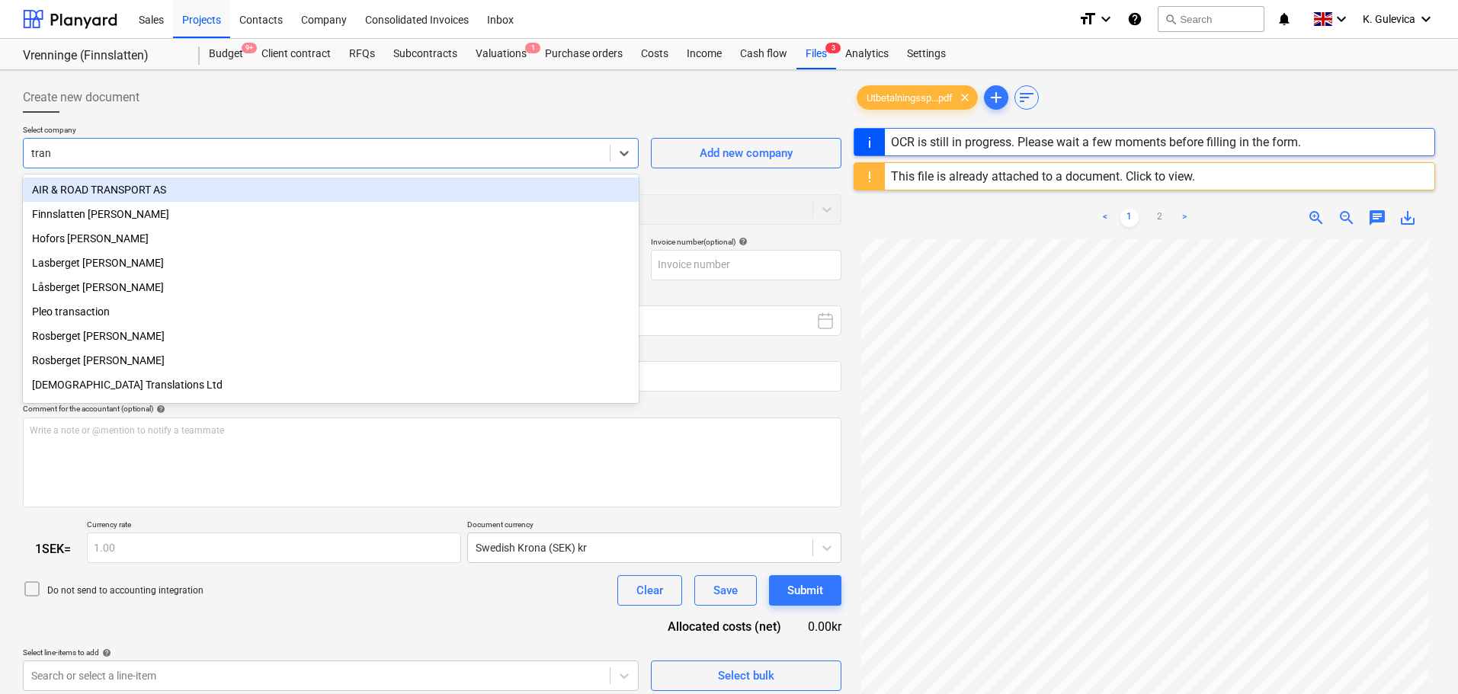
type input "[DATE]"
type input "trans"
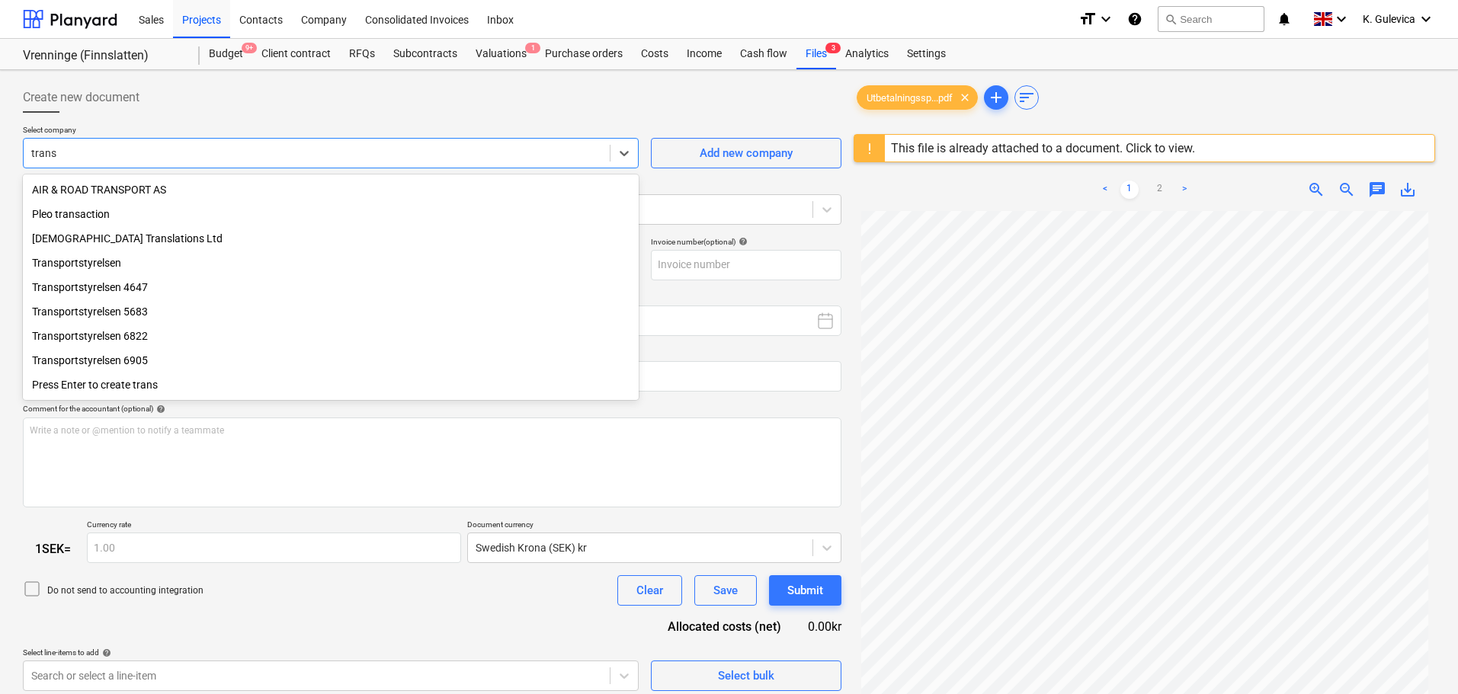
click at [130, 344] on div "Transportstyrelsen 6822" at bounding box center [331, 336] width 616 height 24
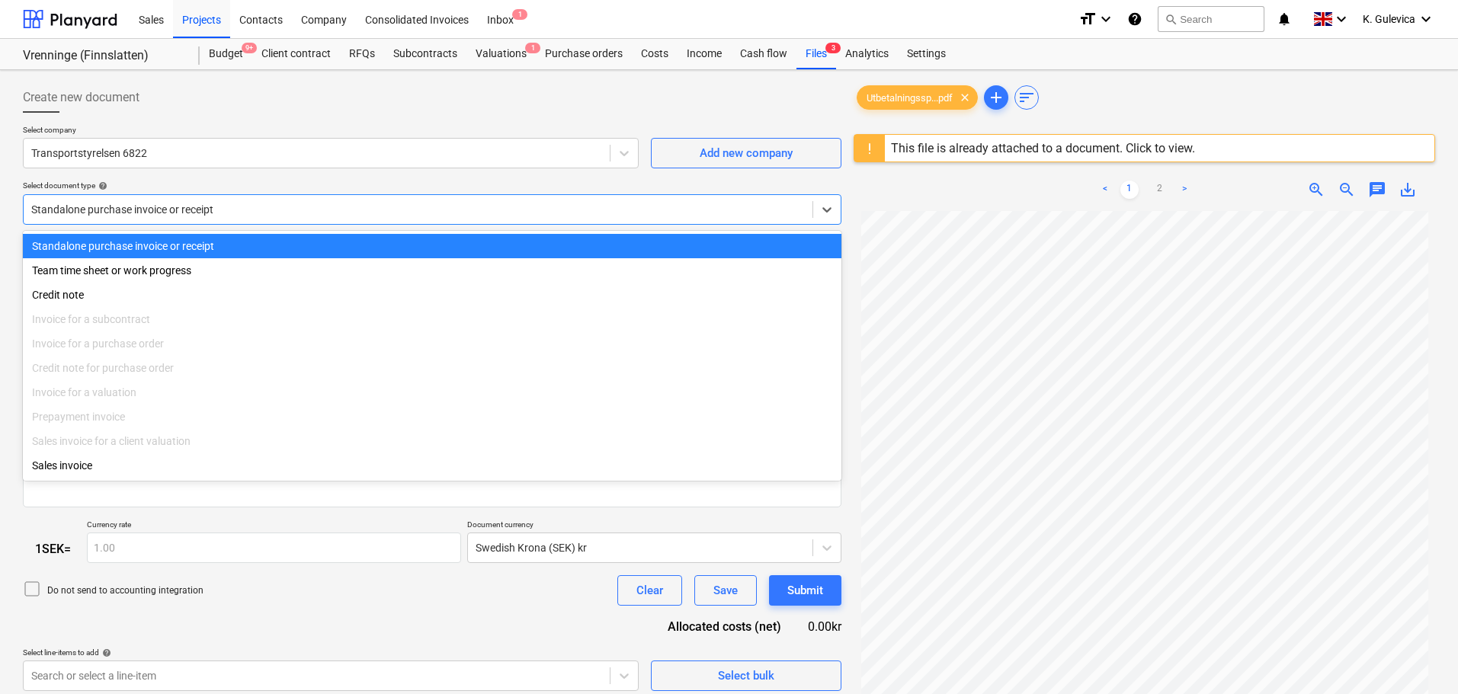
click at [322, 216] on div at bounding box center [418, 209] width 774 height 15
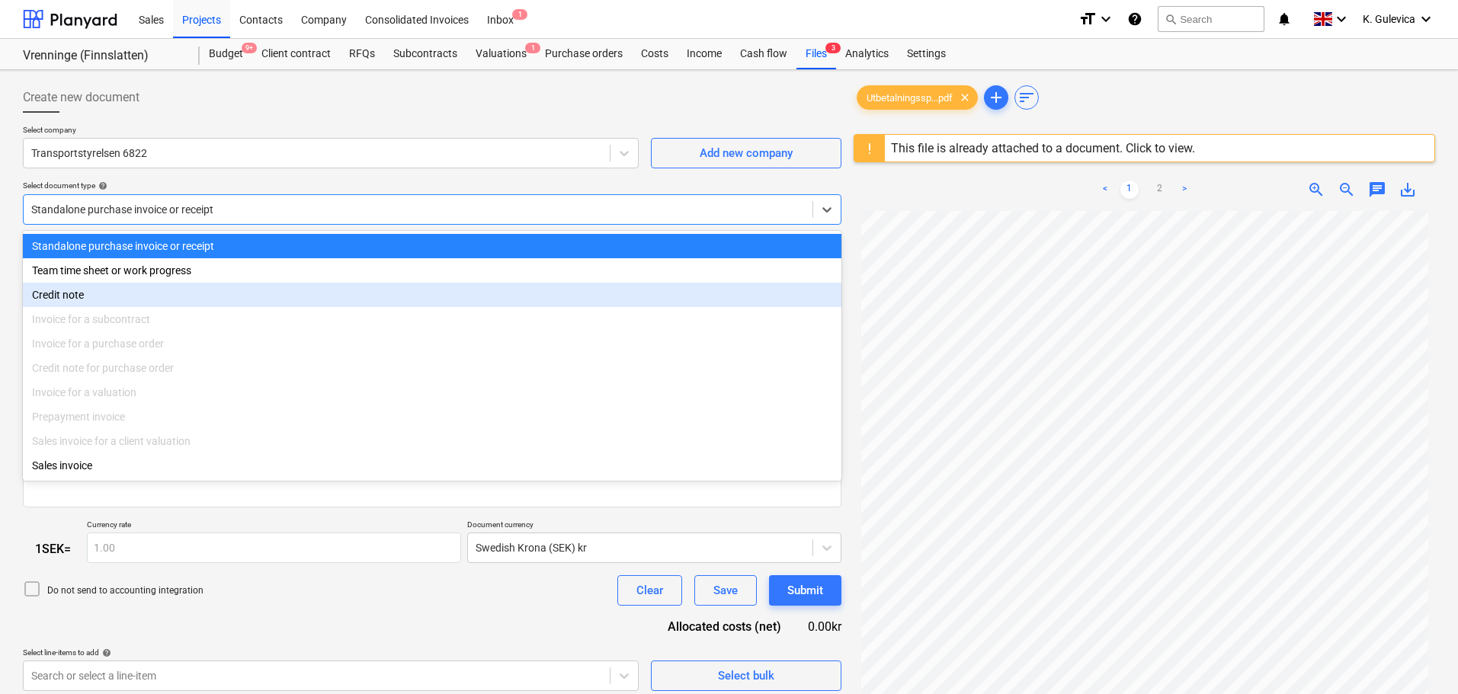
click at [81, 296] on div "Credit note" at bounding box center [432, 295] width 819 height 24
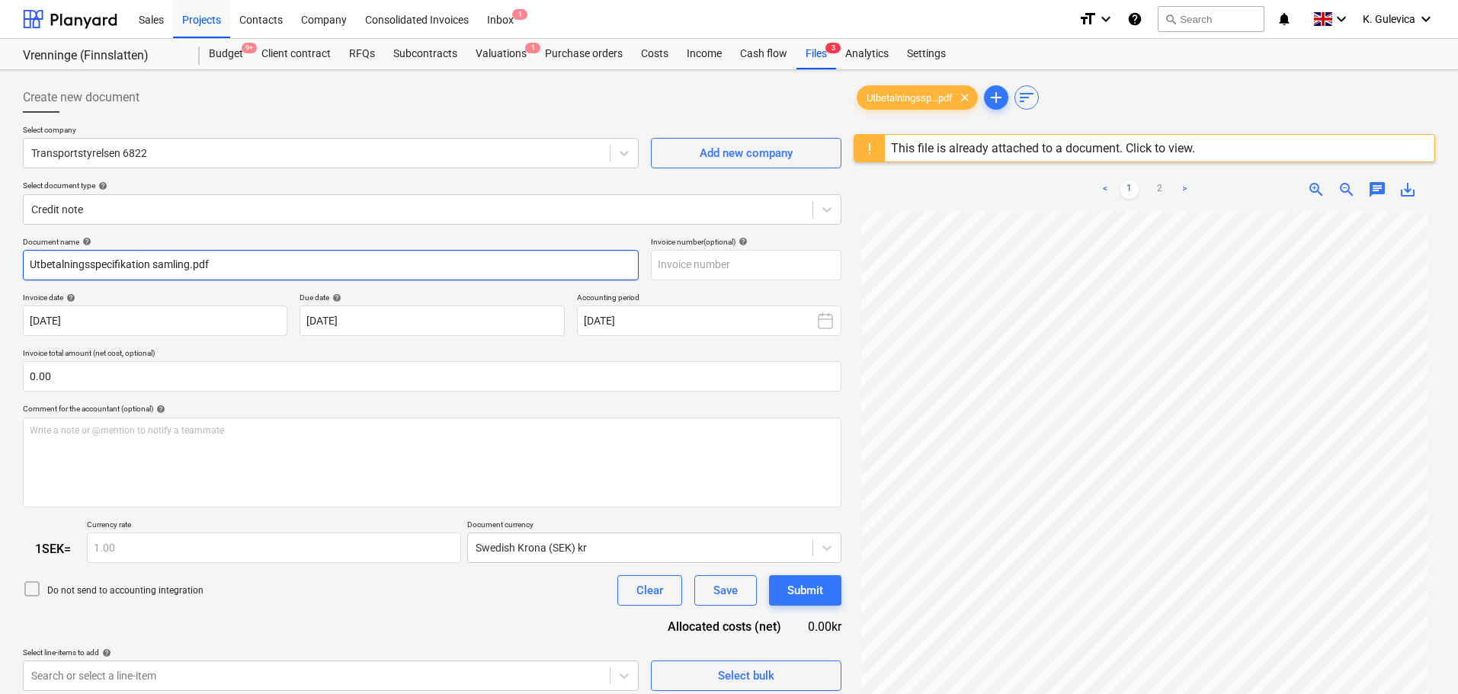
drag, startPoint x: 254, startPoint y: 263, endPoint x: -24, endPoint y: 272, distance: 277.6
click at [0, 272] on html "Sales Projects Contacts Company Consolidated Invoices Inbox 1 format_size keybo…" at bounding box center [729, 347] width 1458 height 694
paste input "PML 34K trailer tax refund"
drag, startPoint x: 72, startPoint y: 262, endPoint x: 21, endPoint y: 264, distance: 51.8
click at [5, 262] on div "Create new document Select company Transportstyrelsen 6822 Add new company Sele…" at bounding box center [729, 472] width 1458 height 805
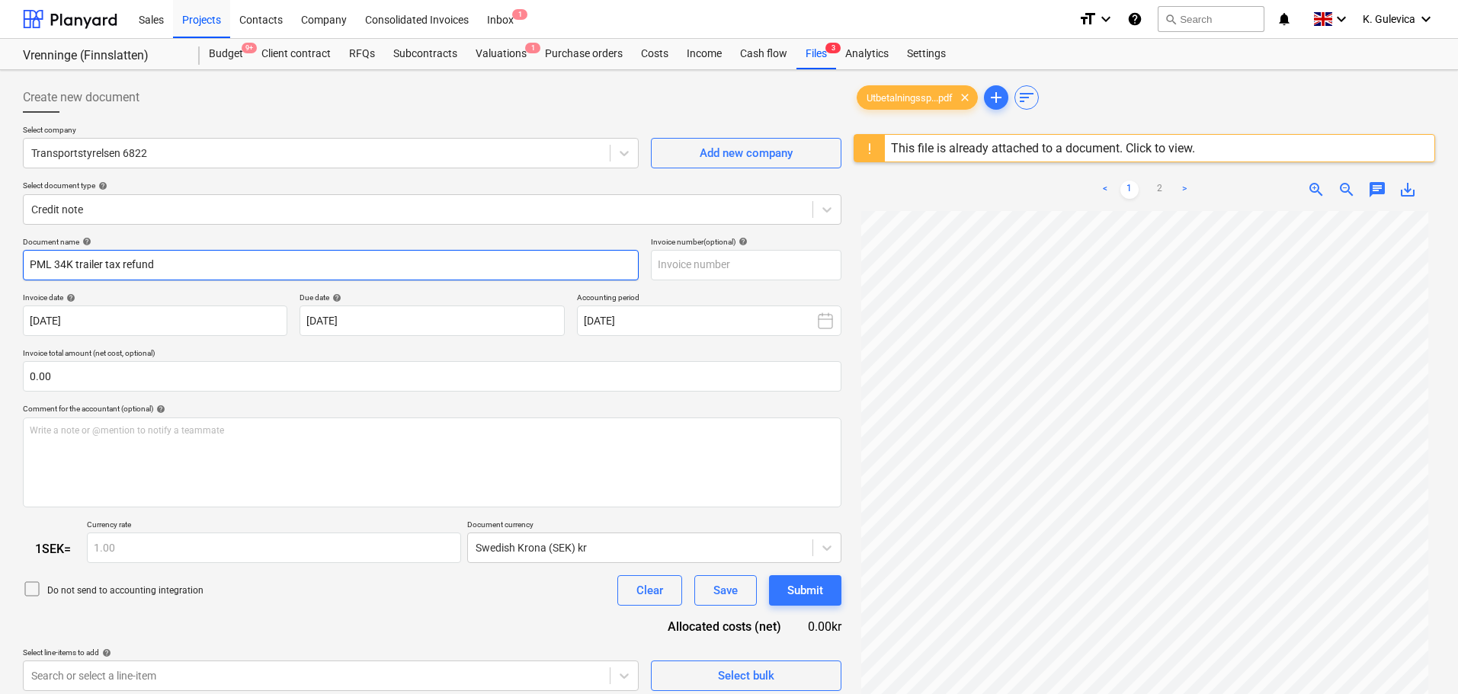
paste input "EPF 1"
drag, startPoint x: 171, startPoint y: 267, endPoint x: -105, endPoint y: 261, distance: 276.0
click at [0, 261] on html "Sales Projects Contacts Company Consolidated Invoices Inbox 1 format_size keybo…" at bounding box center [729, 347] width 1458 height 694
type input "EPF 14K trailer tax refund"
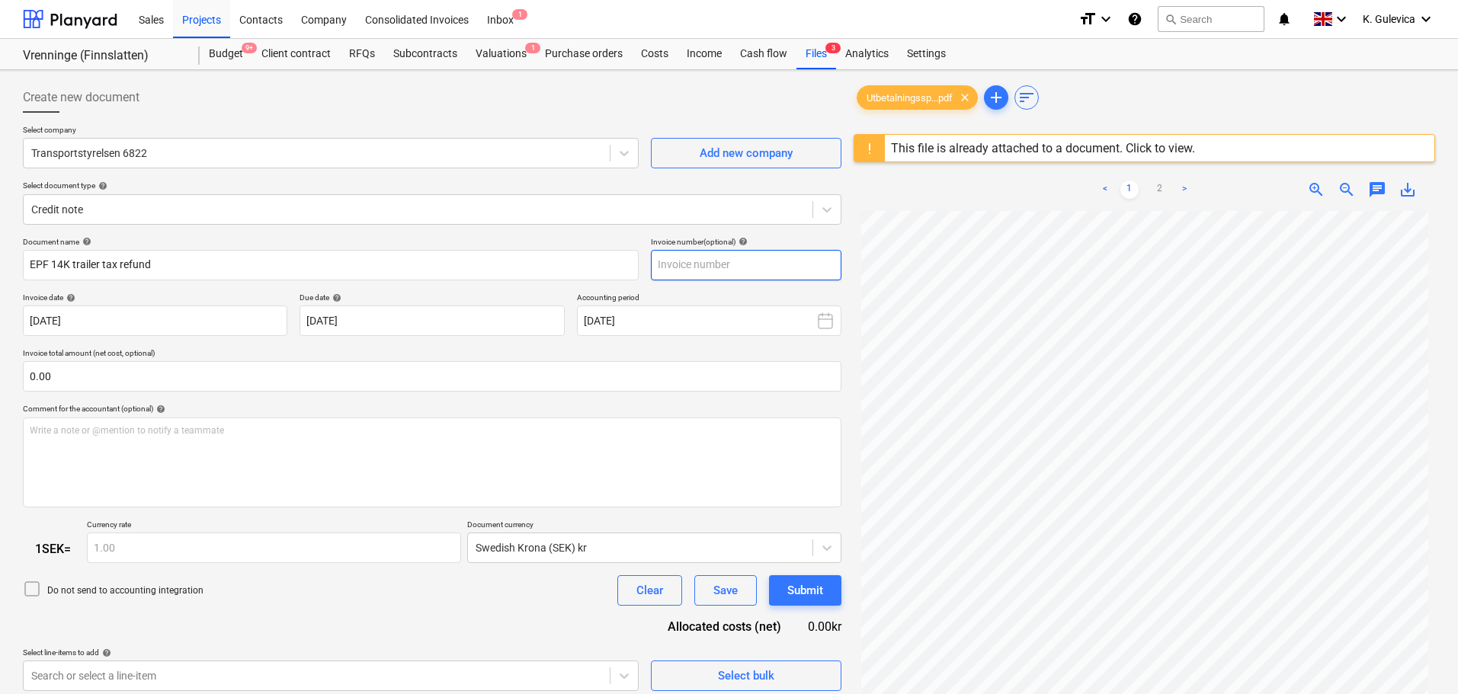
click at [754, 267] on input "text" at bounding box center [746, 265] width 191 height 30
paste input "EPF 14K trailer tax refund"
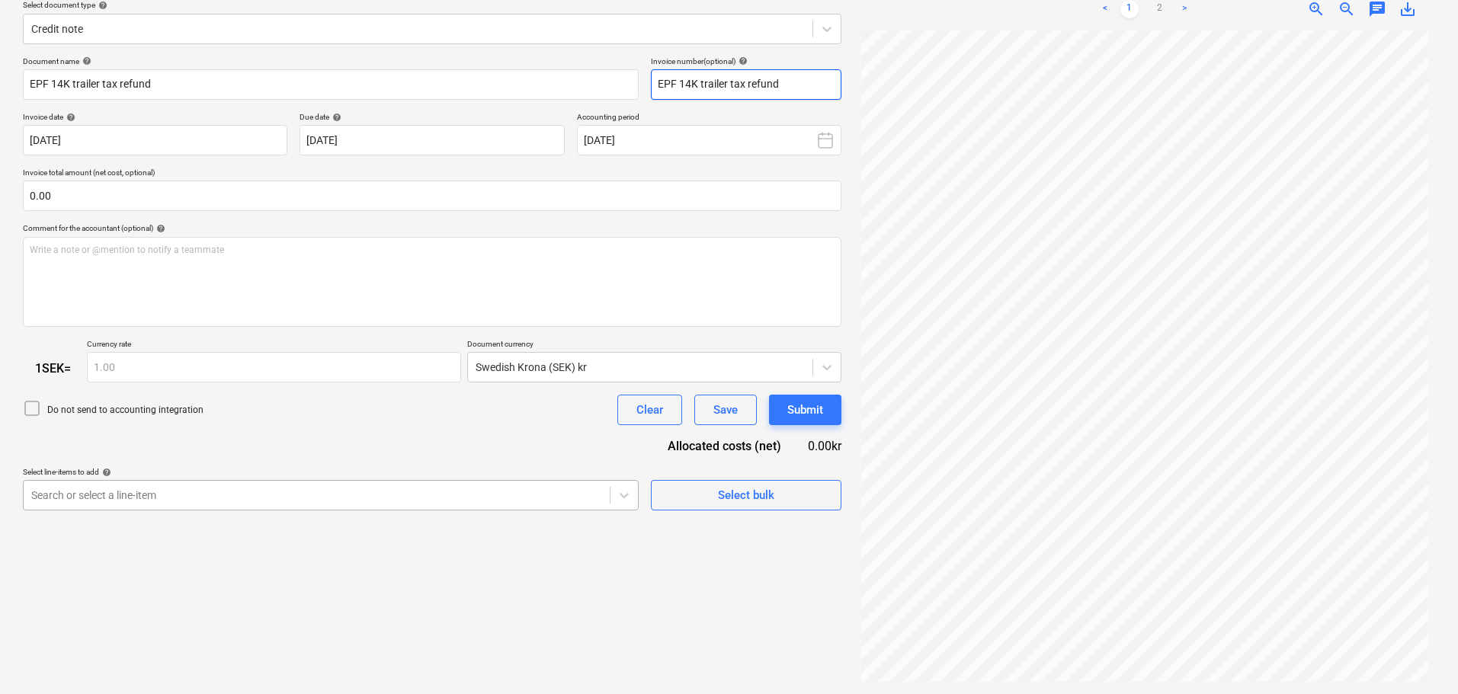
type input "EPF 14K trailer tax refund"
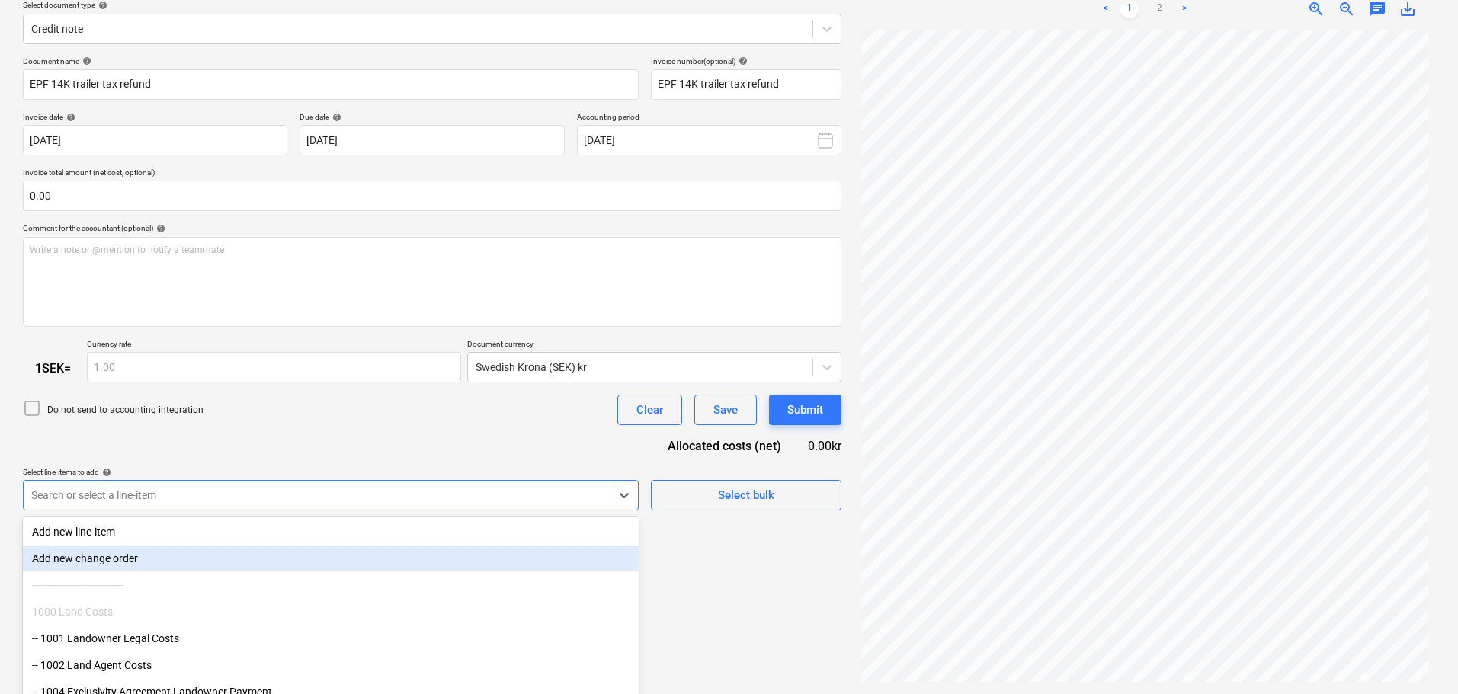
scroll to position [235, 0]
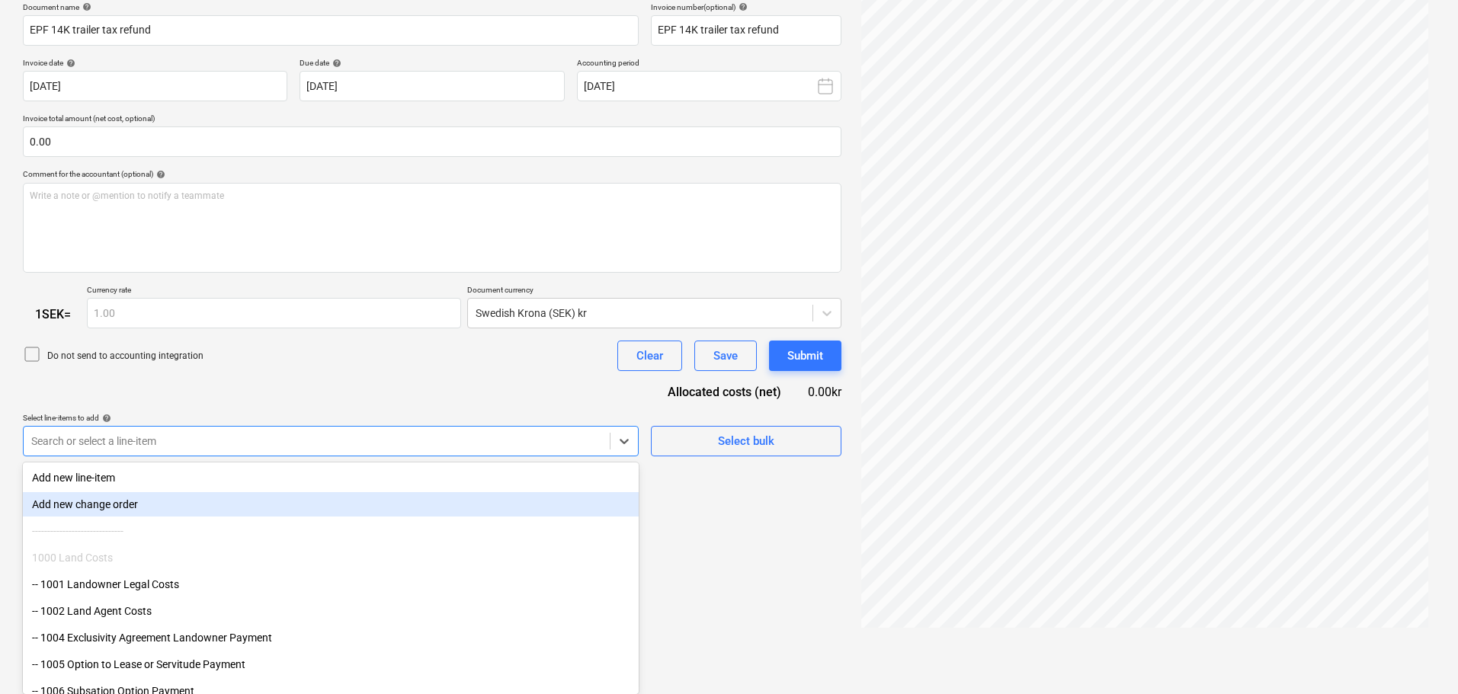
click at [391, 460] on body "Sales Projects Contacts Company Consolidated Invoices Inbox 1 format_size keybo…" at bounding box center [729, 112] width 1458 height 694
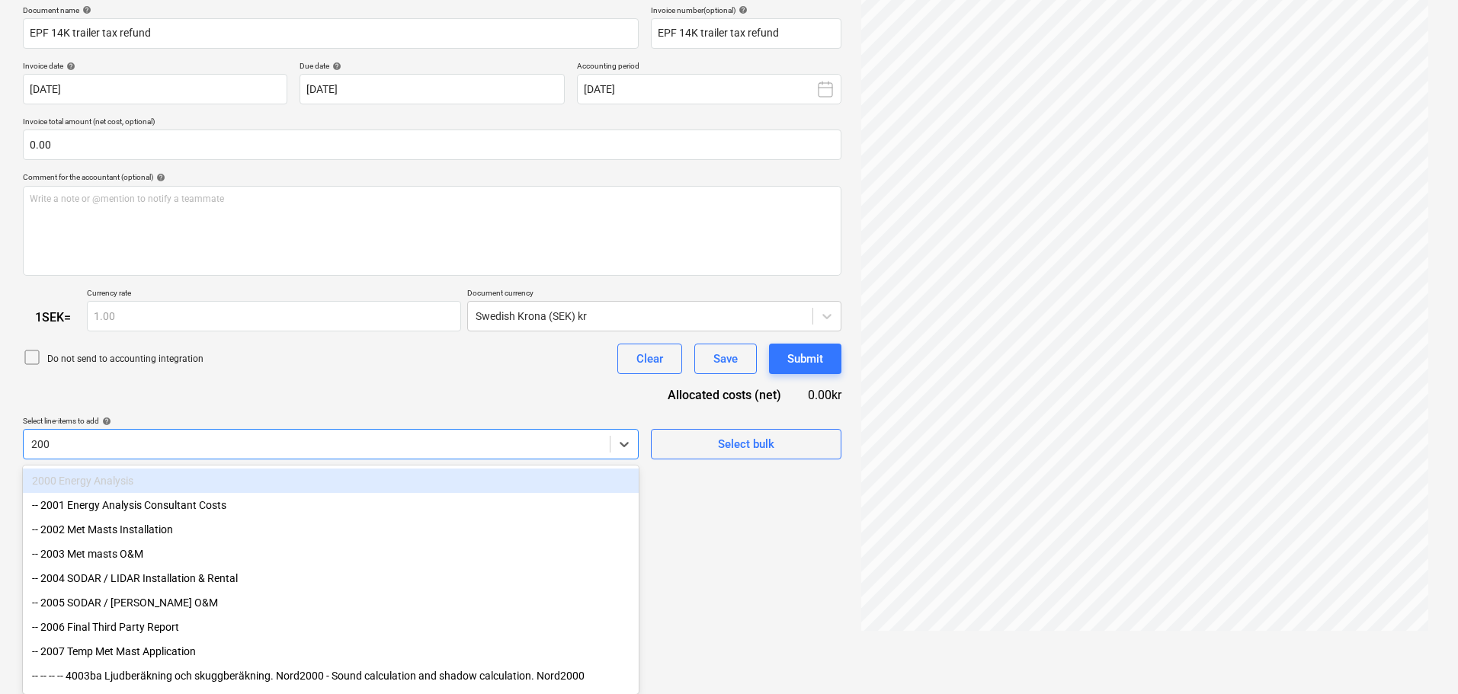
type input "2005"
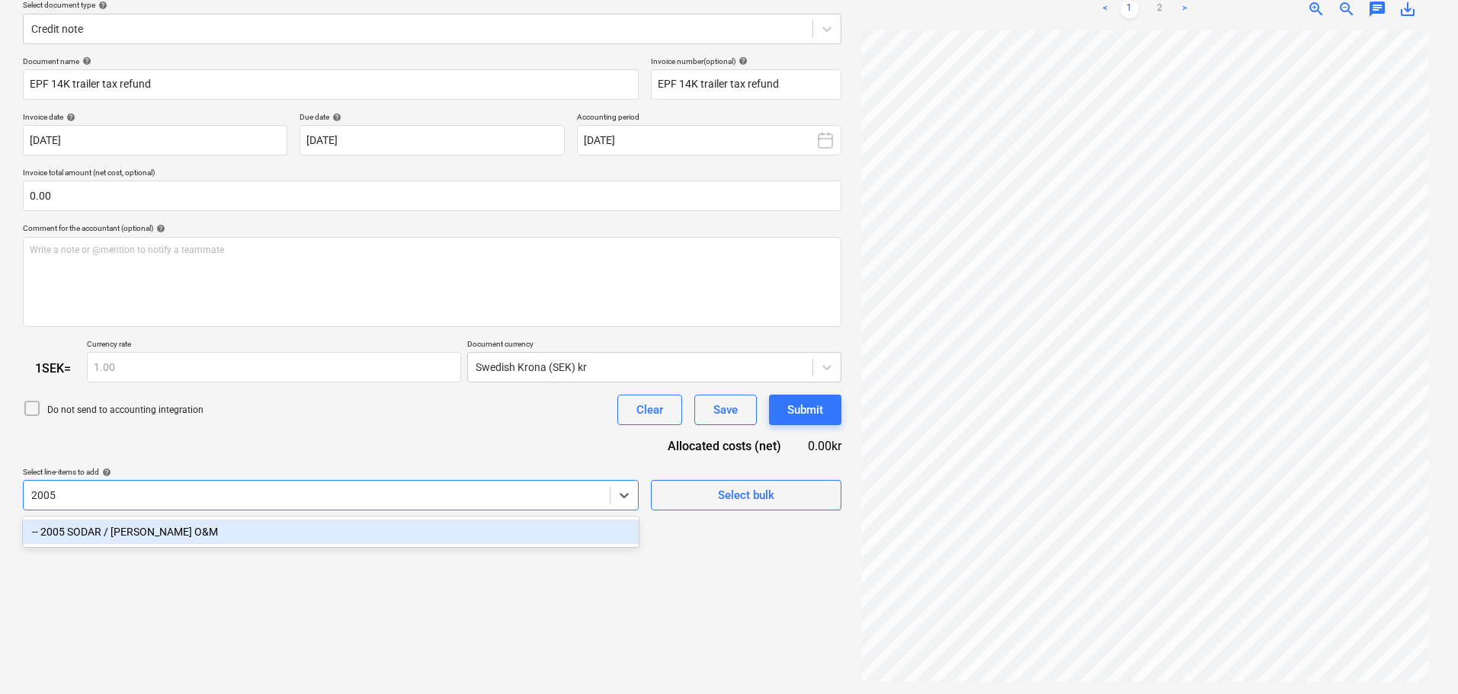
drag, startPoint x: 384, startPoint y: 531, endPoint x: 405, endPoint y: 465, distance: 69.7
click at [384, 532] on div "-- 2005 SODAR / [PERSON_NAME] O&M" at bounding box center [331, 532] width 616 height 24
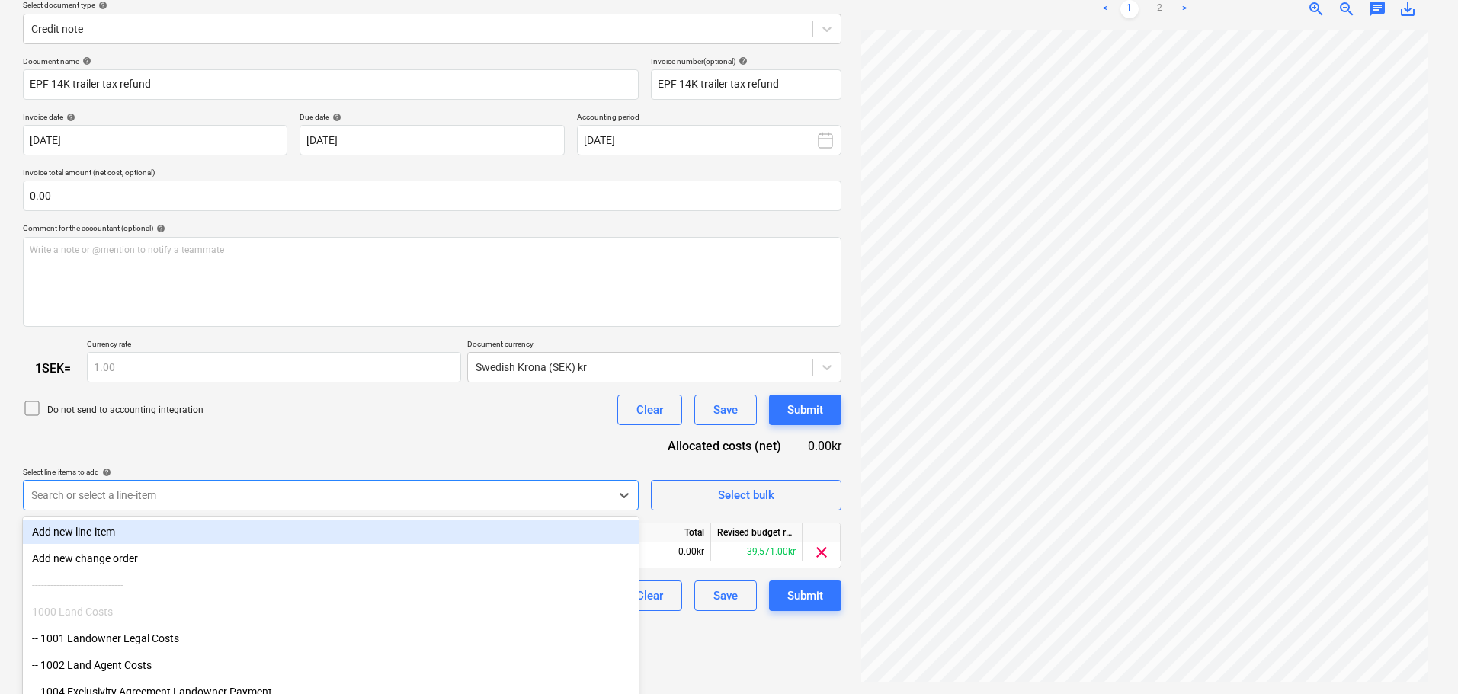
click at [425, 421] on div "Do not send to accounting integration Clear Save Submit" at bounding box center [432, 410] width 819 height 30
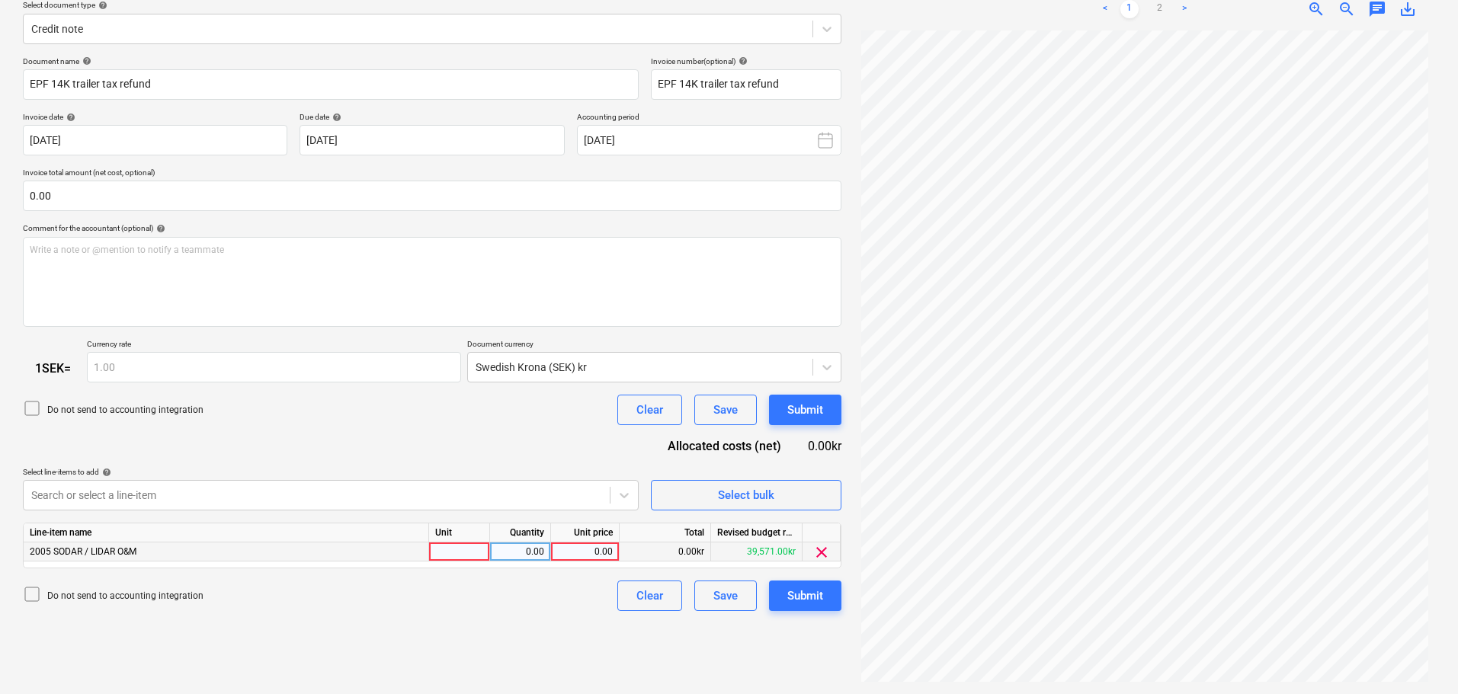
click at [583, 551] on div "0.00" at bounding box center [585, 552] width 56 height 19
type input "429"
click at [816, 598] on div "Submit" at bounding box center [805, 596] width 36 height 20
